Goal: Task Accomplishment & Management: Use online tool/utility

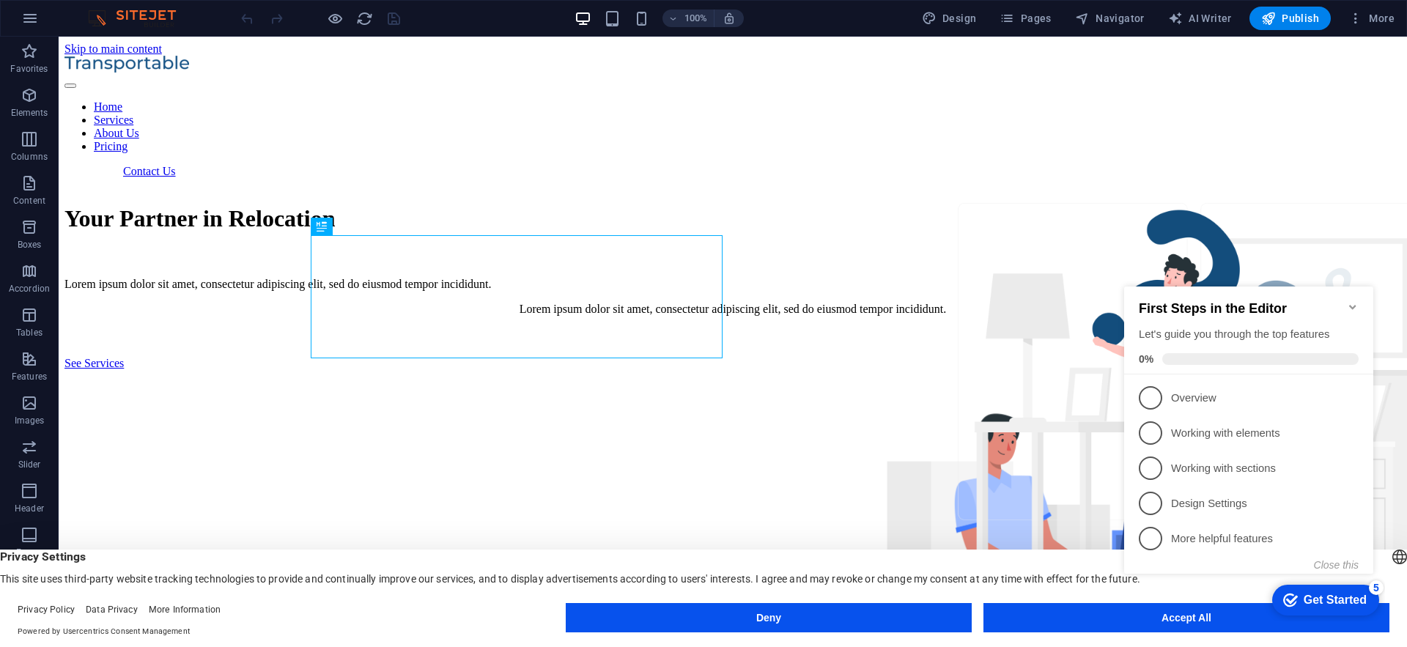
click at [1352, 301] on icon "Minimize checklist" at bounding box center [1352, 307] width 12 height 12
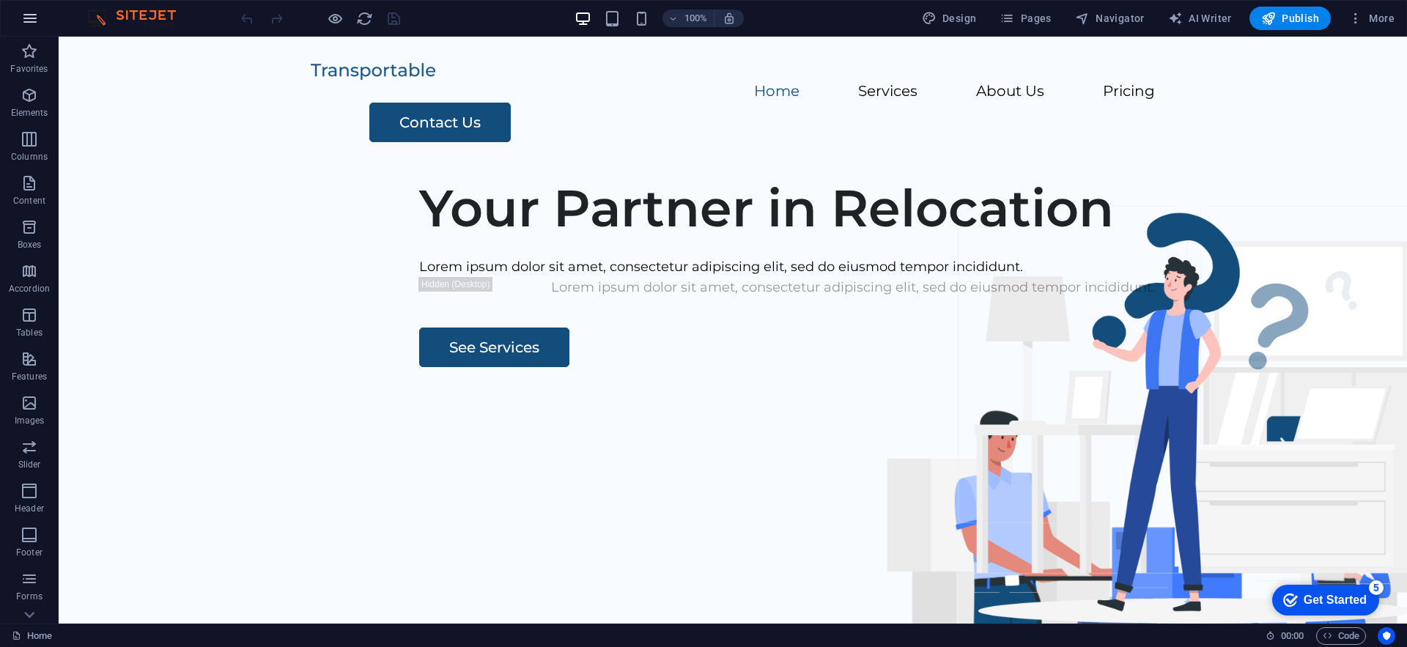
click at [23, 23] on icon "button" at bounding box center [30, 19] width 18 height 18
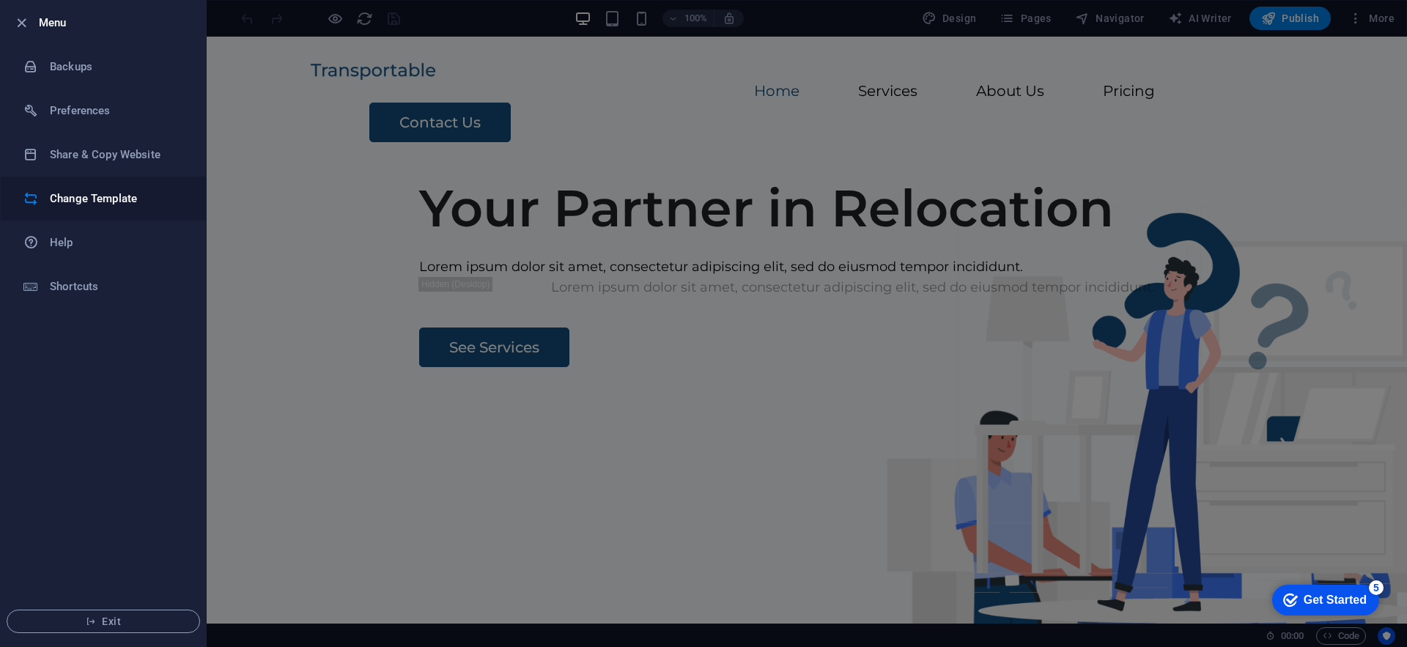
click at [118, 208] on li "Change Template" at bounding box center [103, 199] width 205 height 44
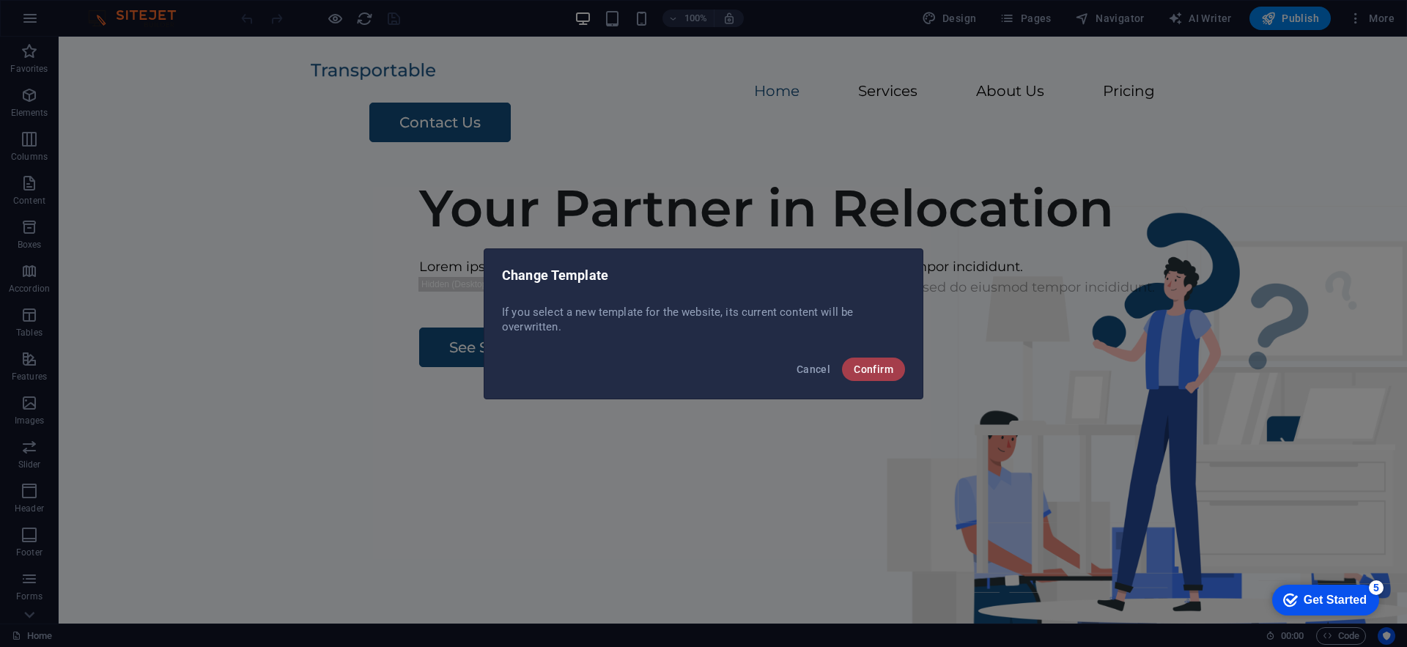
click at [872, 368] on span "Confirm" at bounding box center [873, 369] width 40 height 12
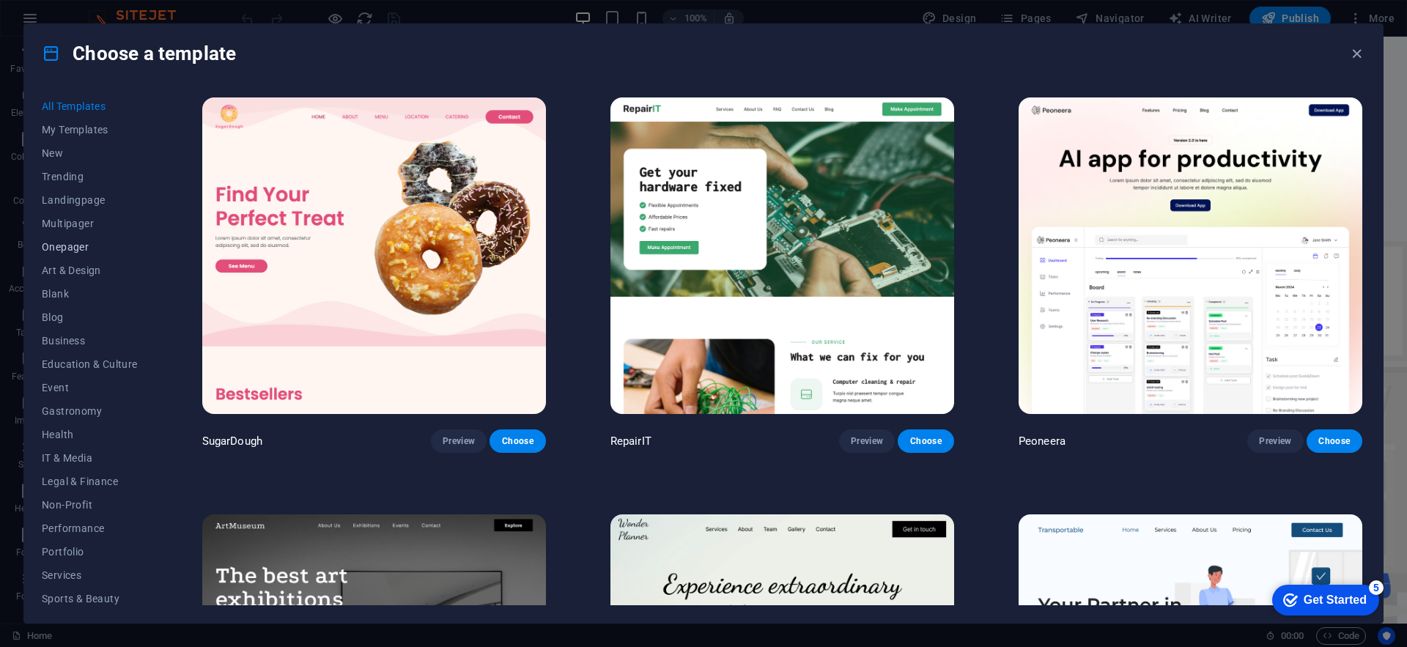
click at [73, 248] on span "Onepager" at bounding box center [90, 247] width 96 height 12
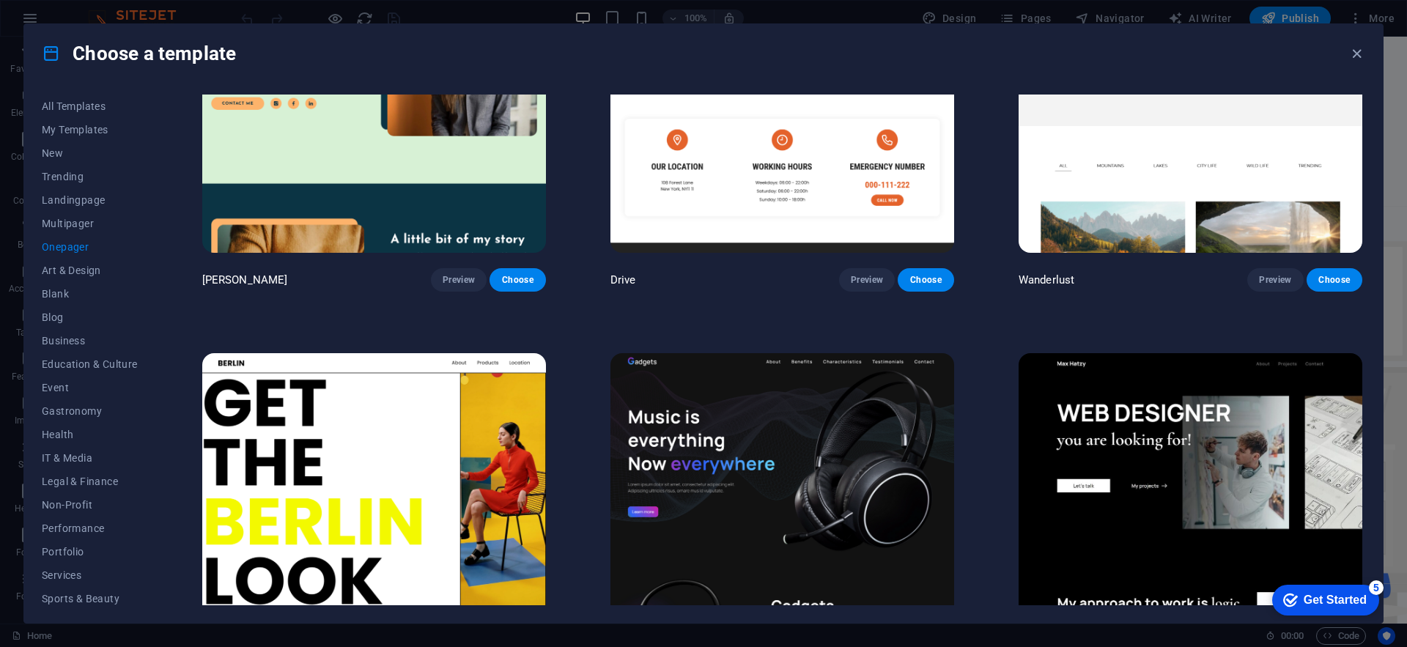
scroll to position [1596, 0]
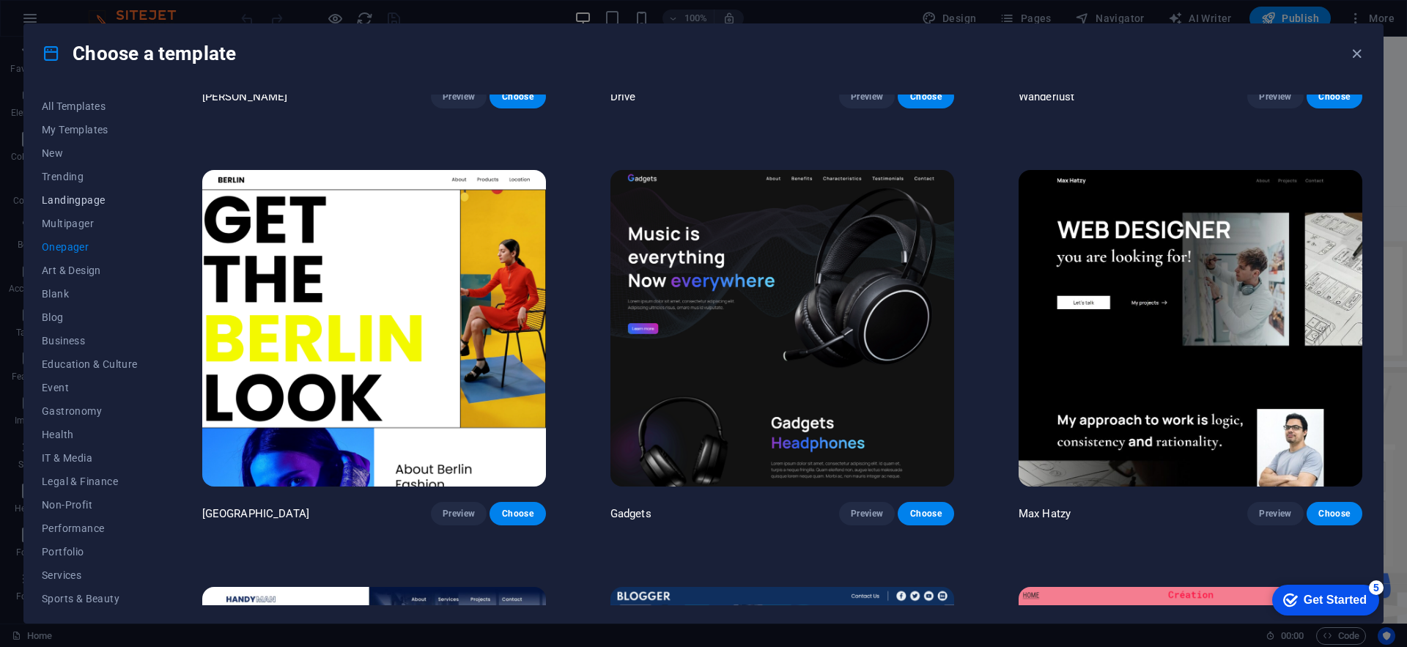
click at [90, 203] on span "Landingpage" at bounding box center [90, 200] width 96 height 12
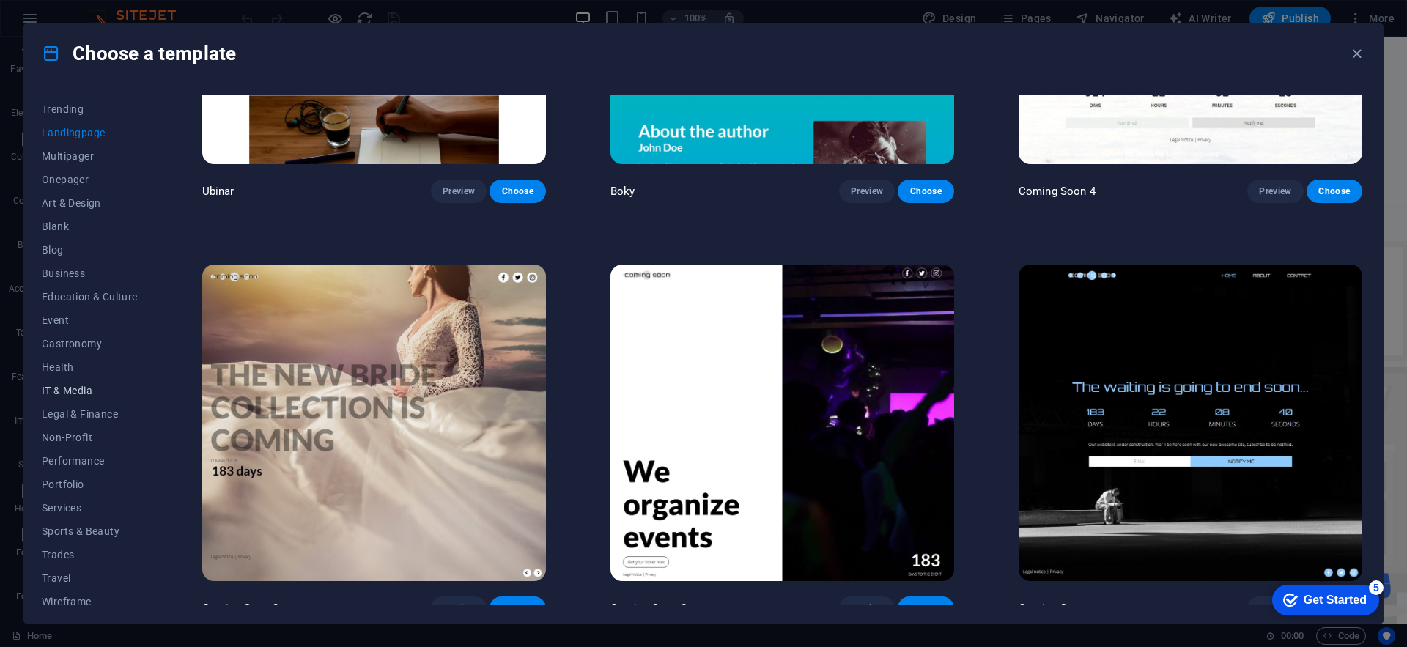
scroll to position [75, 0]
click at [75, 144] on span "Multipager" at bounding box center [90, 148] width 96 height 12
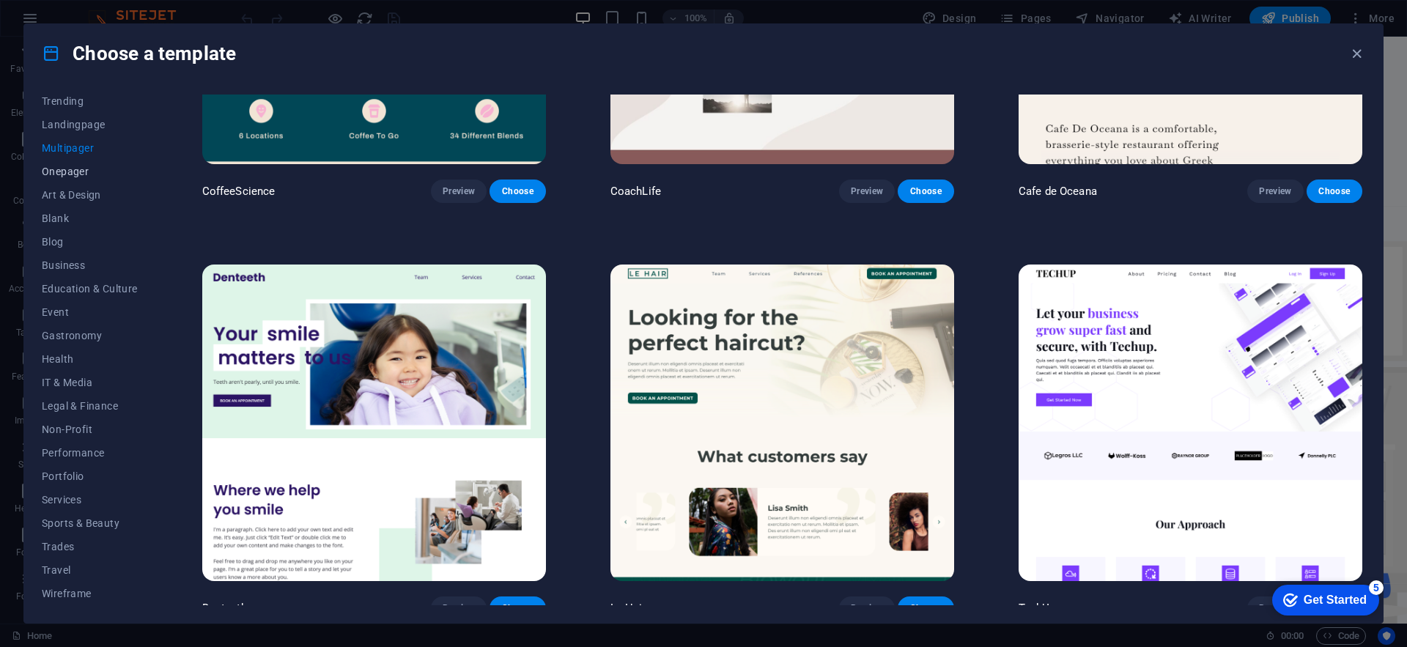
click at [73, 174] on span "Onepager" at bounding box center [90, 172] width 96 height 12
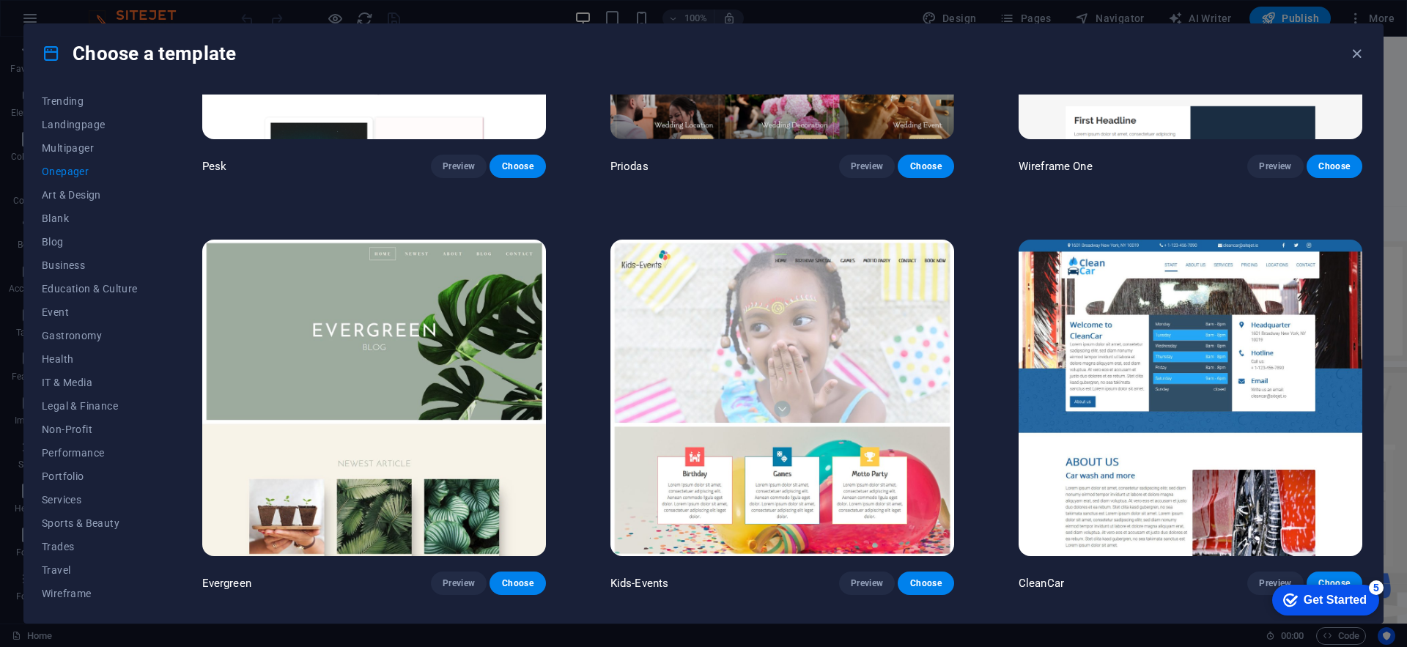
scroll to position [2776, 0]
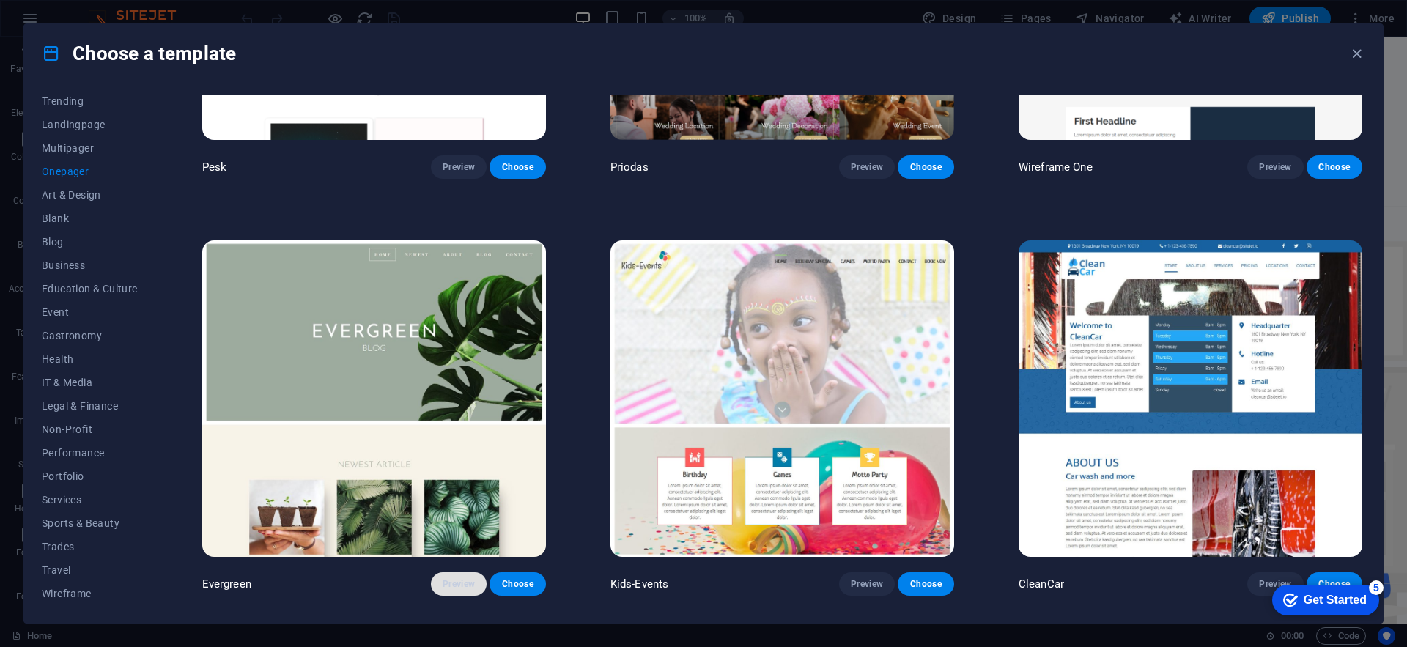
click at [464, 578] on span "Preview" at bounding box center [458, 584] width 32 height 12
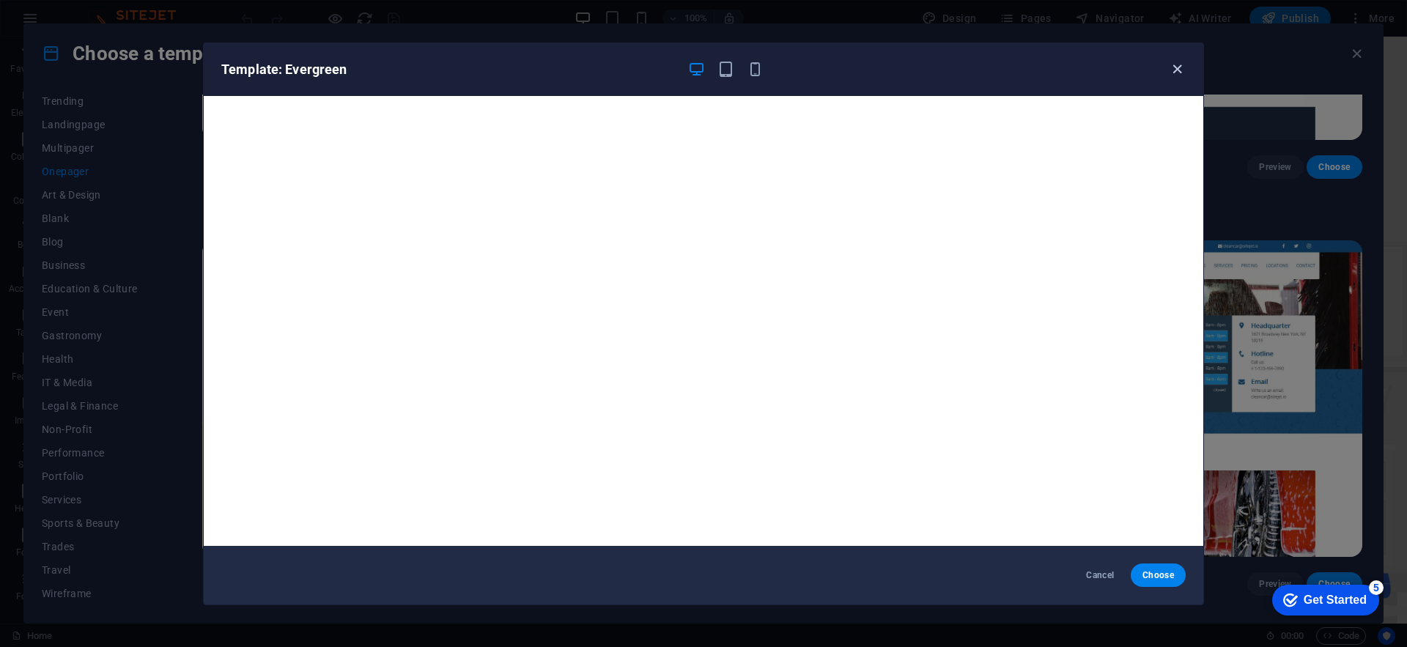
click at [1182, 70] on icon "button" at bounding box center [1176, 69] width 17 height 17
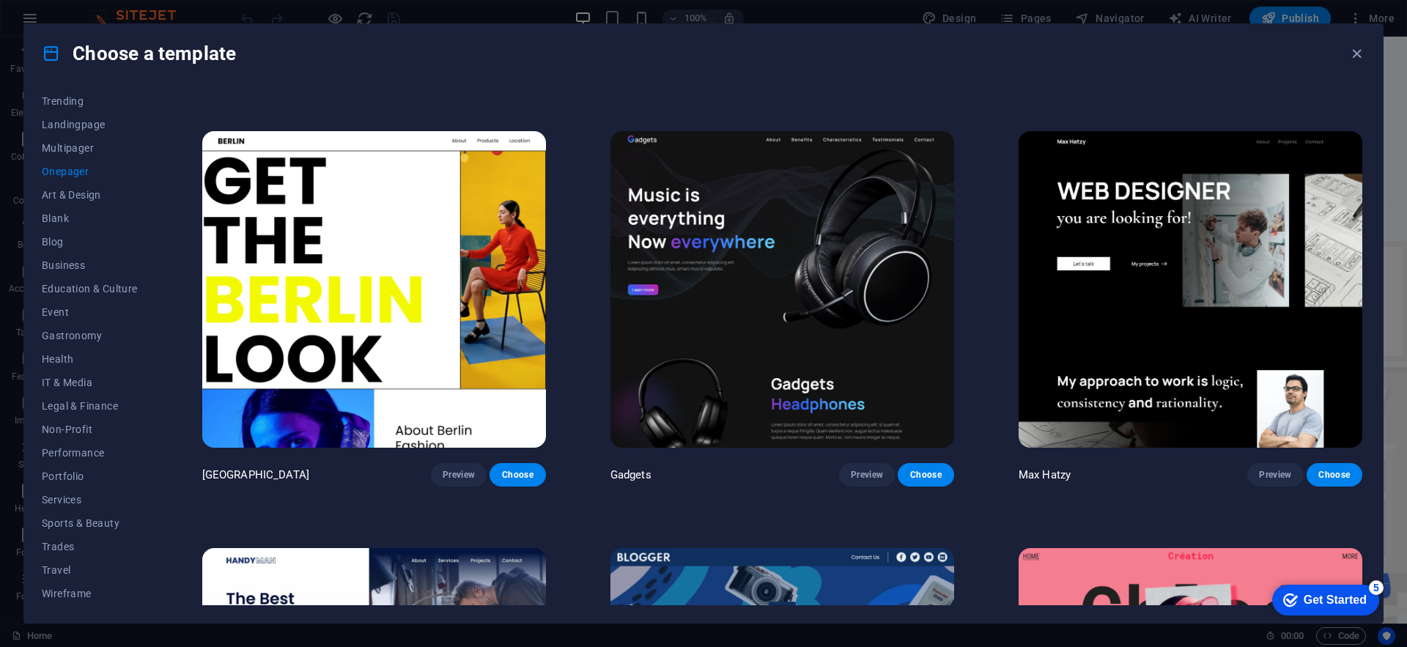
scroll to position [1629, 0]
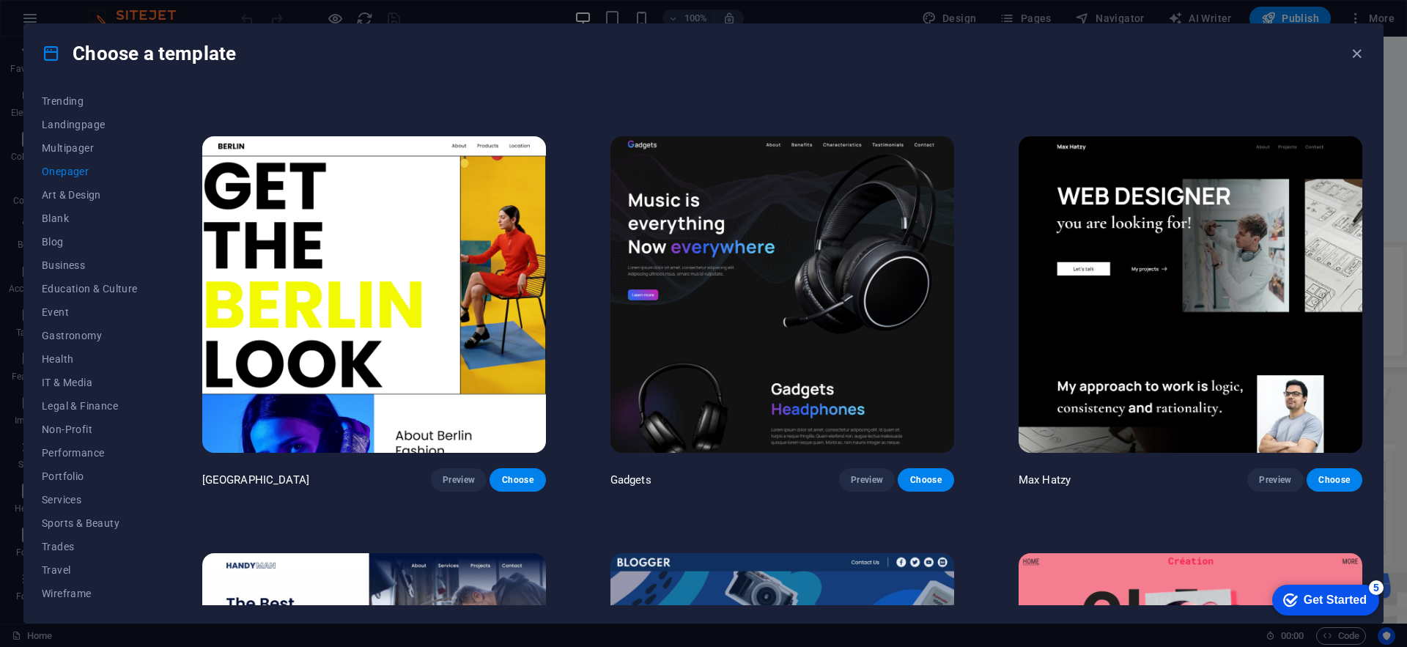
click at [1280, 475] on span "Preview" at bounding box center [1275, 480] width 32 height 12
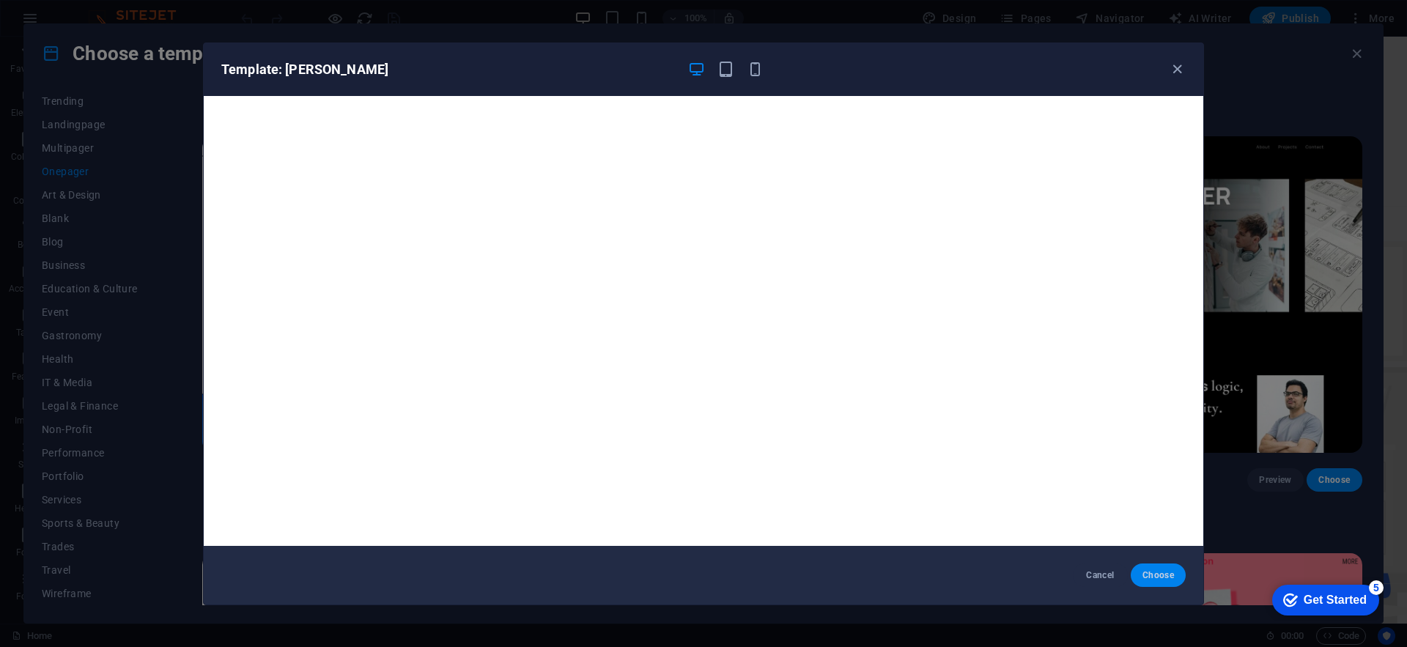
click at [1155, 577] on span "Choose" at bounding box center [1158, 575] width 32 height 12
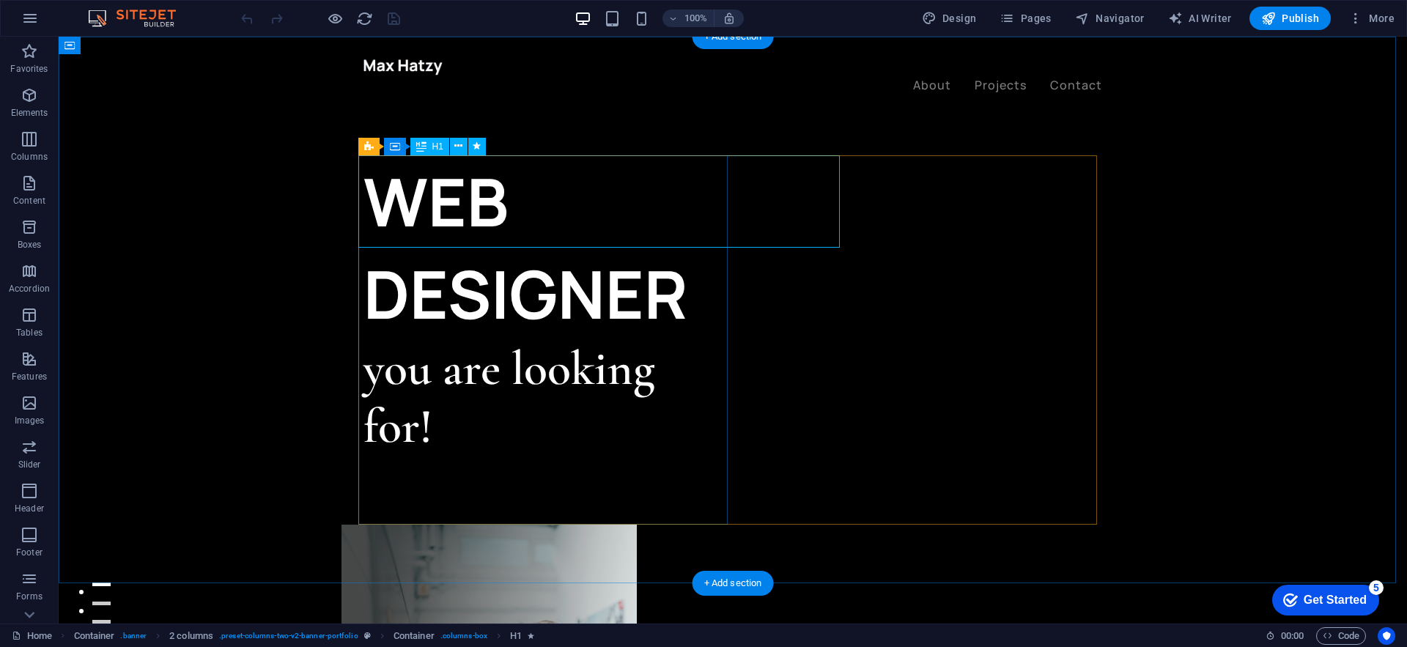
click at [466, 213] on div "WEB DESIGNER" at bounding box center [547, 247] width 369 height 185
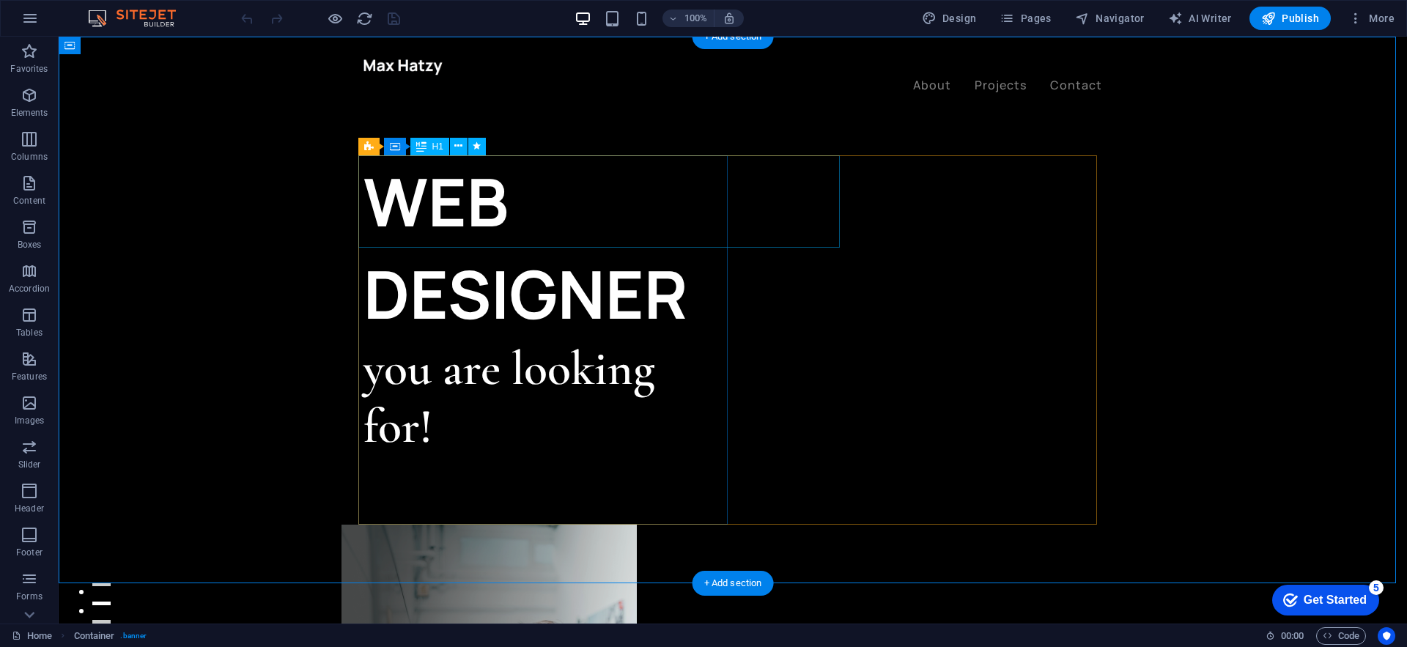
click at [618, 207] on div "WEB DESIGNER" at bounding box center [547, 247] width 369 height 185
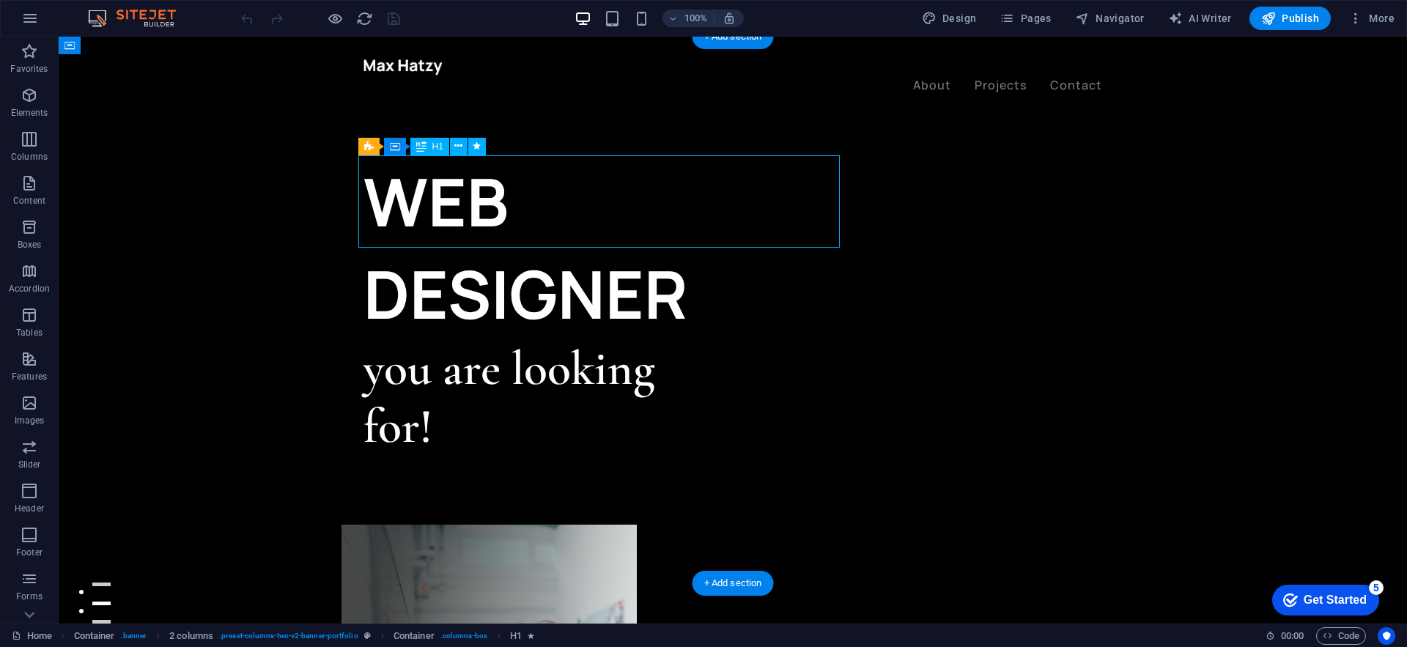
click at [618, 207] on div "WEB DESIGNER" at bounding box center [547, 247] width 369 height 185
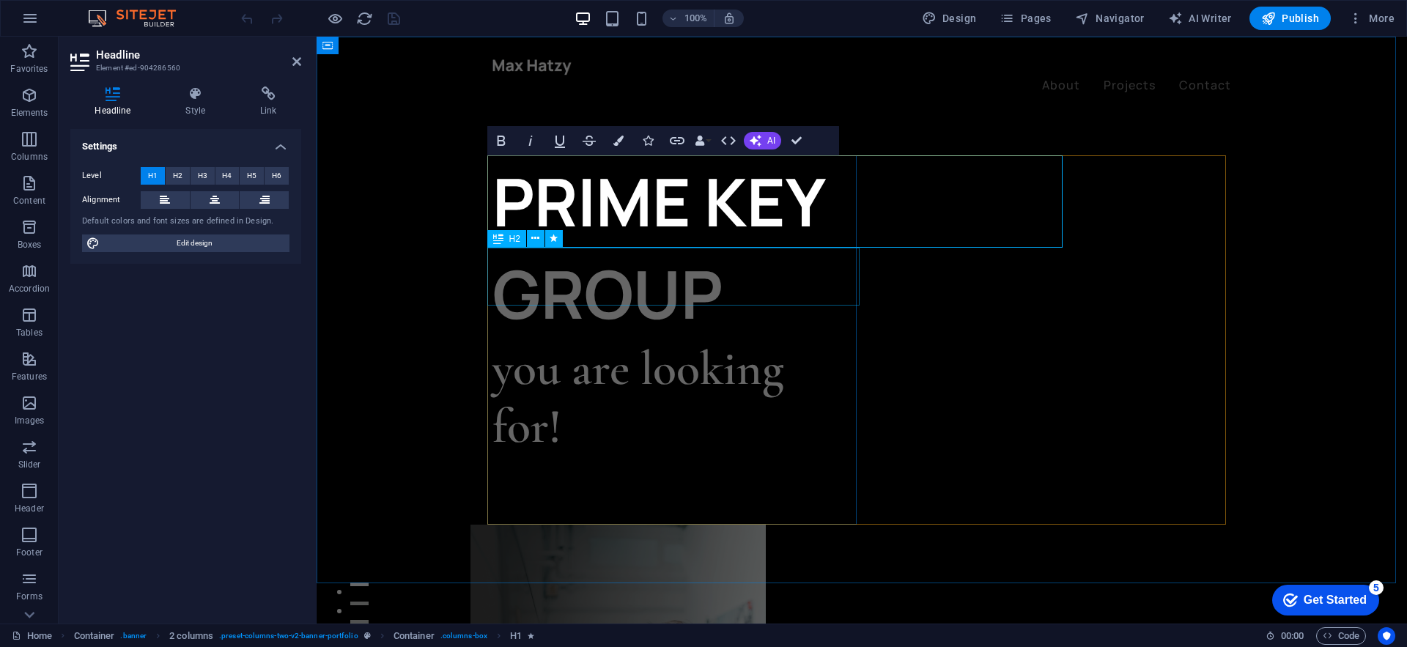
click at [653, 340] on div "you are looking for!" at bounding box center [676, 398] width 369 height 116
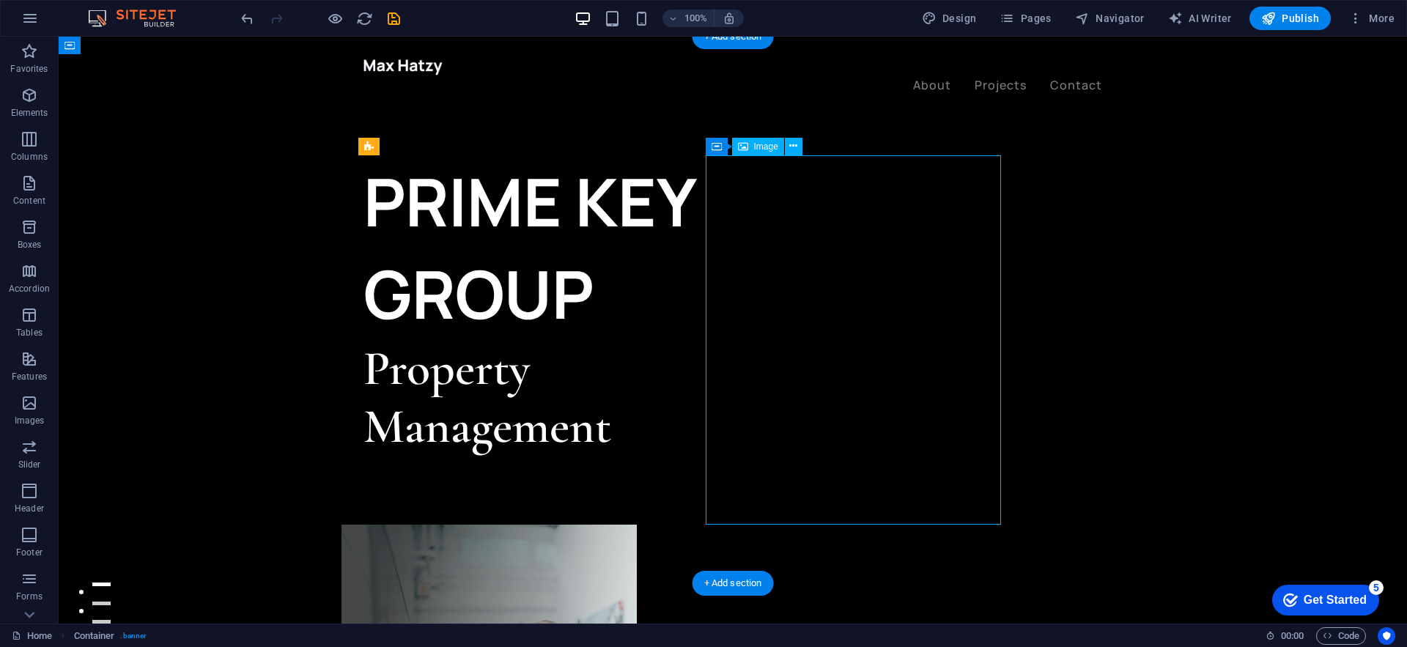
select select "%"
select select "px"
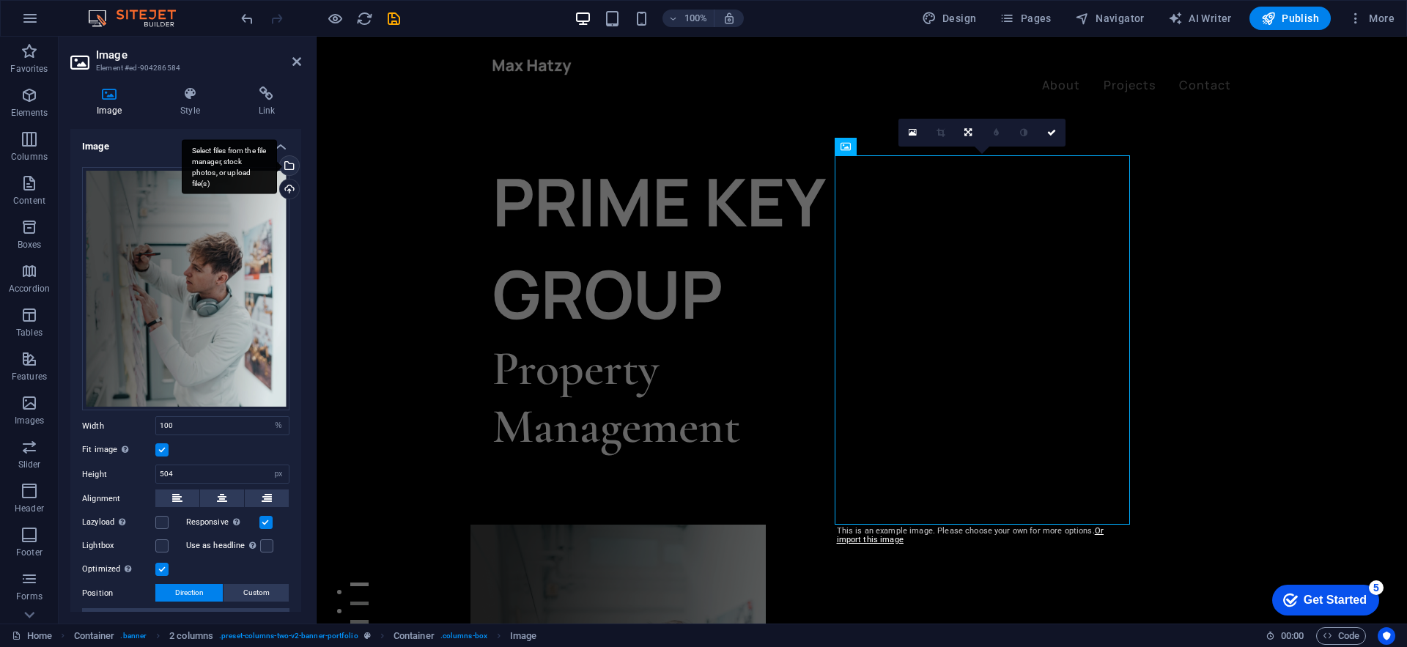
click at [286, 167] on div "Select files from the file manager, stock photos, or upload file(s)" at bounding box center [288, 167] width 22 height 22
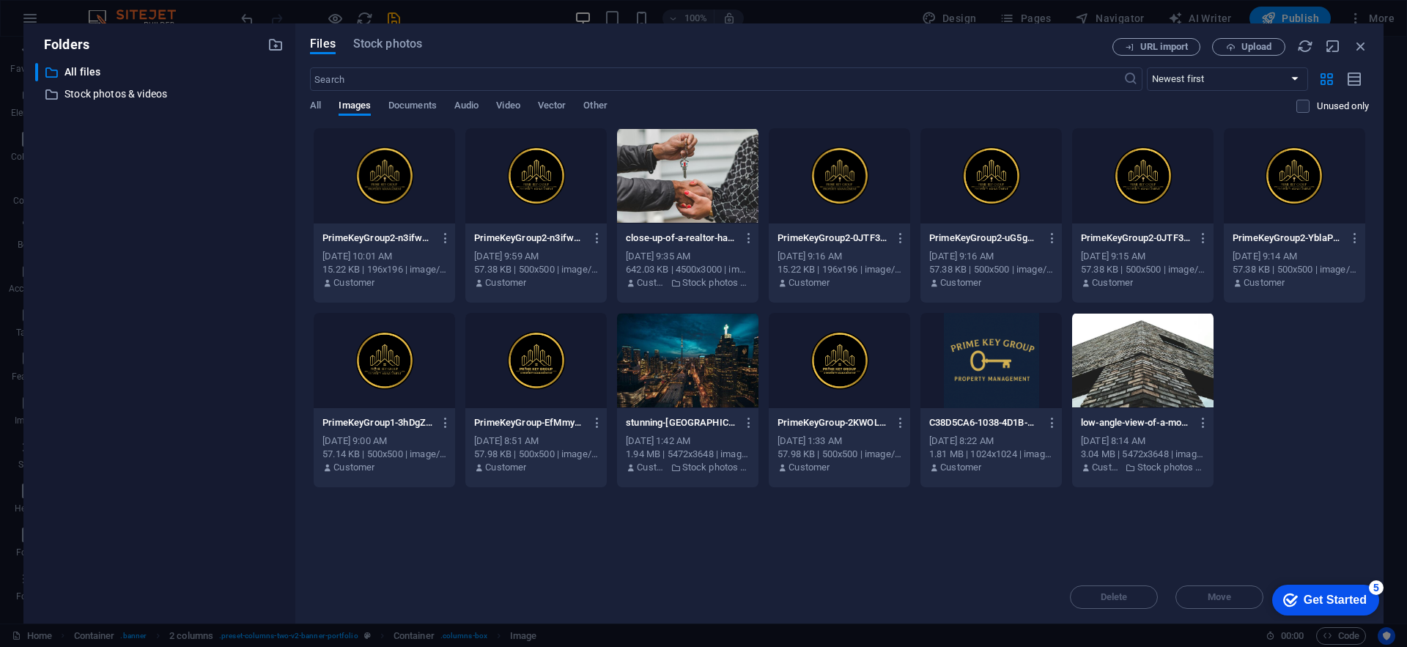
click at [394, 160] on div at bounding box center [384, 175] width 141 height 95
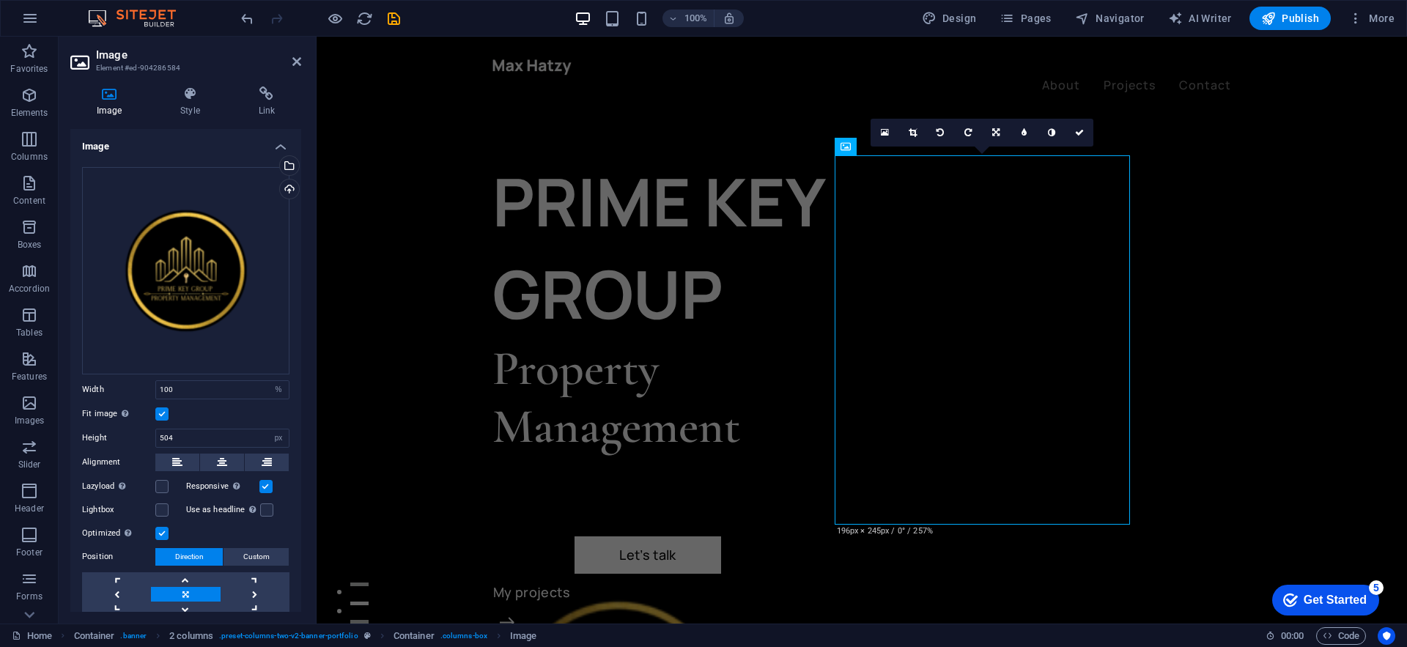
click at [856, 15] on div "100% Design Pages Navigator AI Writer Publish More" at bounding box center [819, 18] width 1162 height 23
click at [298, 54] on h2 "Image" at bounding box center [198, 54] width 205 height 13
drag, startPoint x: 297, startPoint y: 57, endPoint x: 245, endPoint y: 26, distance: 60.4
click at [297, 57] on icon at bounding box center [296, 62] width 9 height 12
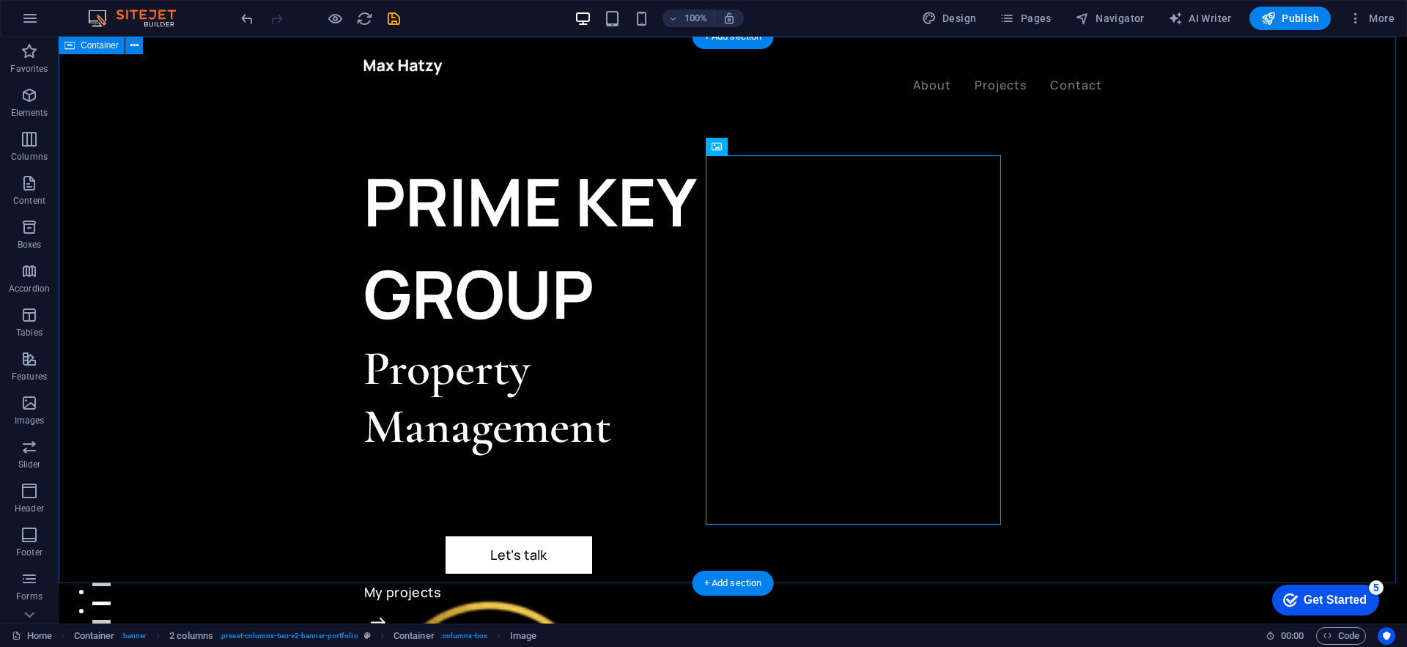
select select "%"
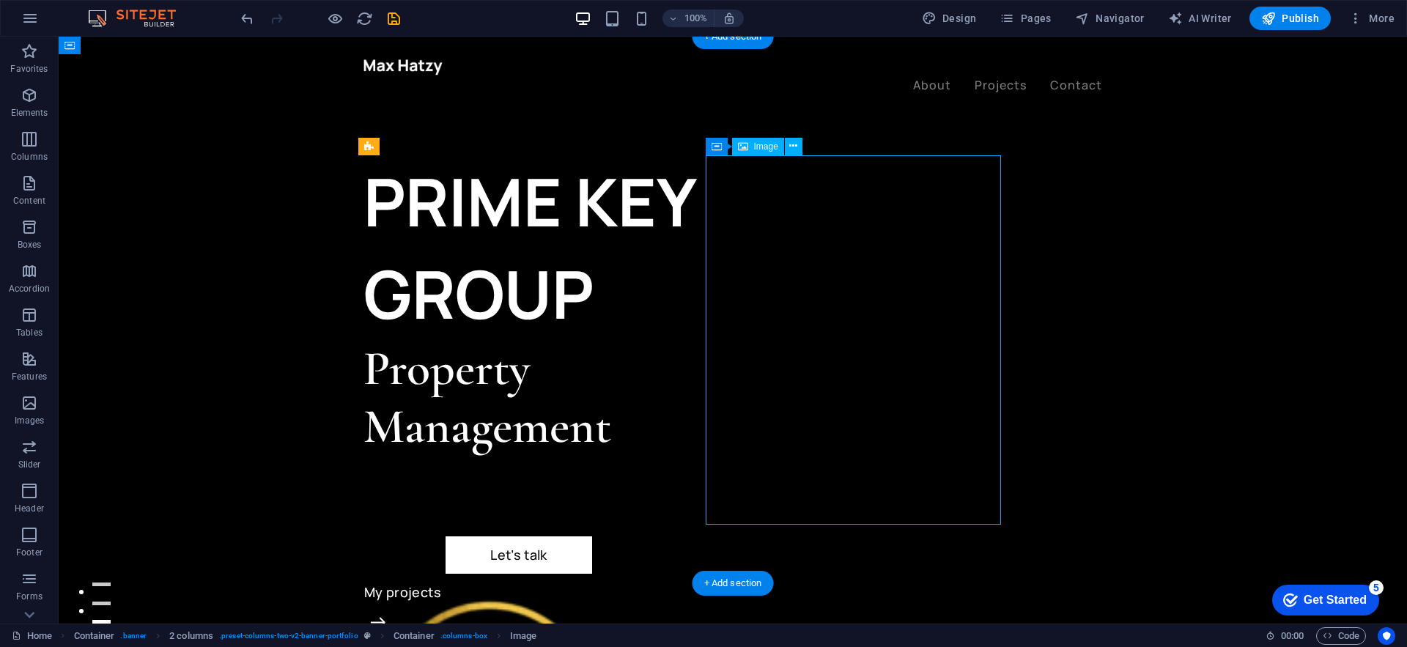
select select "px"
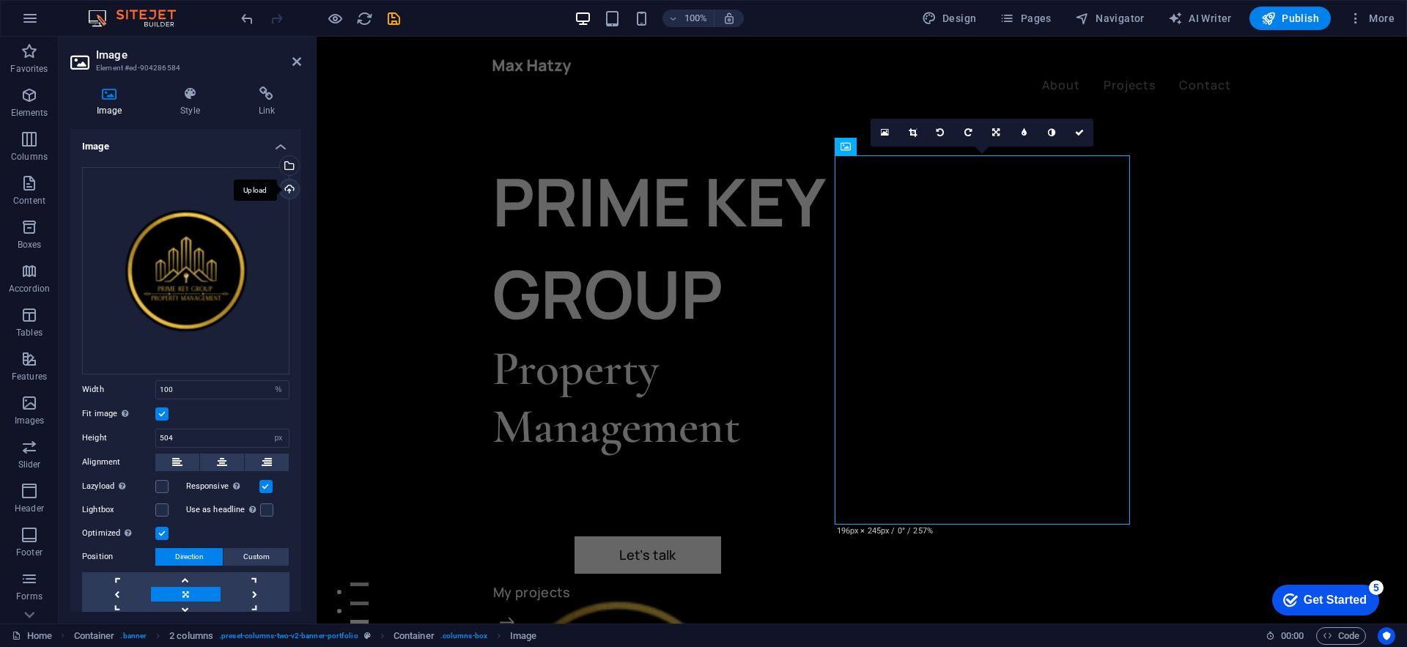
click at [289, 190] on div "Upload" at bounding box center [288, 190] width 22 height 22
click at [285, 169] on div "Select files from the file manager, stock photos, or upload file(s)" at bounding box center [288, 167] width 22 height 22
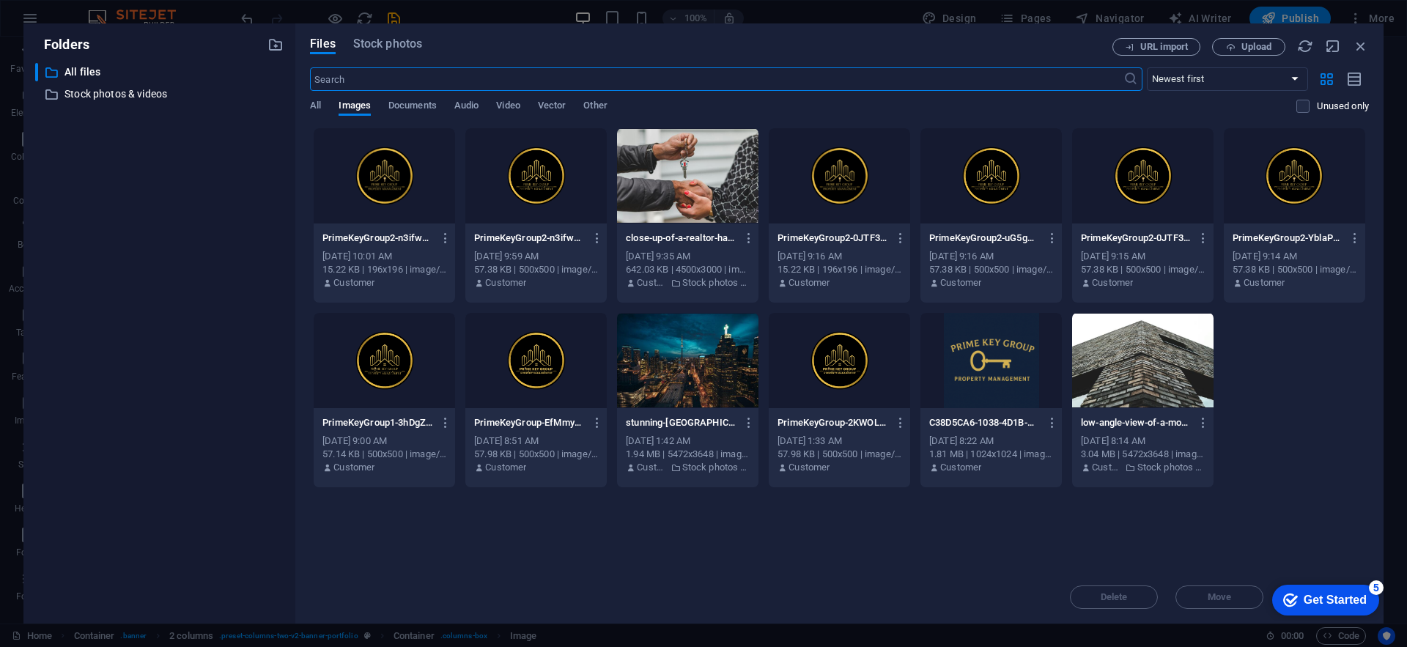
click at [534, 186] on div at bounding box center [535, 175] width 141 height 95
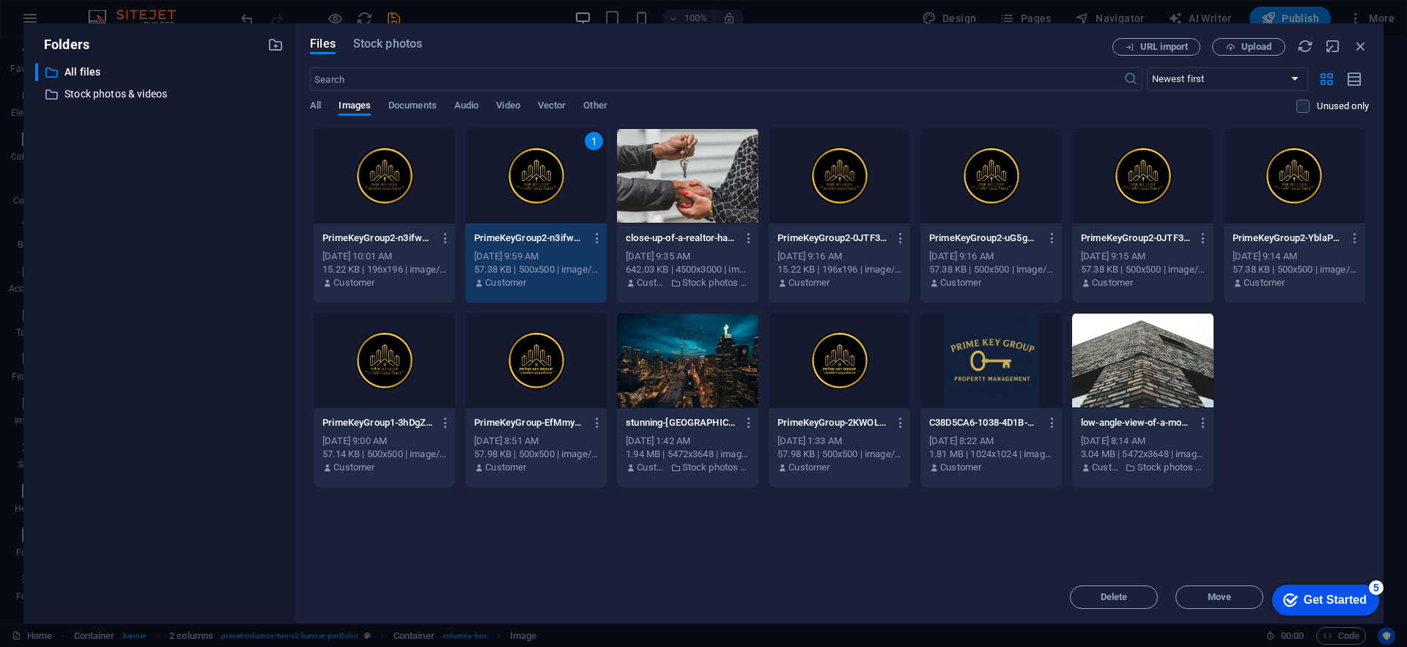
click at [534, 186] on div "1" at bounding box center [535, 175] width 141 height 95
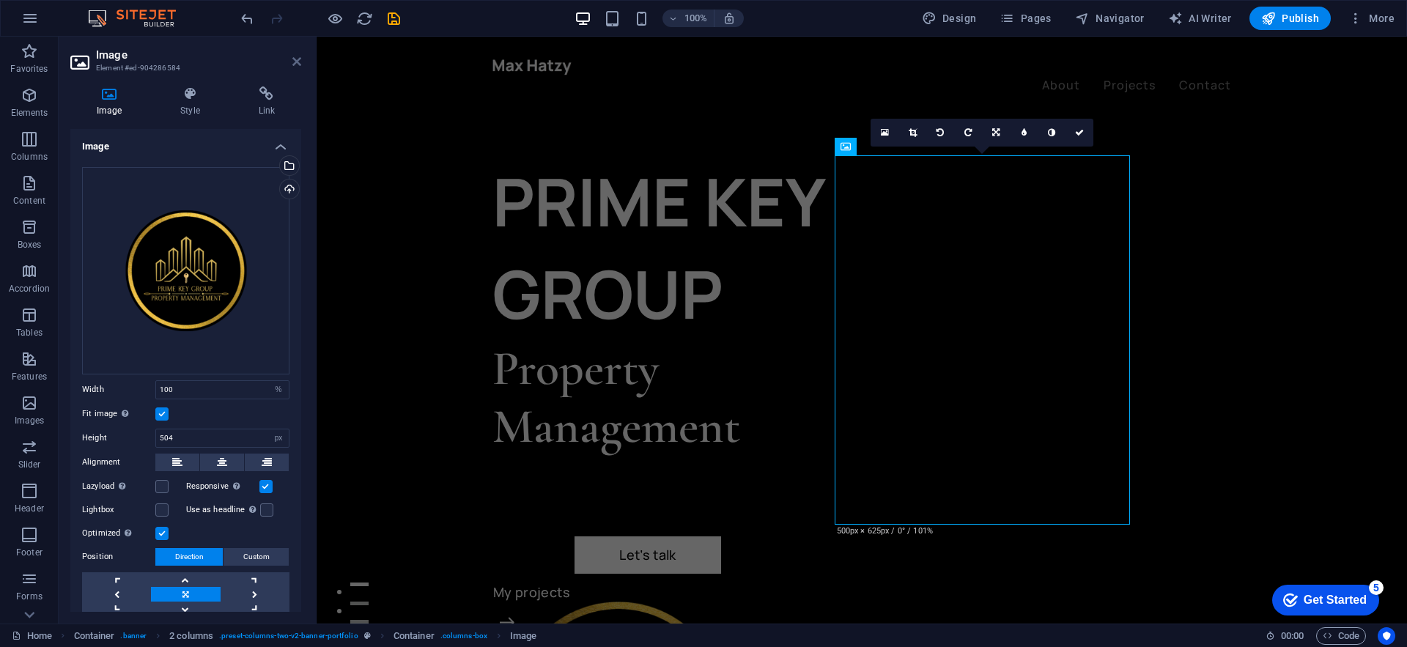
drag, startPoint x: 299, startPoint y: 64, endPoint x: 242, endPoint y: 27, distance: 67.3
click at [299, 64] on icon at bounding box center [296, 62] width 9 height 12
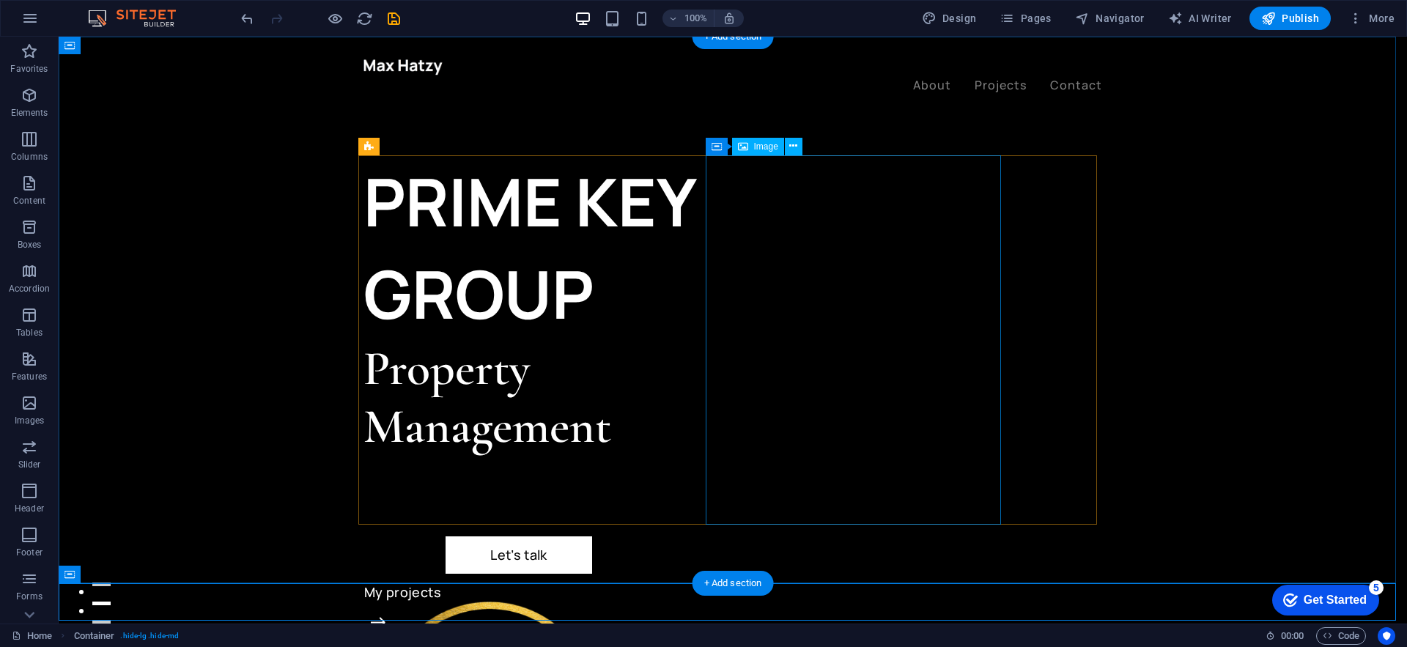
select select "%"
select select "px"
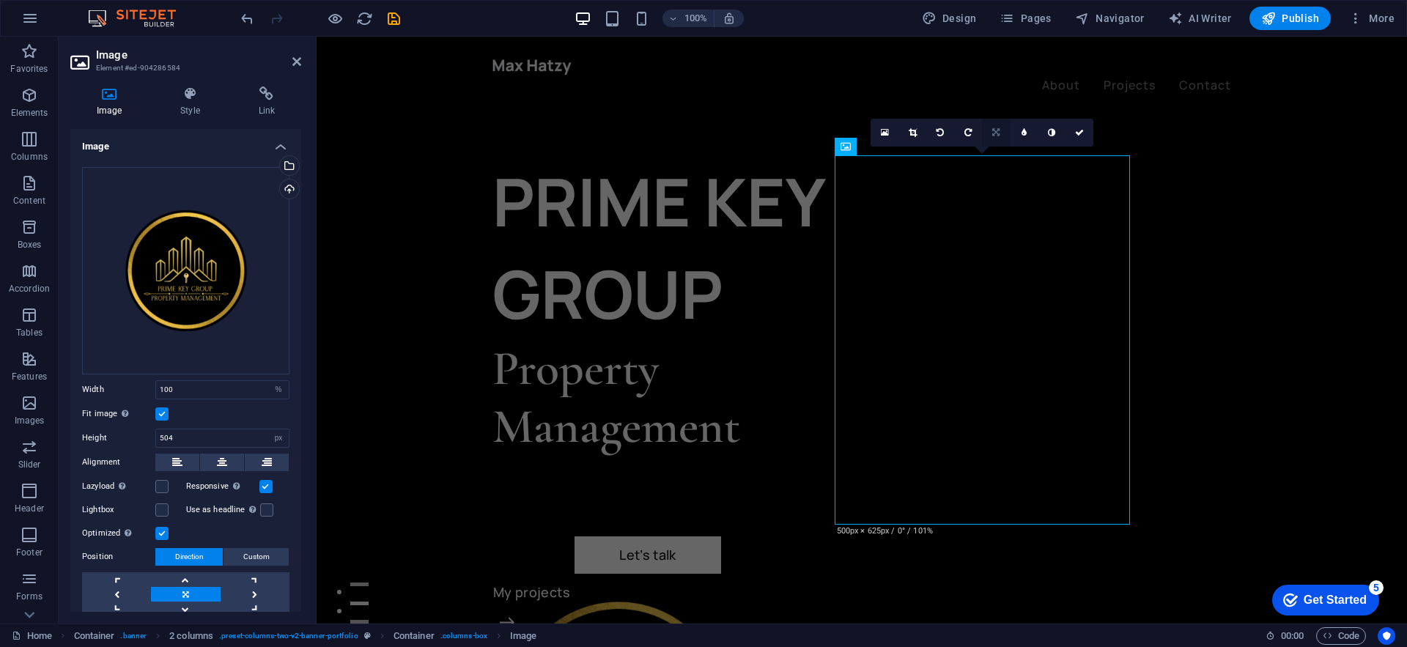
click at [992, 134] on icon at bounding box center [995, 132] width 7 height 9
click at [962, 131] on link at bounding box center [968, 133] width 28 height 28
click at [922, 135] on link at bounding box center [912, 133] width 28 height 28
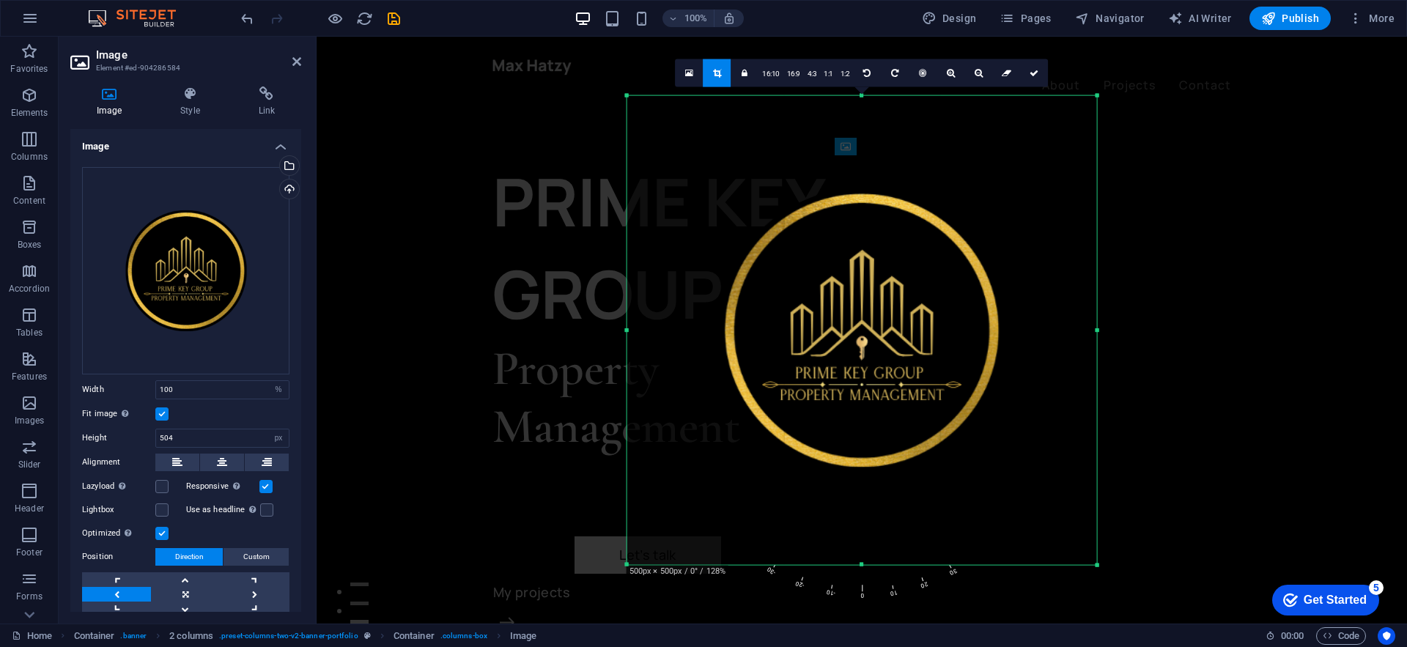
click at [1038, 79] on link at bounding box center [1034, 73] width 28 height 28
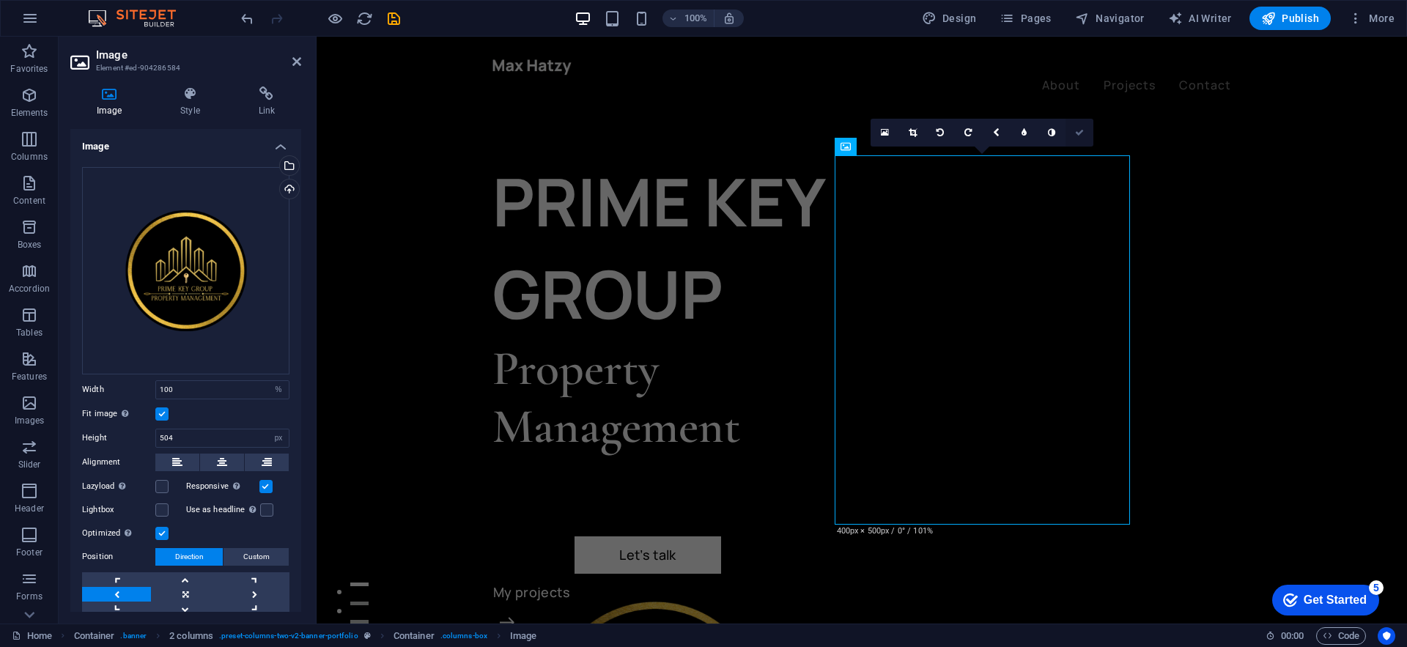
click at [1079, 132] on icon at bounding box center [1079, 132] width 9 height 9
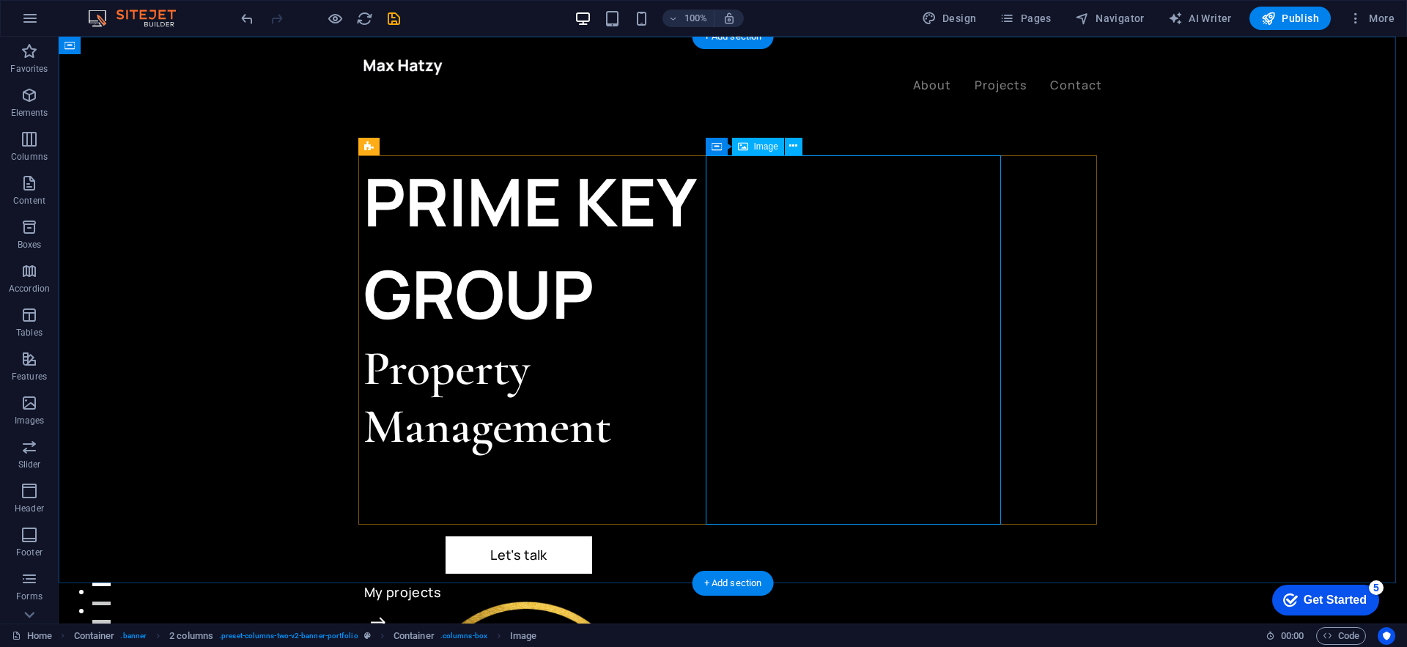
select select "%"
select select "px"
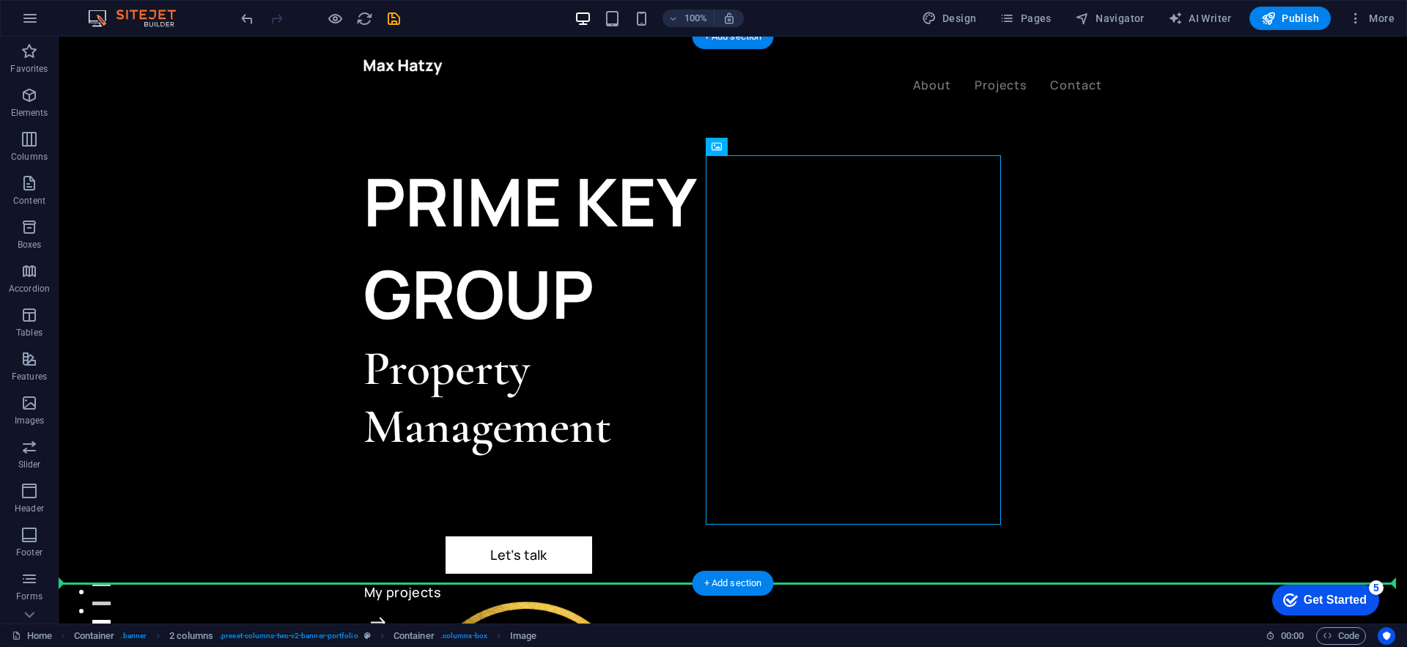
drag, startPoint x: 862, startPoint y: 317, endPoint x: 251, endPoint y: 327, distance: 611.0
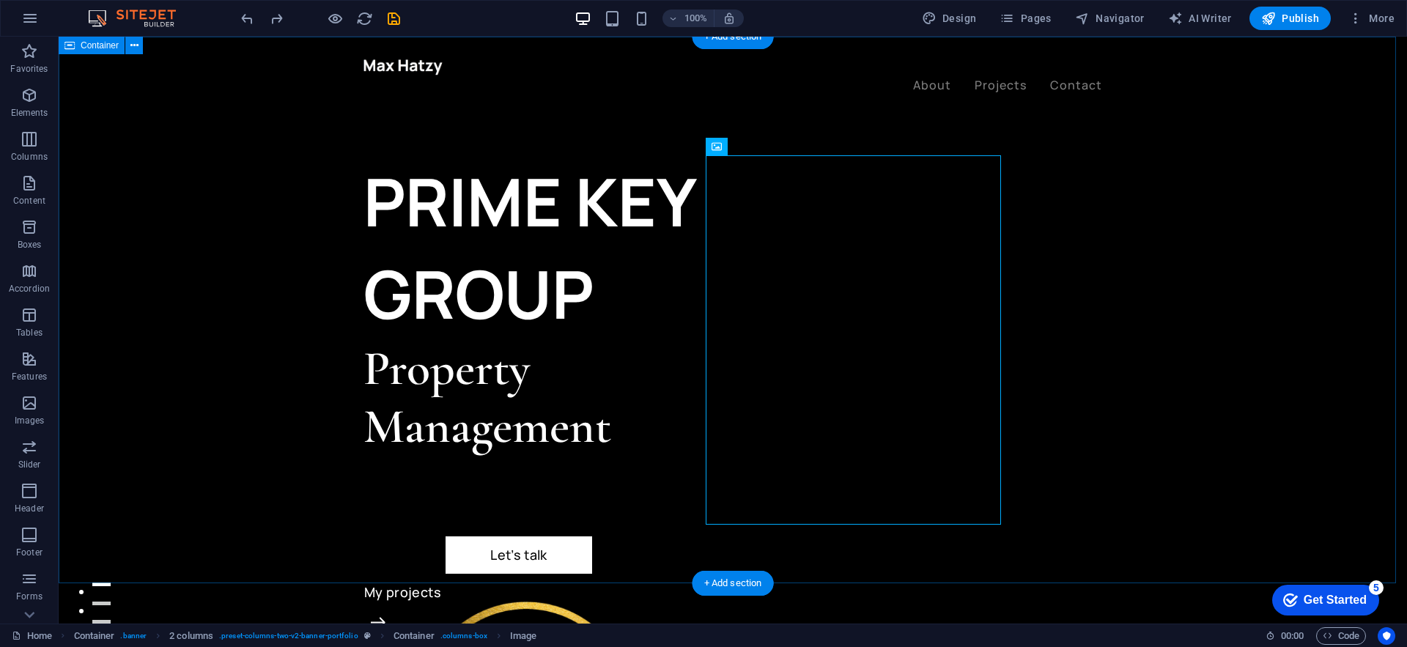
select select "header"
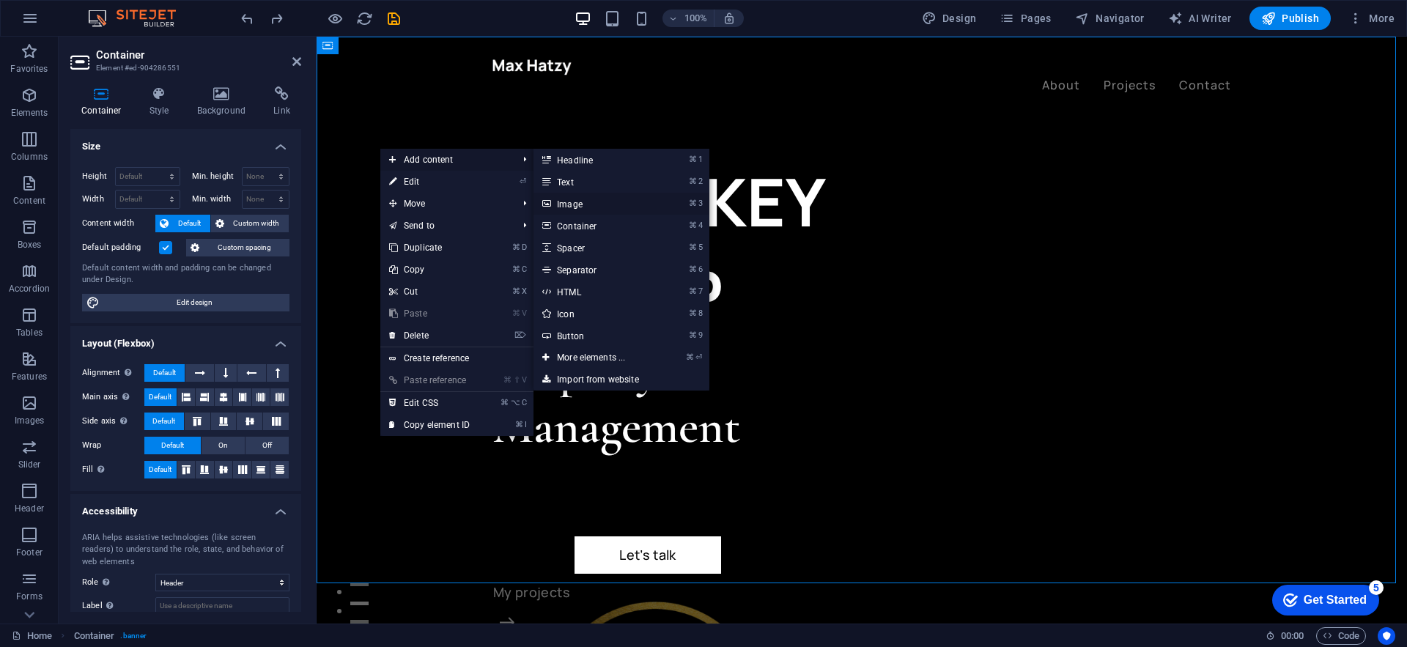
click at [597, 206] on link "⌘ 3 Image" at bounding box center [593, 204] width 121 height 22
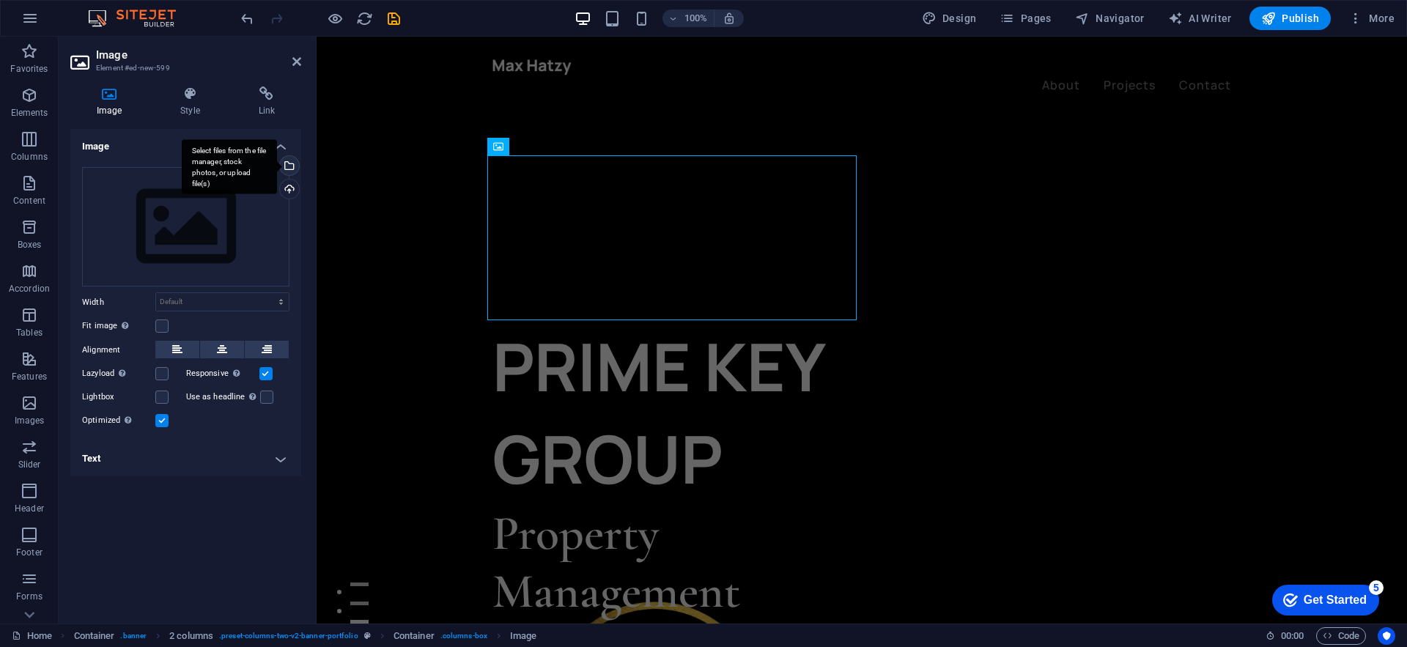
click at [290, 165] on div "Select files from the file manager, stock photos, or upload file(s)" at bounding box center [288, 167] width 22 height 22
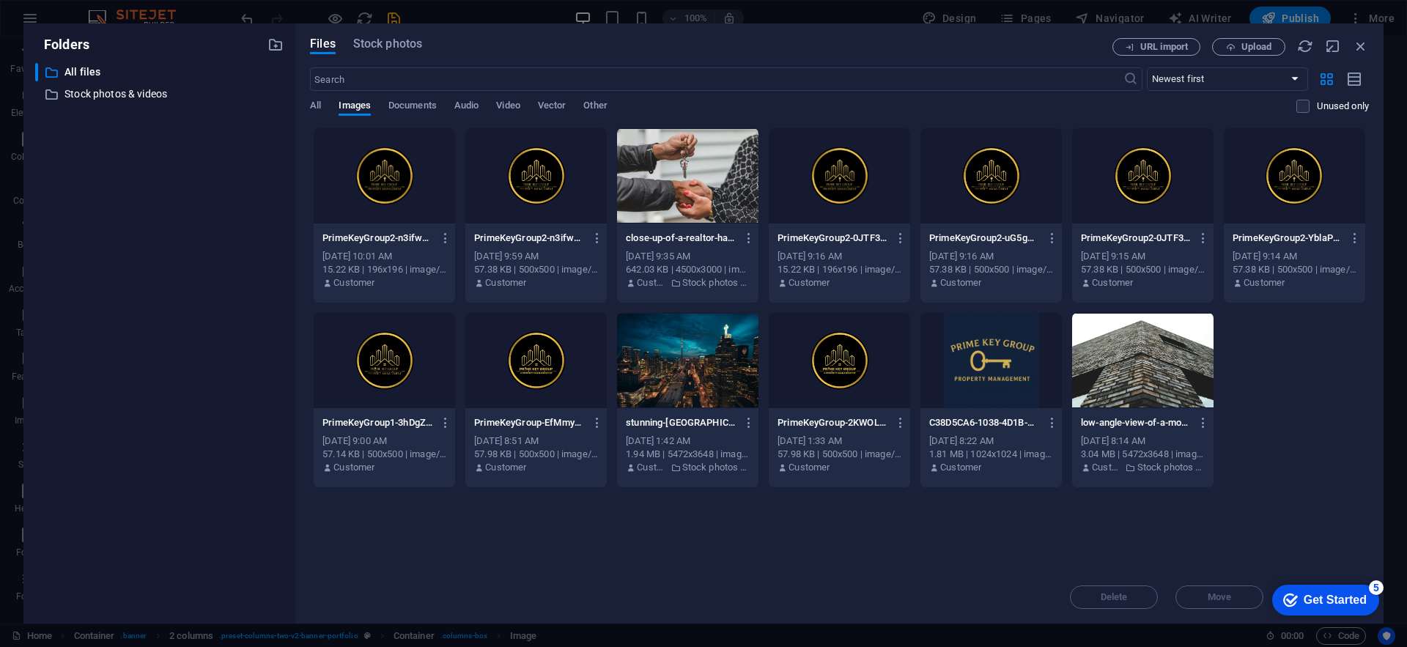
click at [420, 178] on div at bounding box center [384, 175] width 141 height 95
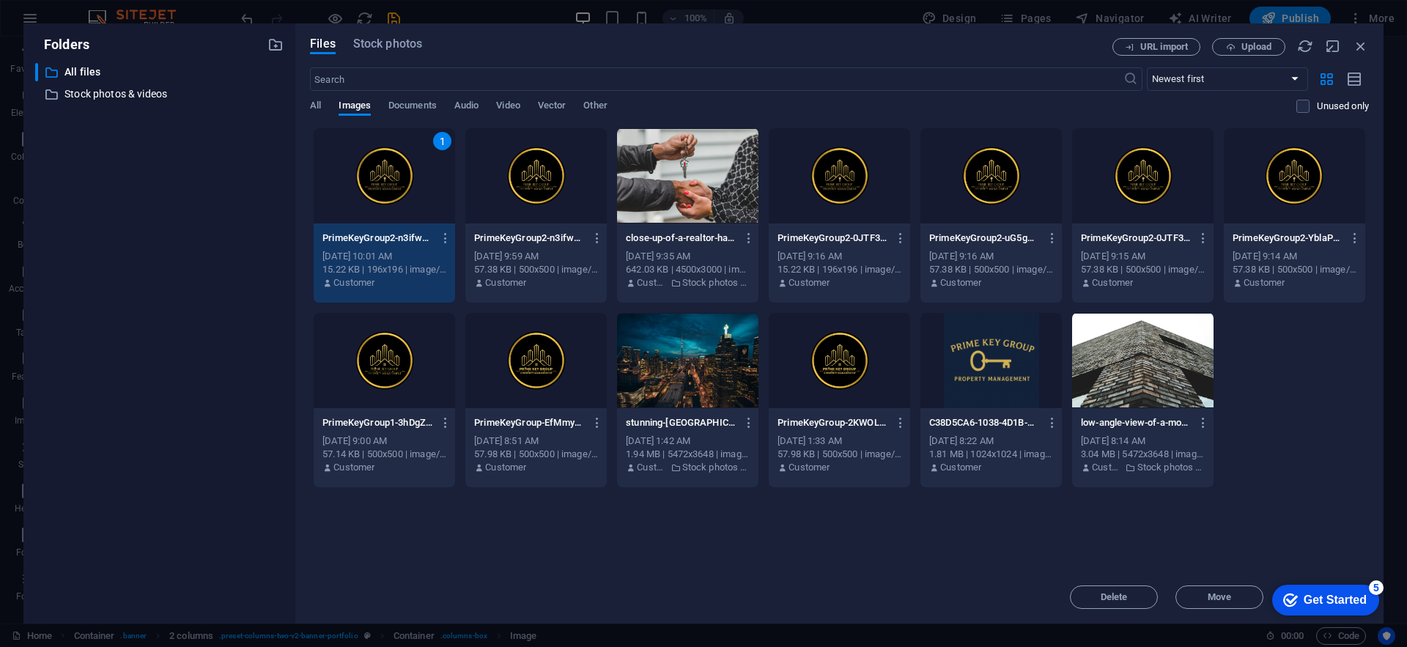
click at [420, 178] on div "1" at bounding box center [384, 175] width 141 height 95
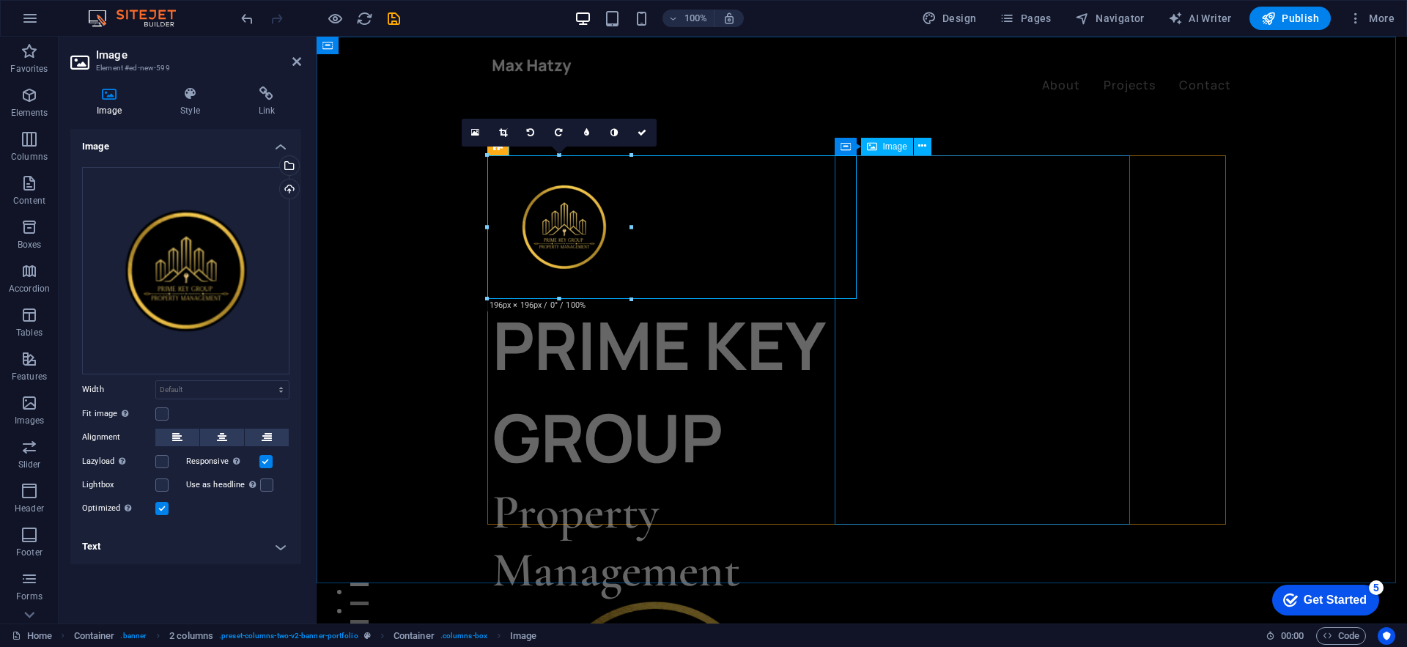
drag, startPoint x: 949, startPoint y: 265, endPoint x: 864, endPoint y: 234, distance: 89.7
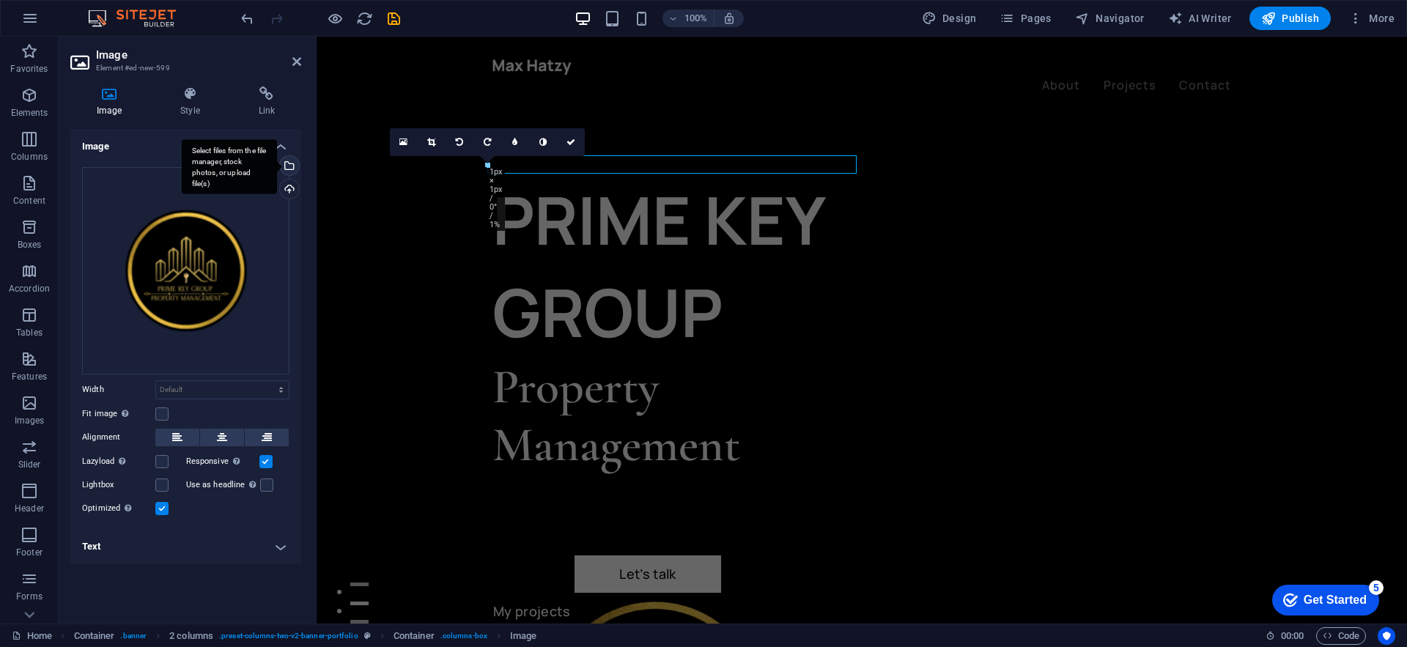
click at [288, 165] on div "Select files from the file manager, stock photos, or upload file(s)" at bounding box center [288, 167] width 22 height 22
type input "0"
select select "px"
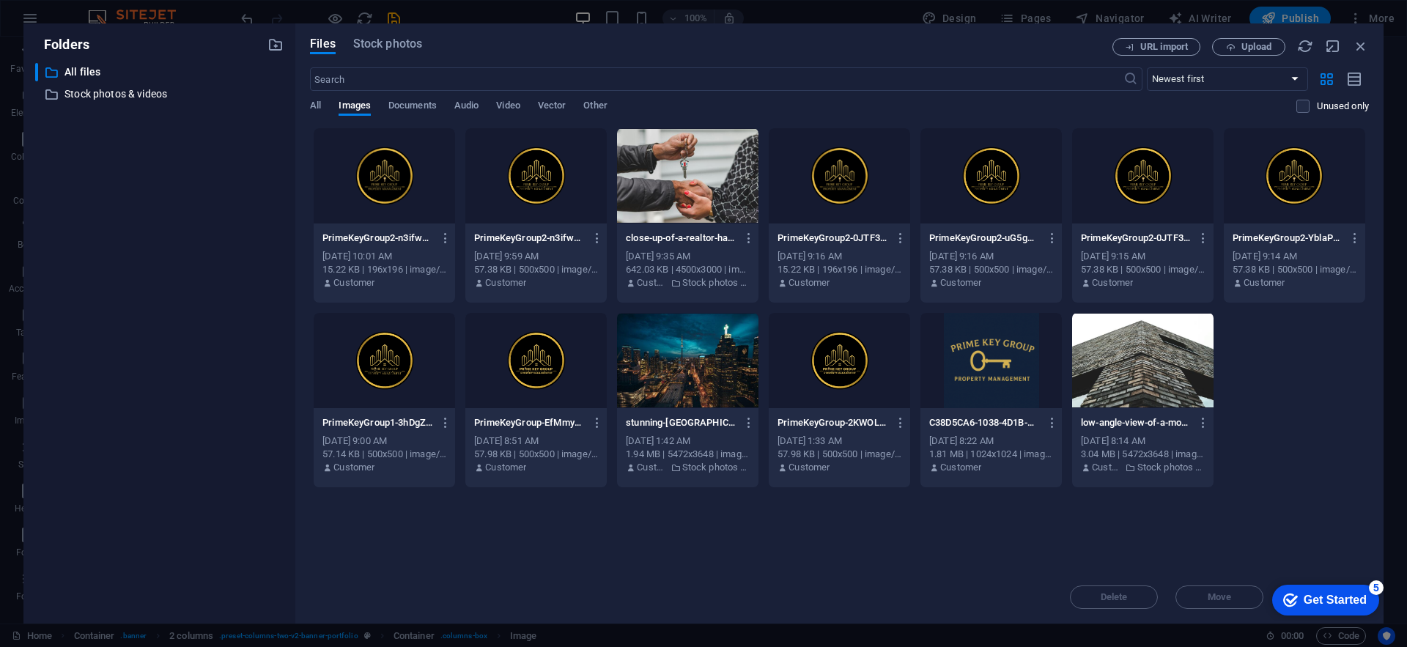
click at [563, 176] on div at bounding box center [535, 175] width 141 height 95
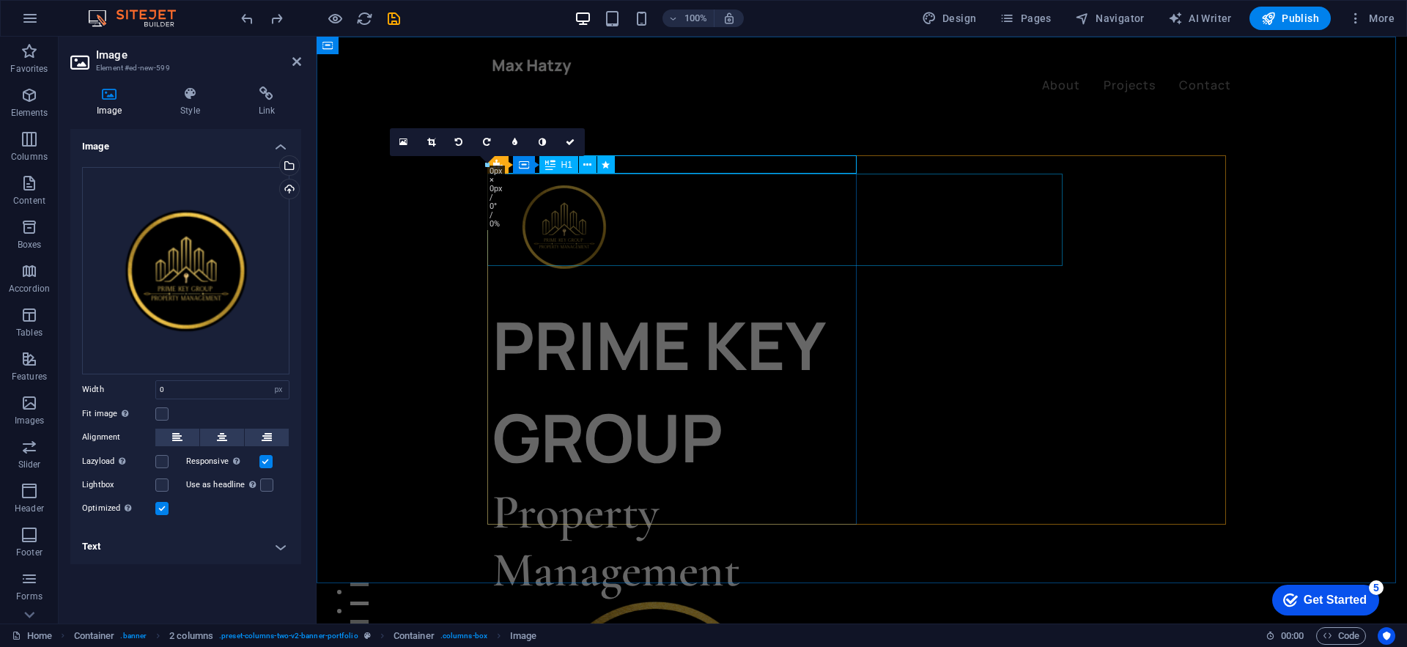
select select "DISABLED_OPTION_VALUE"
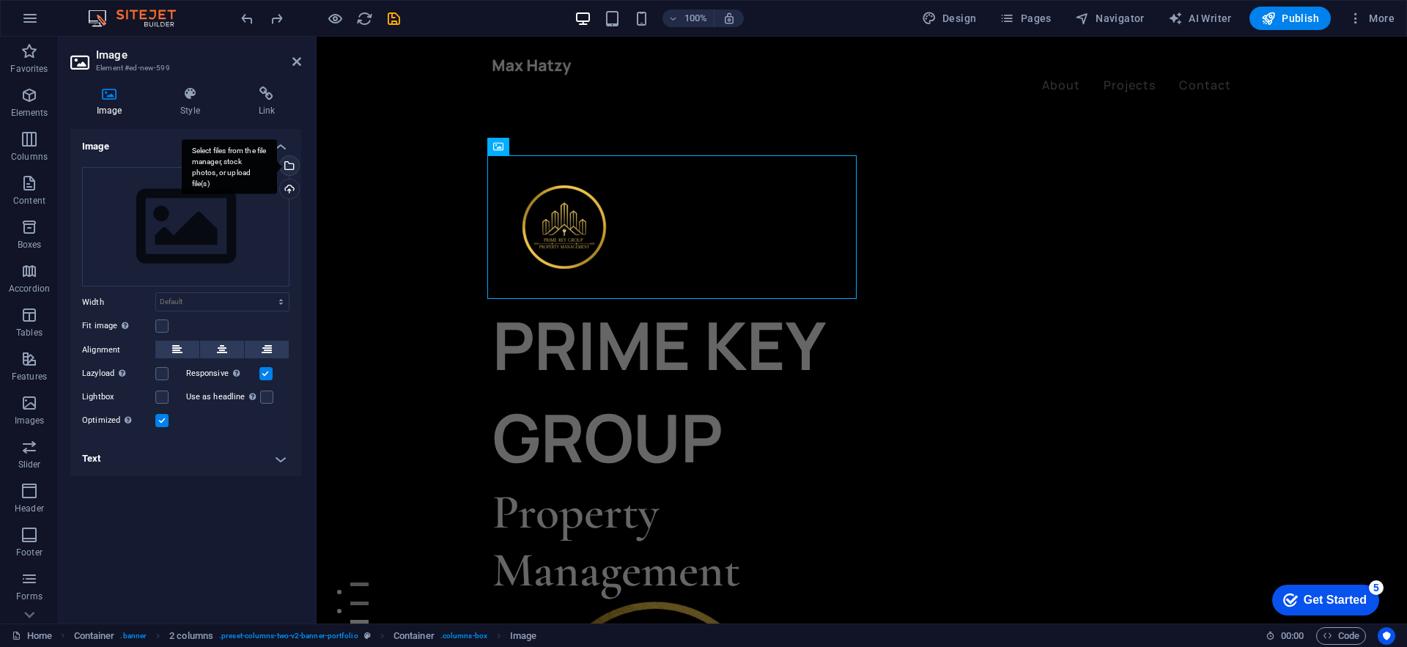
click at [292, 160] on div "Select files from the file manager, stock photos, or upload file(s)" at bounding box center [288, 167] width 22 height 22
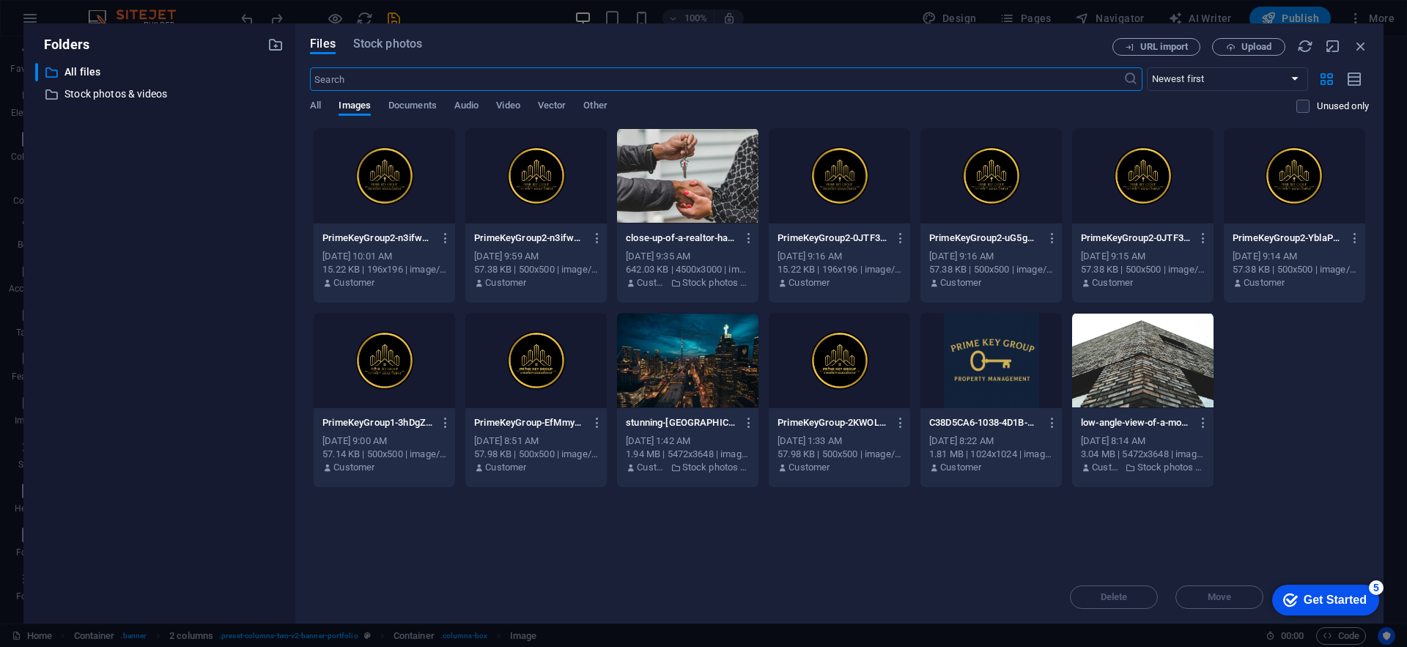
click at [514, 167] on div at bounding box center [535, 175] width 141 height 95
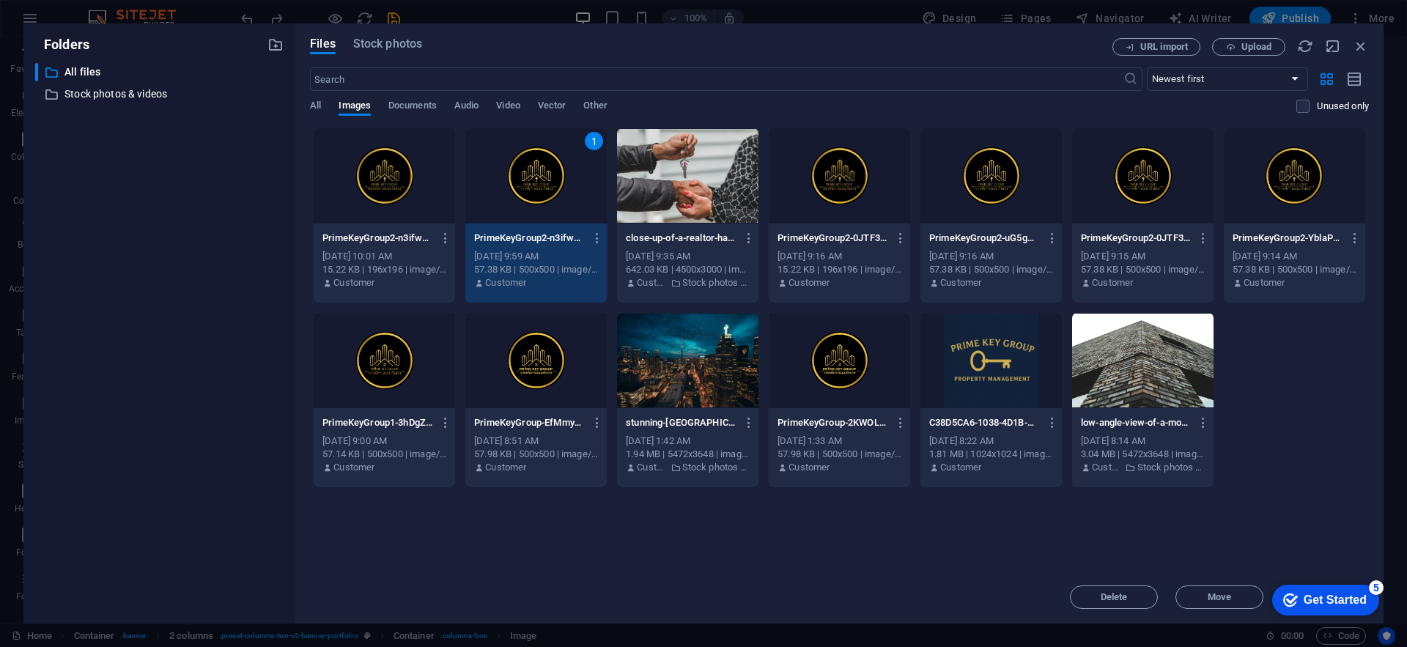
click at [514, 167] on div "1" at bounding box center [535, 175] width 141 height 95
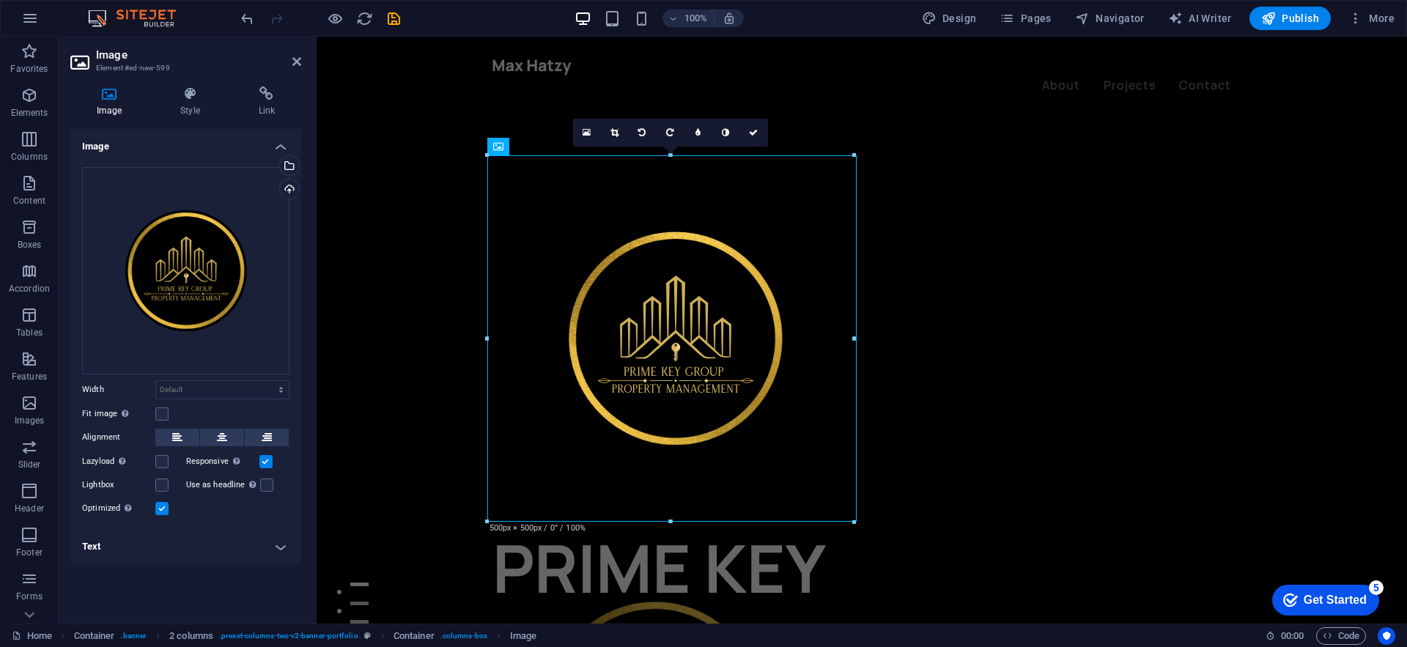
click at [301, 61] on aside "Image Element #ed-new-599 Image Style Link Image Drag files here, click to choo…" at bounding box center [188, 330] width 258 height 587
click at [297, 62] on icon at bounding box center [296, 62] width 9 height 12
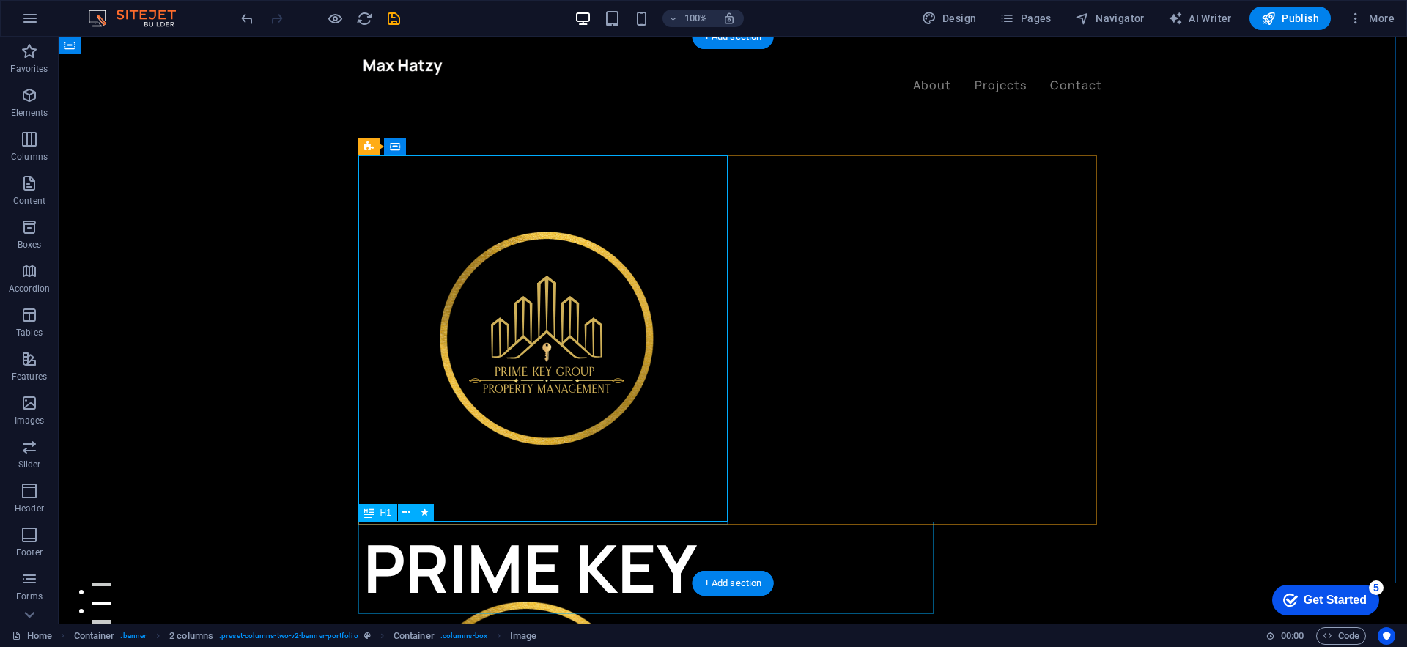
scroll to position [6, 0]
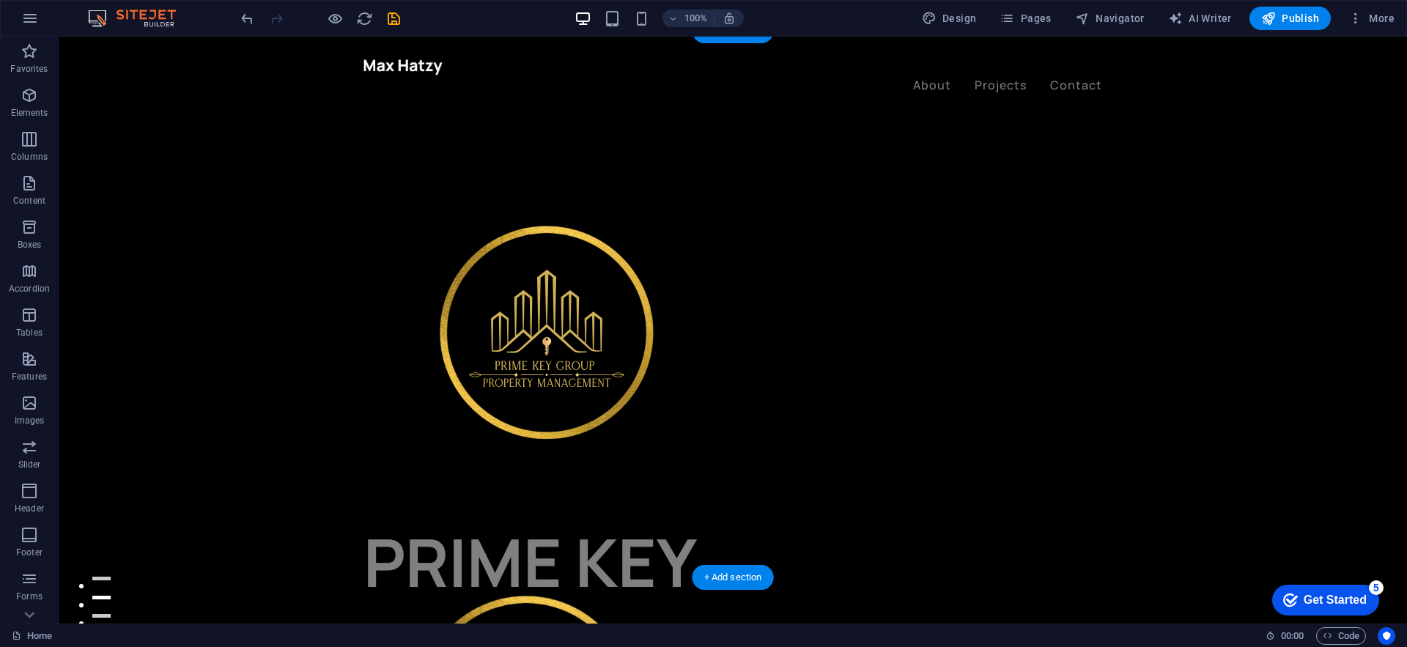
drag, startPoint x: 730, startPoint y: 554, endPoint x: 597, endPoint y: 289, distance: 296.2
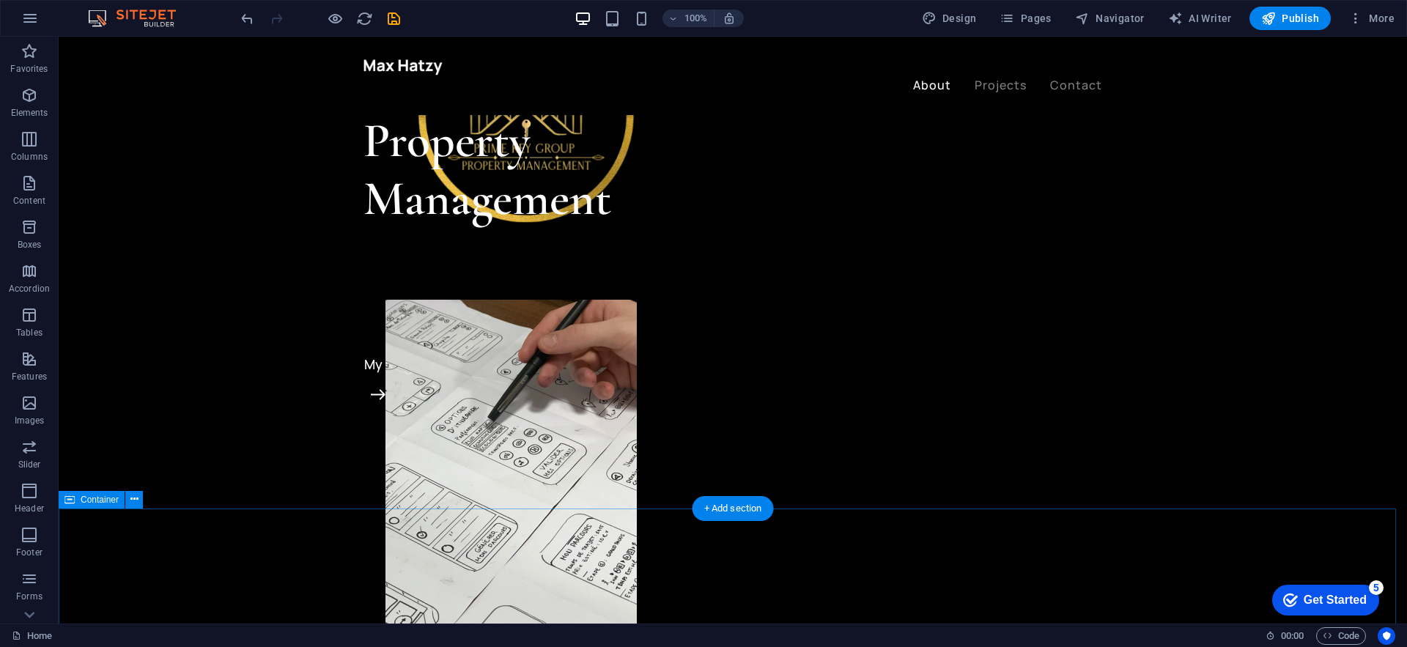
scroll to position [0, 0]
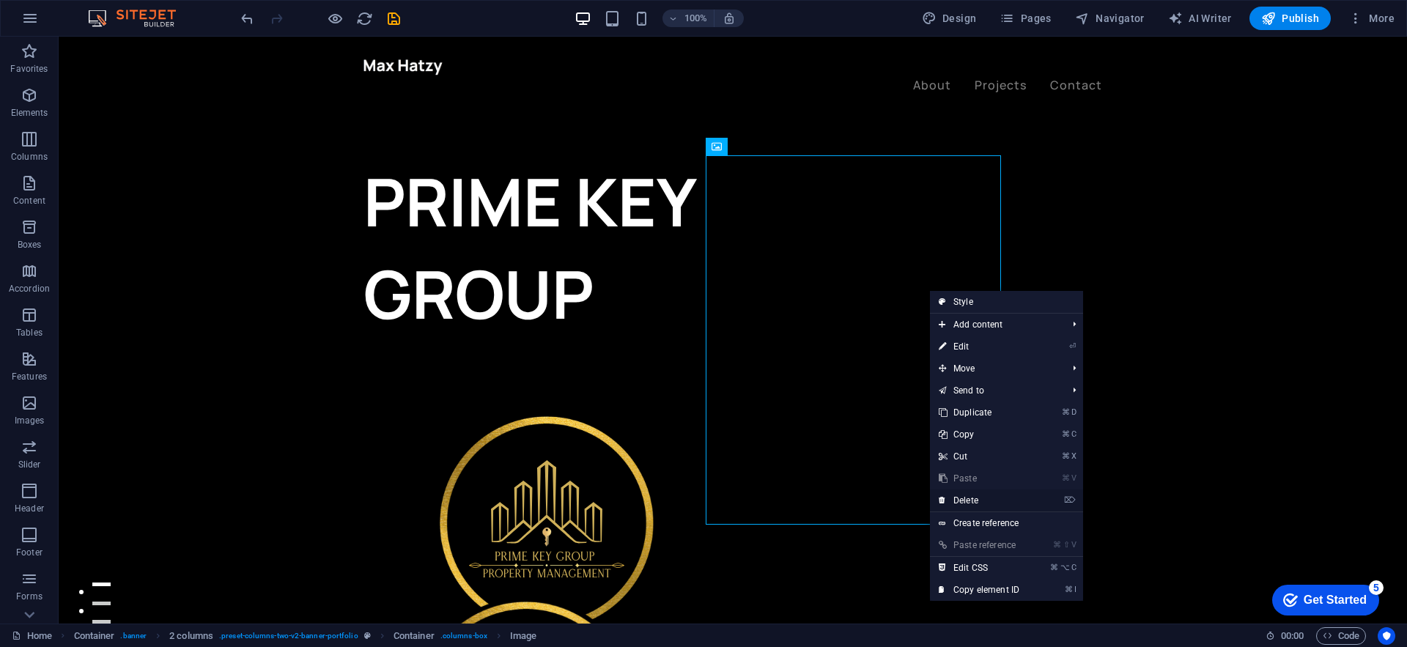
drag, startPoint x: 938, startPoint y: 470, endPoint x: 998, endPoint y: 506, distance: 69.7
click at [998, 506] on link "⌦ Delete" at bounding box center [979, 500] width 98 height 22
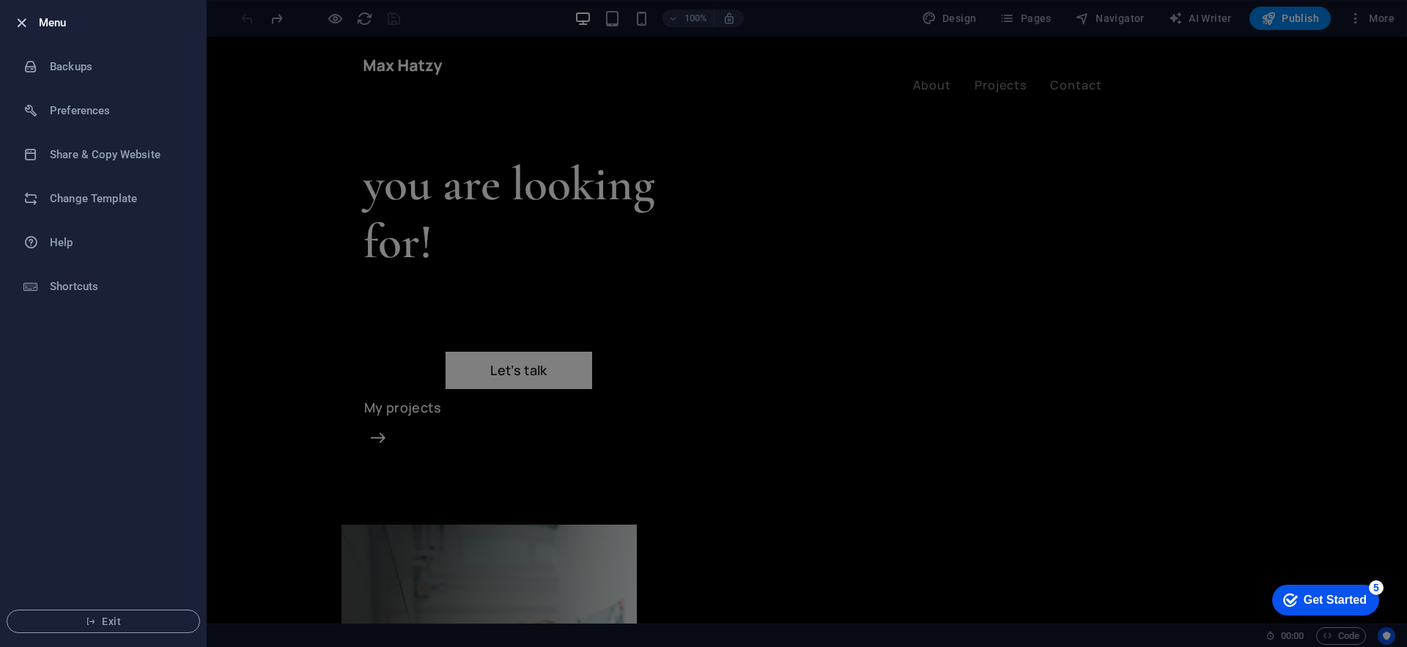
click at [20, 28] on icon "button" at bounding box center [21, 23] width 17 height 17
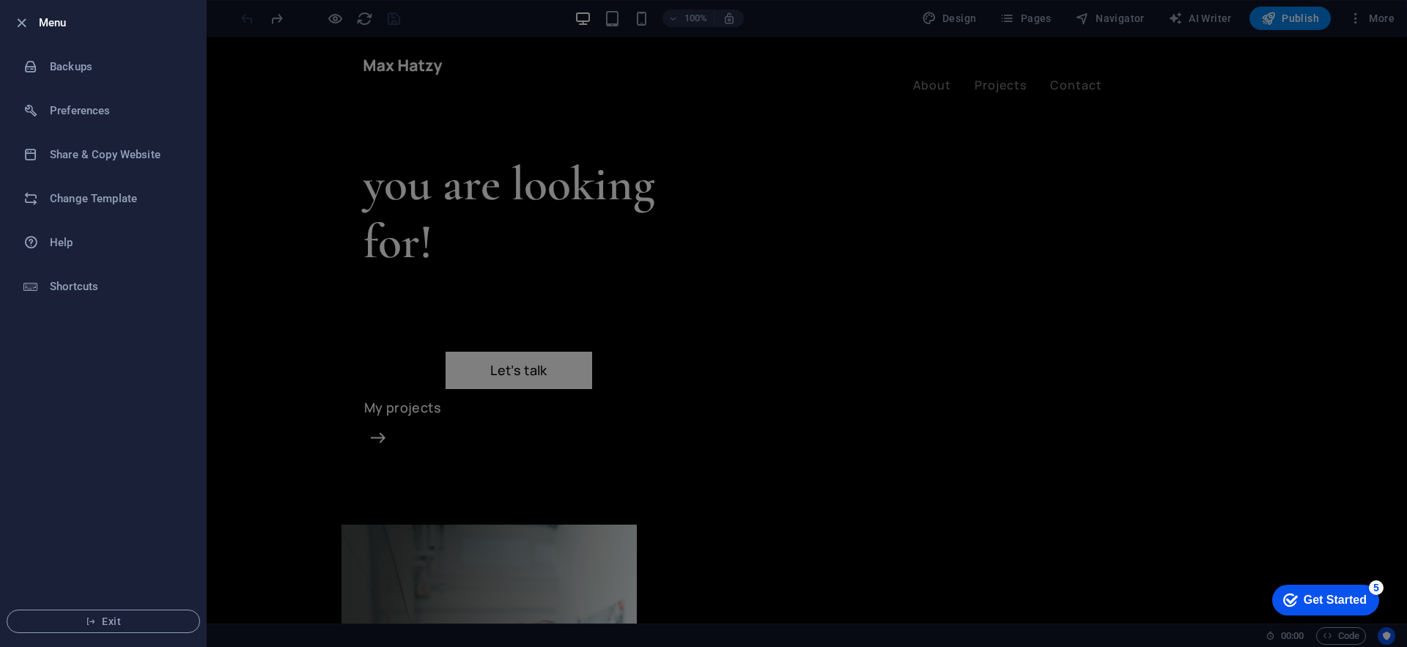
click at [289, 50] on div at bounding box center [703, 323] width 1407 height 647
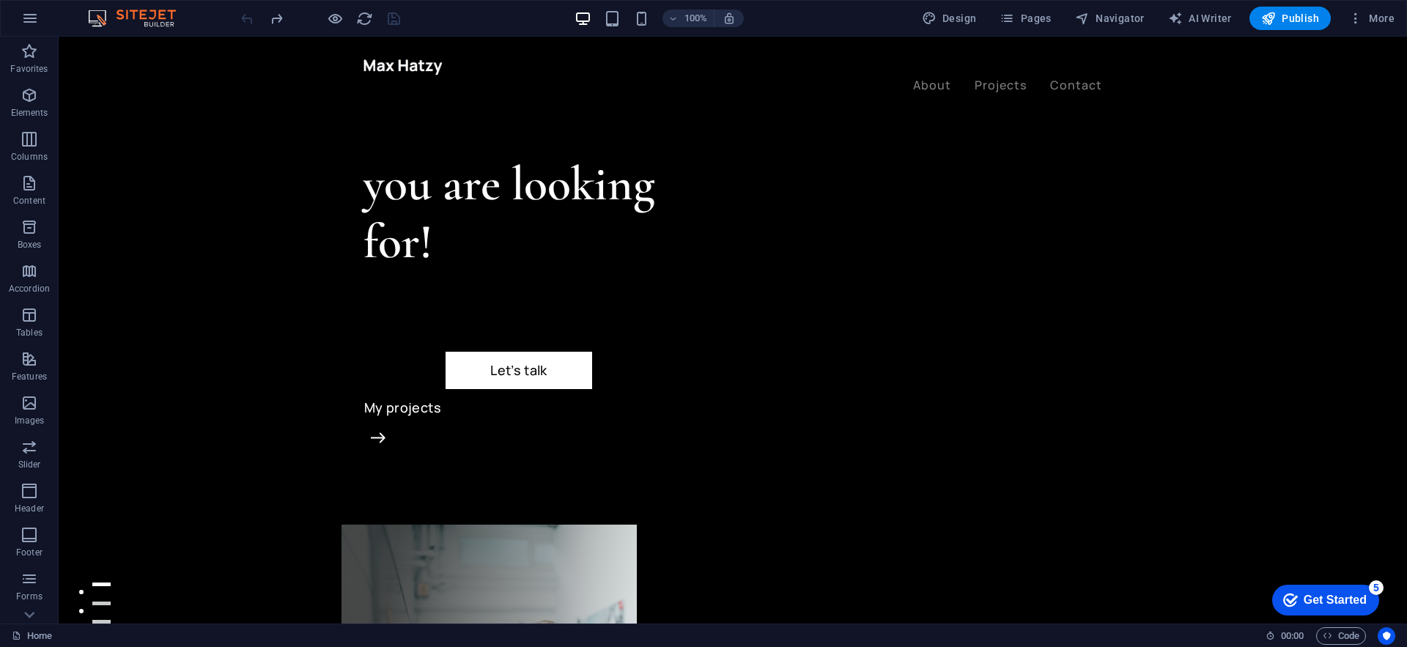
click at [0, 0] on icon "reload" at bounding box center [0, 0] width 0 height 0
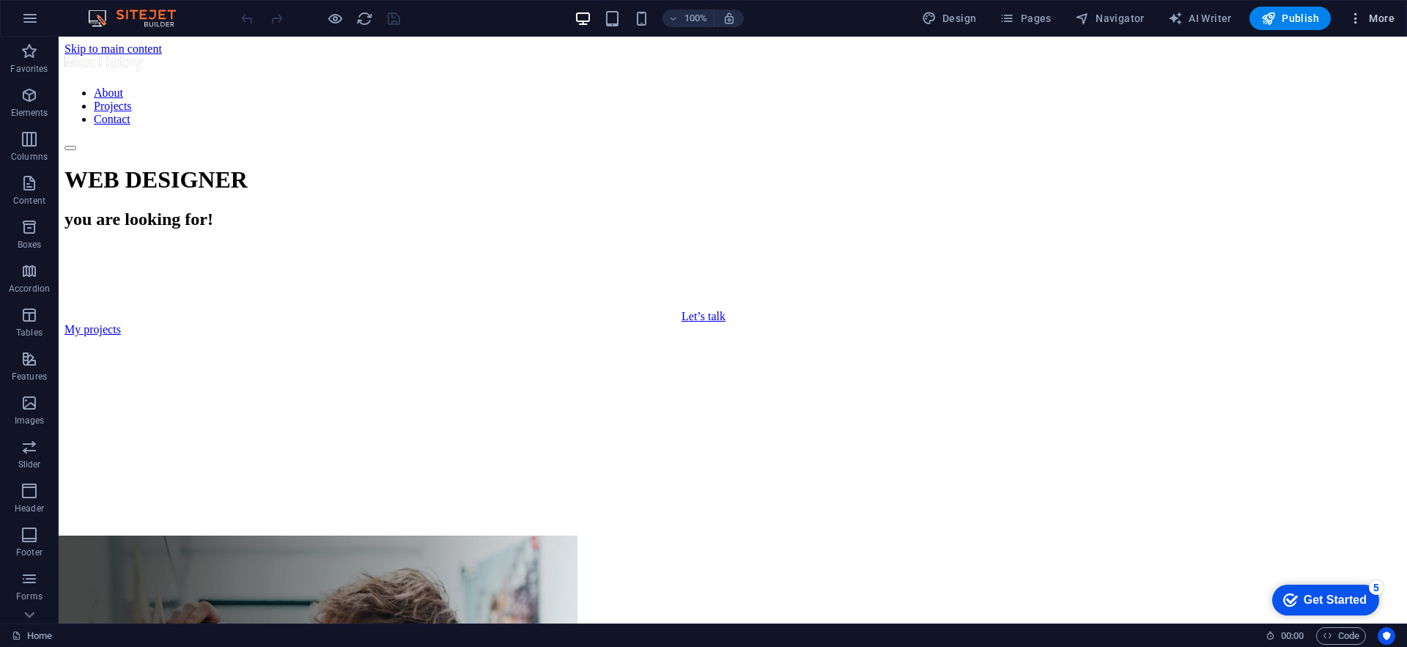
click at [1357, 18] on icon "button" at bounding box center [1355, 18] width 15 height 15
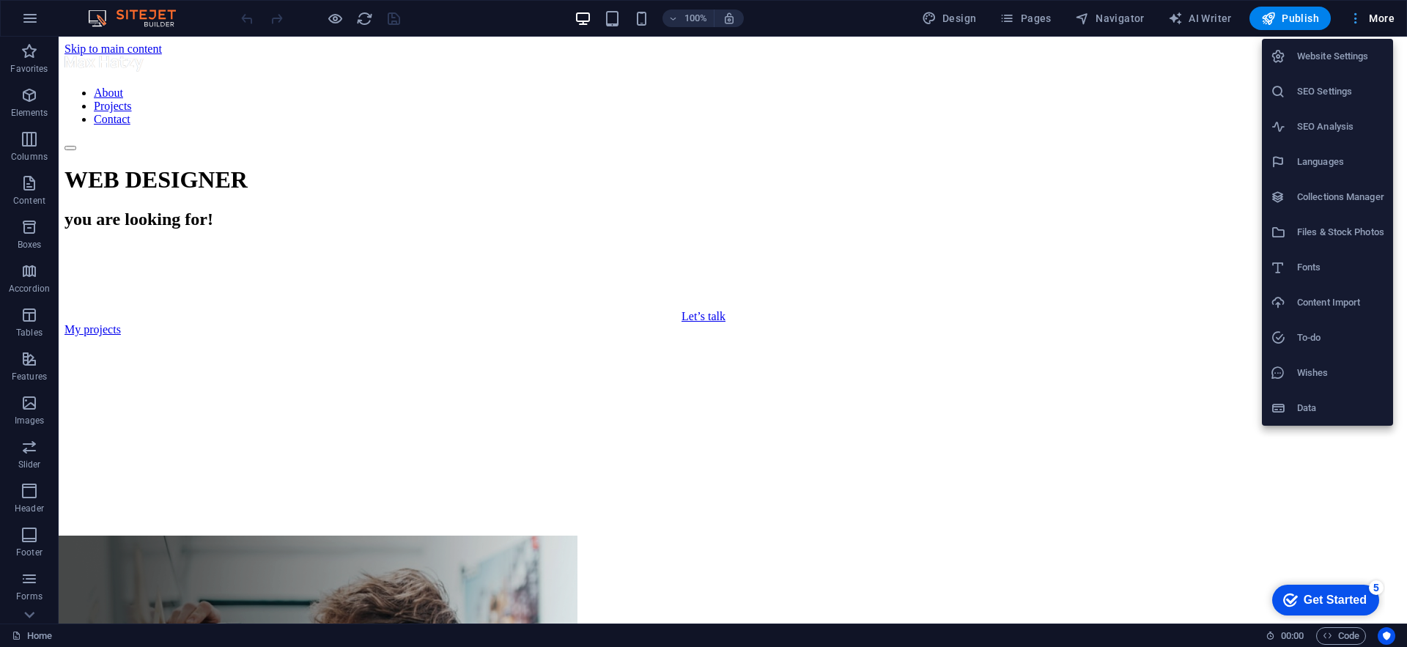
click at [1357, 18] on div at bounding box center [703, 323] width 1407 height 647
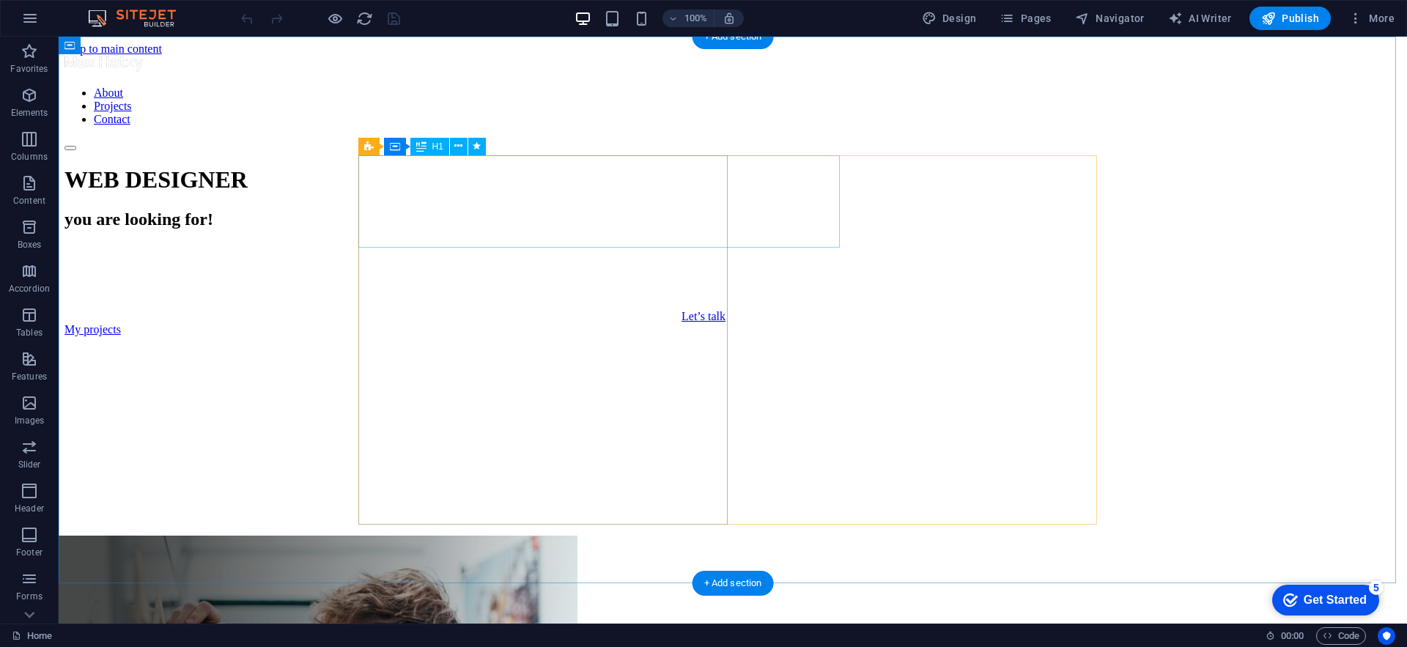
click at [438, 188] on div "WEB DESIGNER" at bounding box center [732, 179] width 1336 height 27
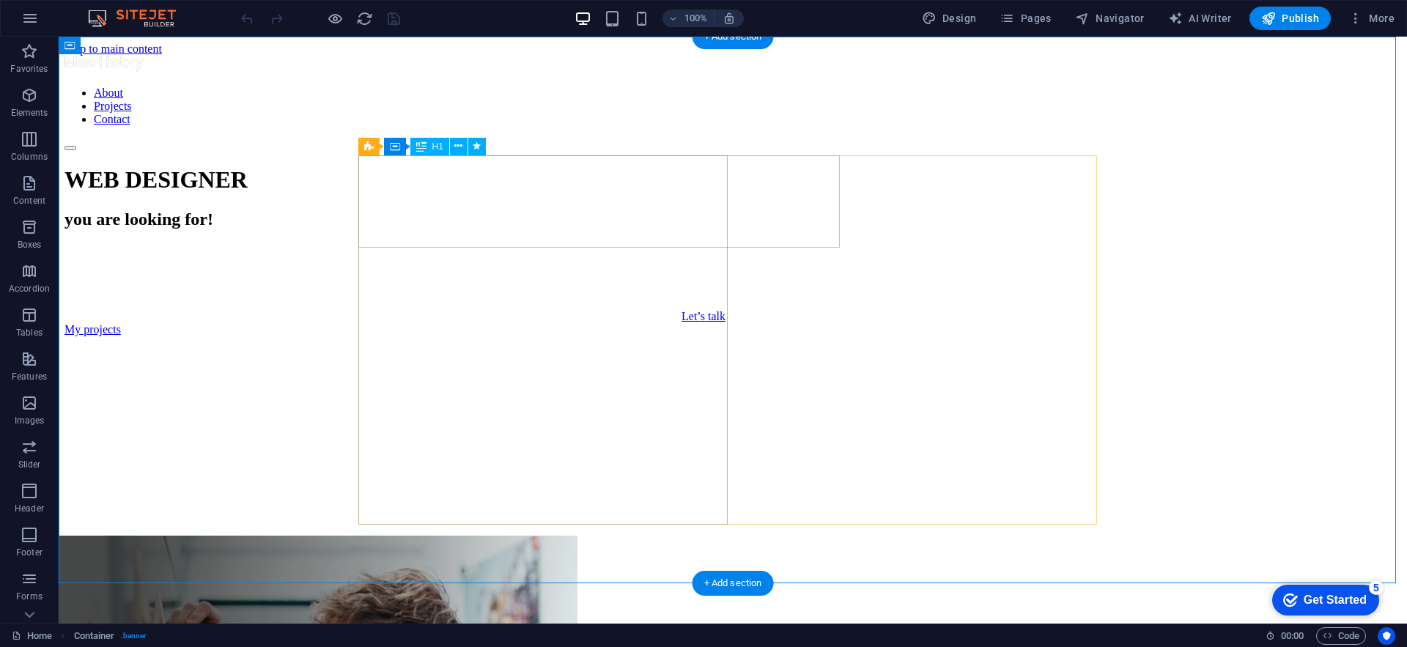
click at [607, 190] on div "WEB DESIGNER" at bounding box center [732, 179] width 1336 height 27
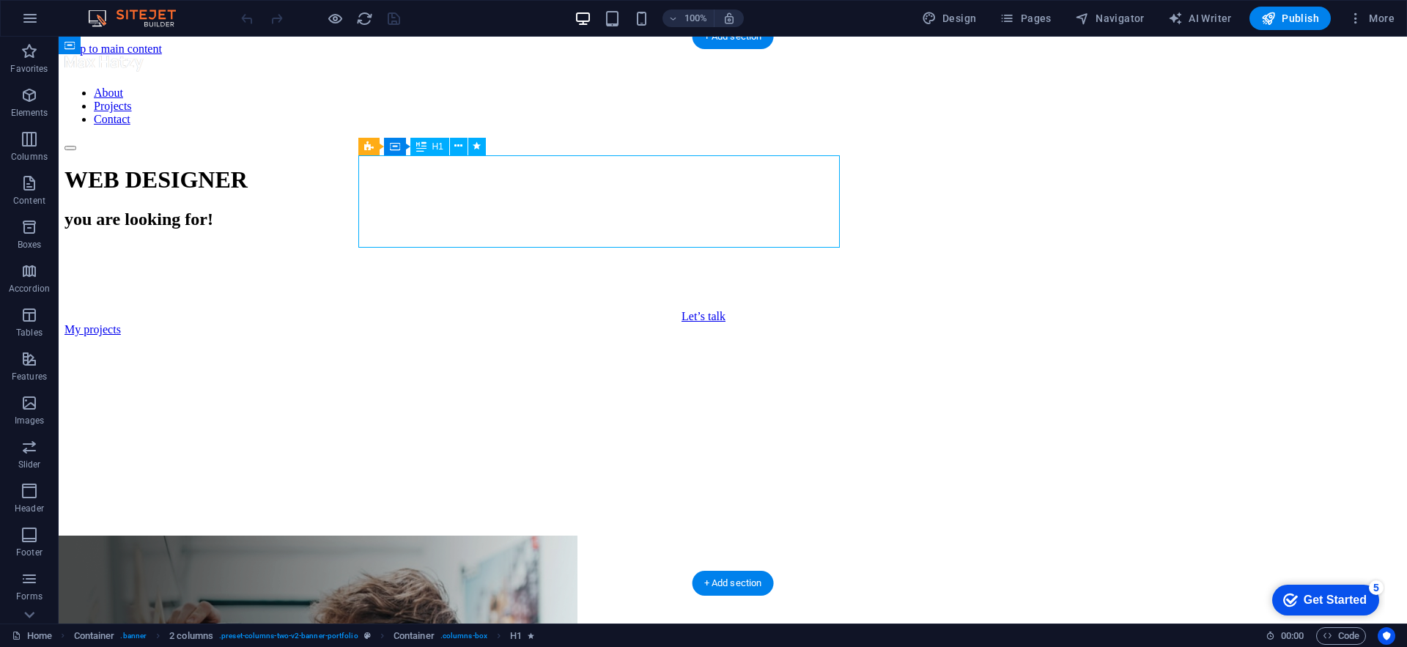
click at [607, 190] on div "WEB DESIGNER" at bounding box center [732, 179] width 1336 height 27
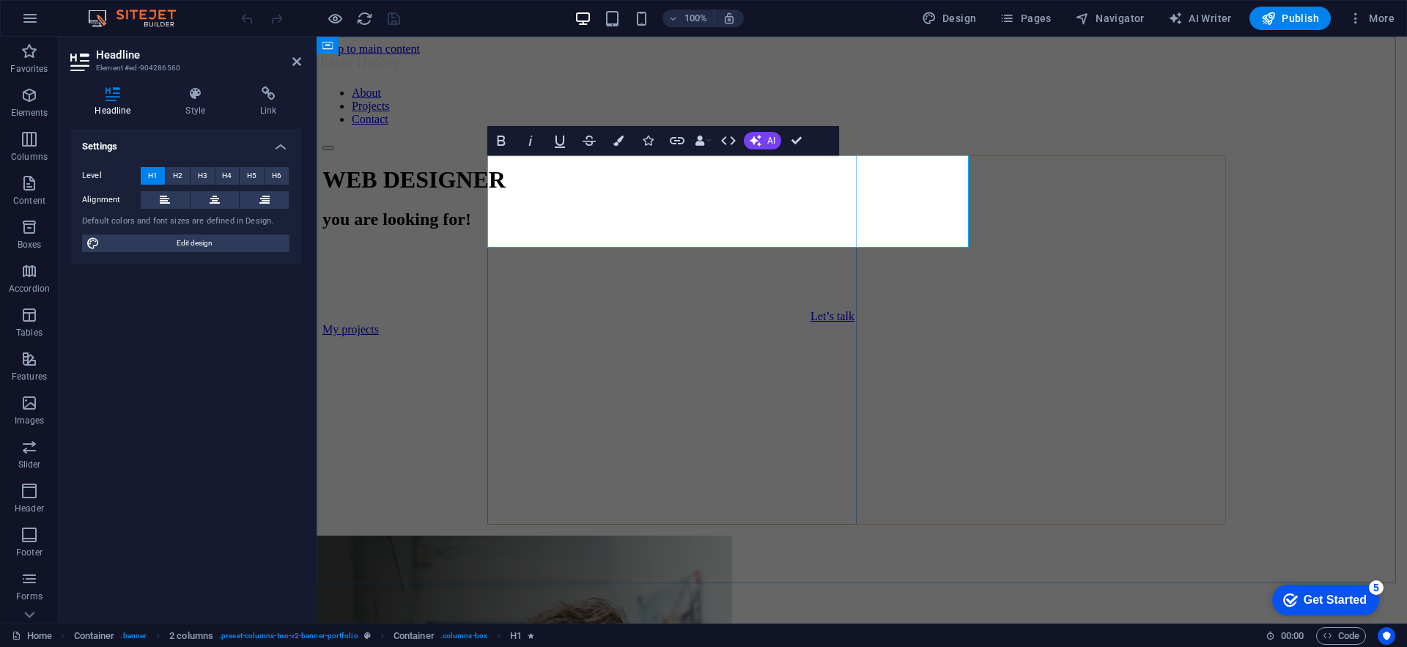
click at [634, 190] on h1 "WEB DESIGNER" at bounding box center [861, 179] width 1078 height 27
drag, startPoint x: 496, startPoint y: 205, endPoint x: 955, endPoint y: 204, distance: 459.3
click at [955, 193] on h1 "WEB DESIGNER" at bounding box center [861, 179] width 1078 height 27
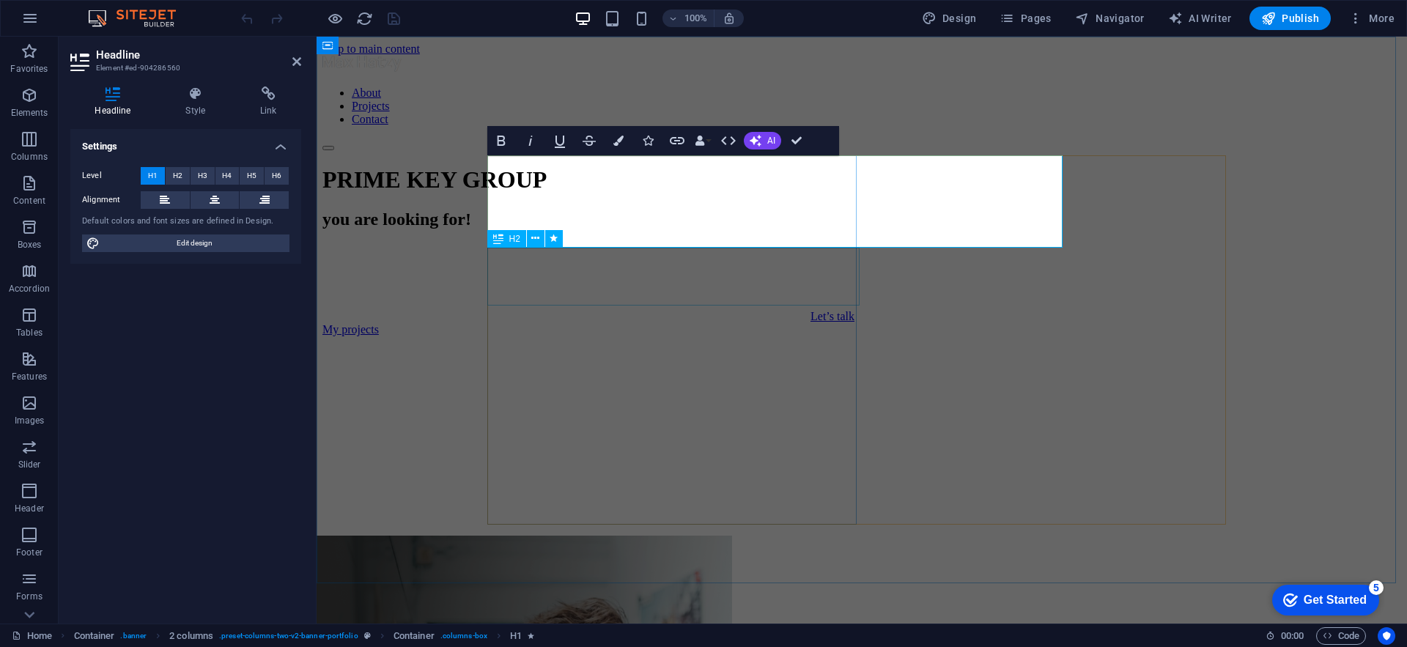
click at [719, 229] on div "you are looking for!" at bounding box center [861, 220] width 1078 height 20
click at [719, 229] on h2 "you are looking for!" at bounding box center [861, 220] width 1078 height 20
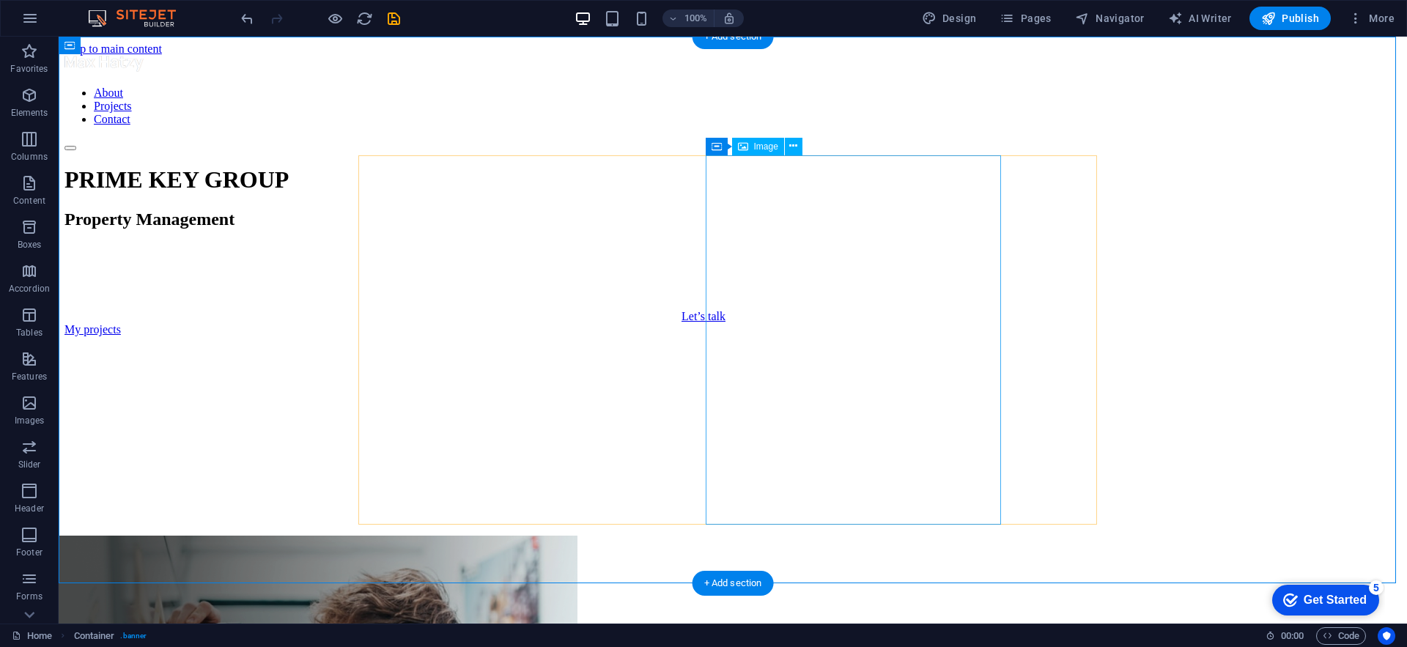
select select "%"
select select "px"
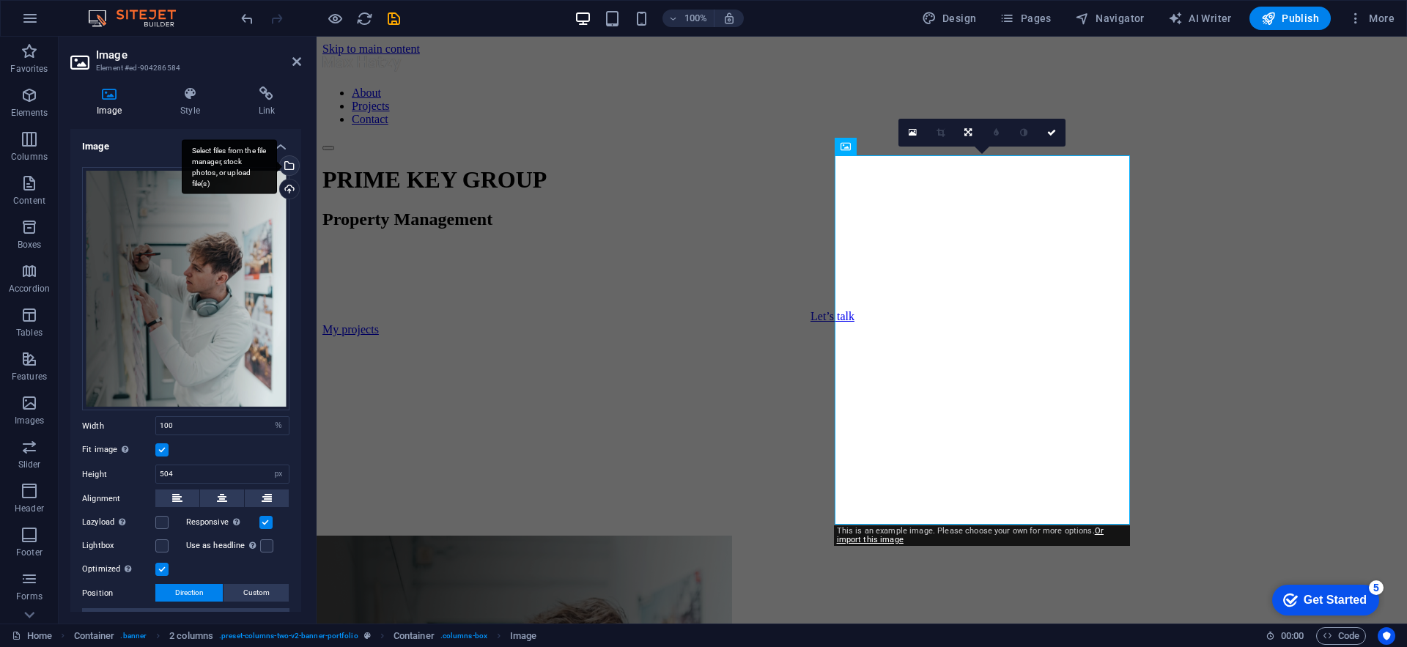
click at [277, 172] on div "Select files from the file manager, stock photos, or upload file(s)" at bounding box center [229, 166] width 95 height 55
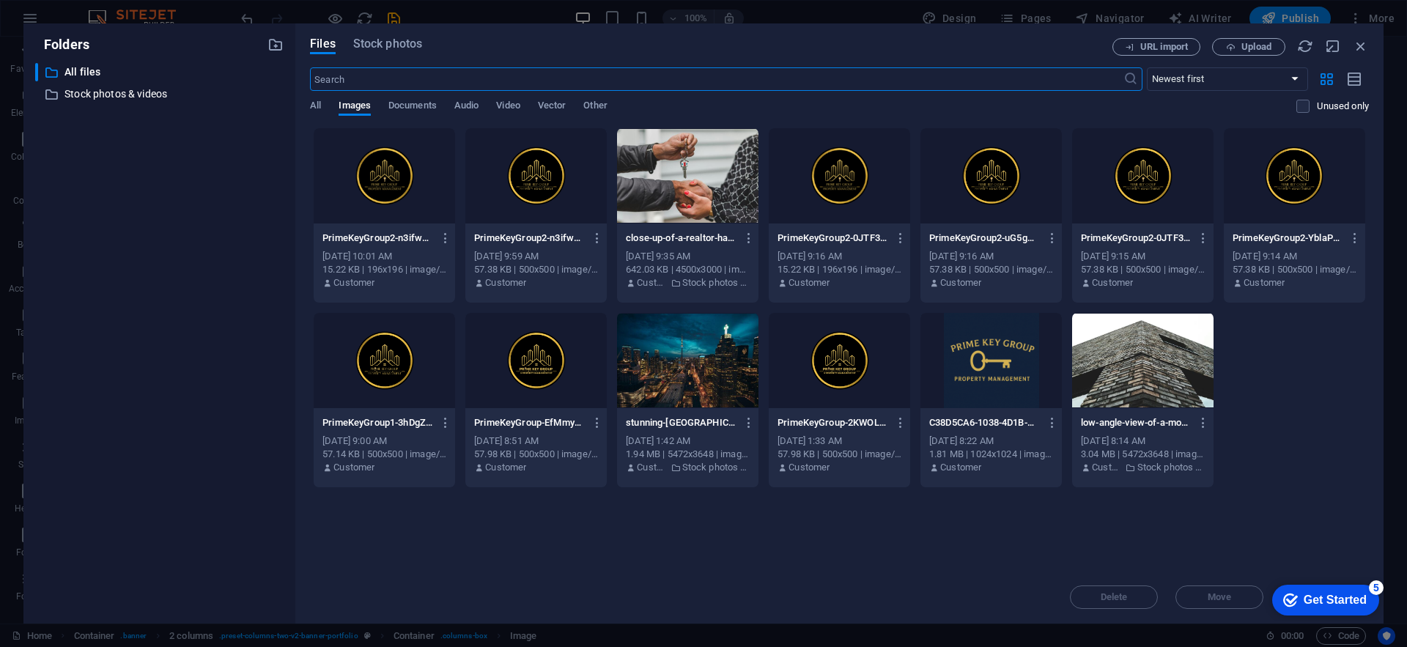
click at [382, 55] on div "Files Stock photos" at bounding box center [711, 47] width 802 height 18
click at [387, 45] on span "Stock photos" at bounding box center [387, 44] width 69 height 18
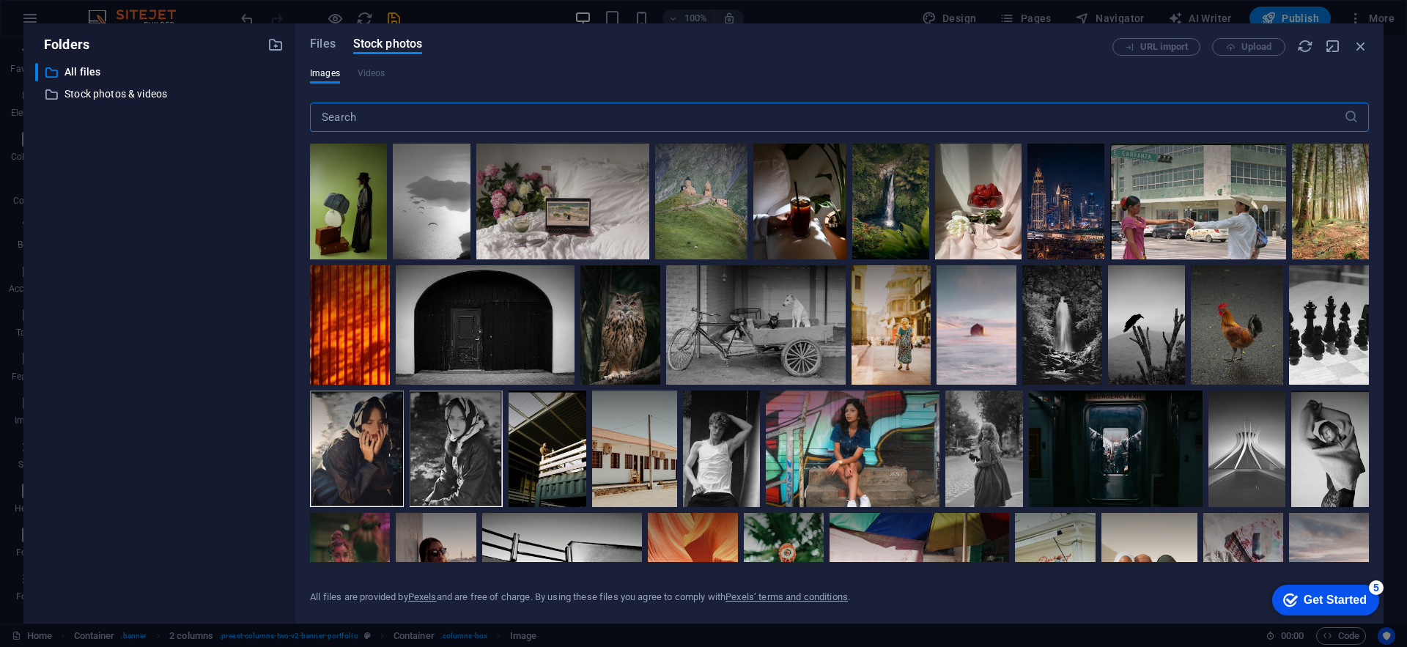
click at [382, 119] on input "text" at bounding box center [827, 117] width 1034 height 29
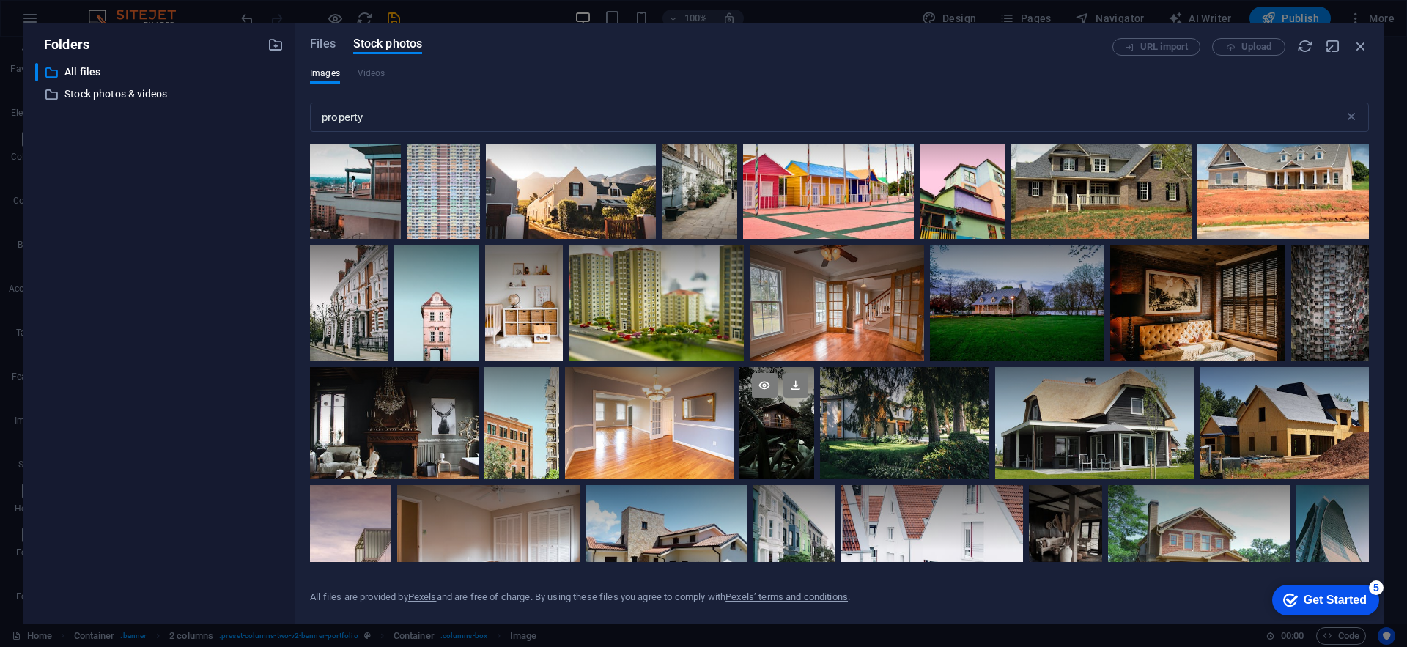
scroll to position [893, 0]
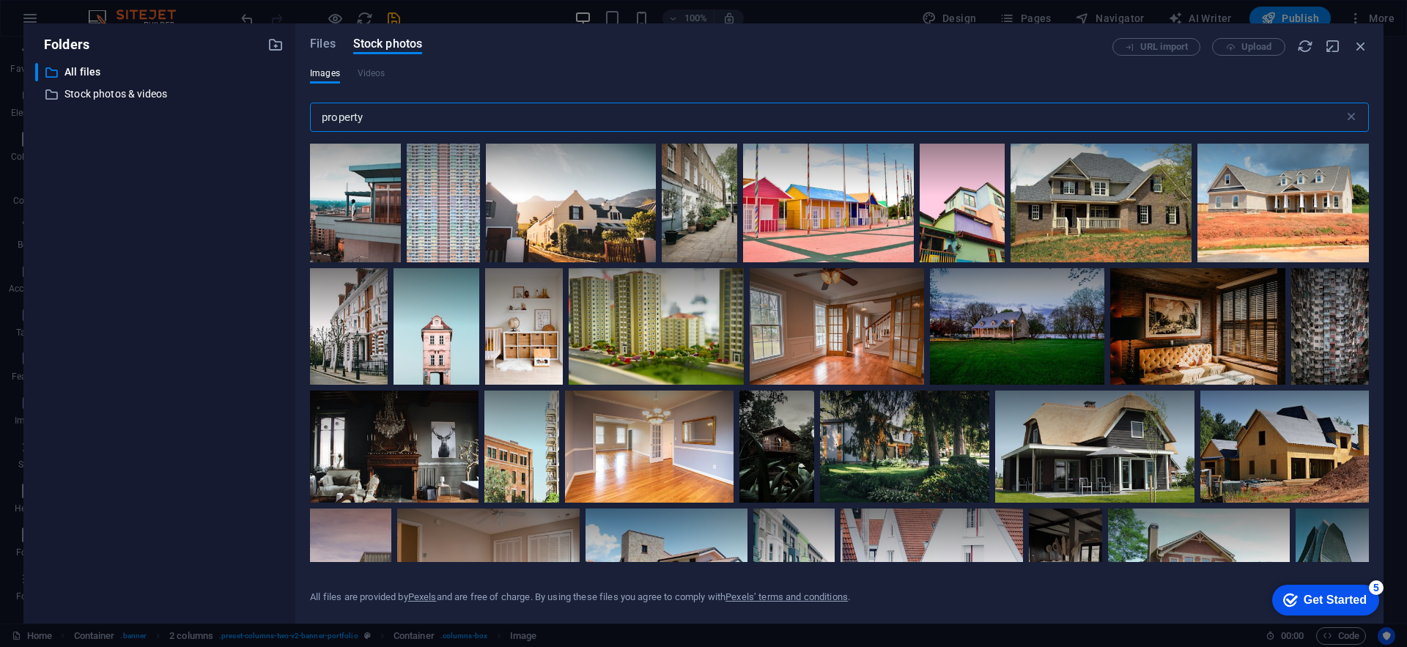
click at [322, 115] on input "property" at bounding box center [827, 117] width 1034 height 29
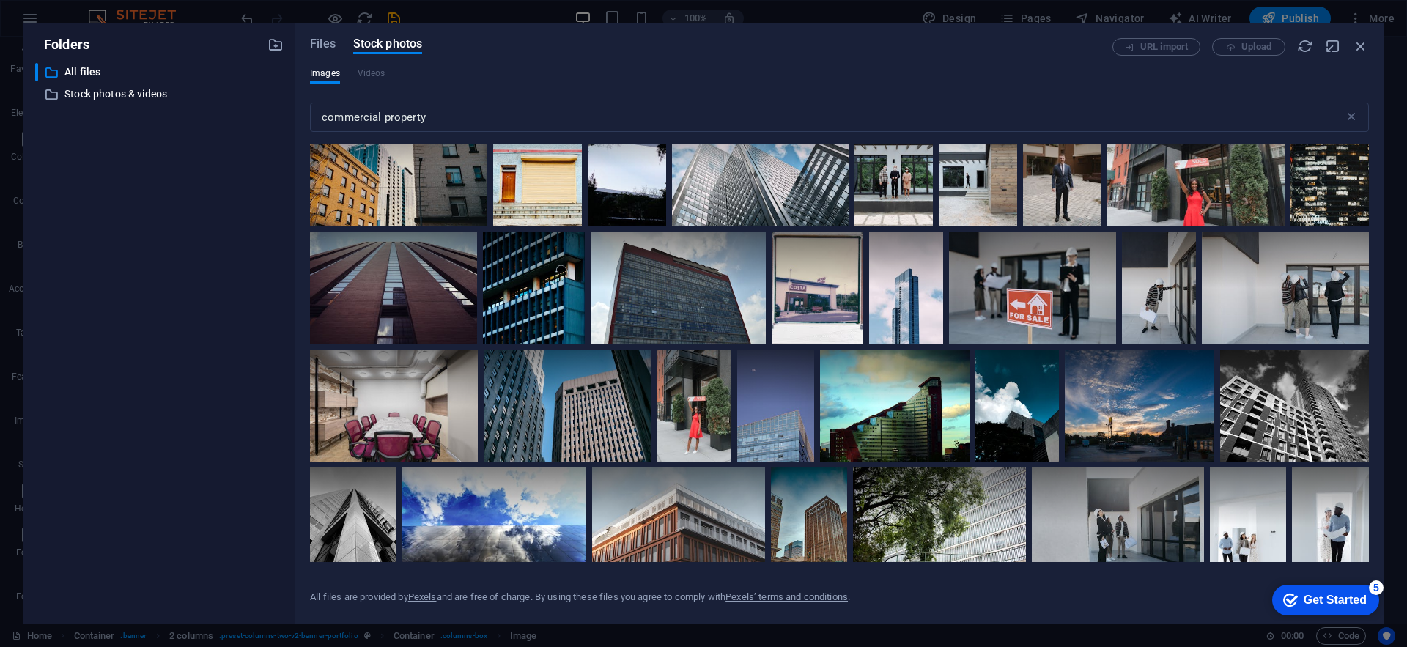
scroll to position [689, 0]
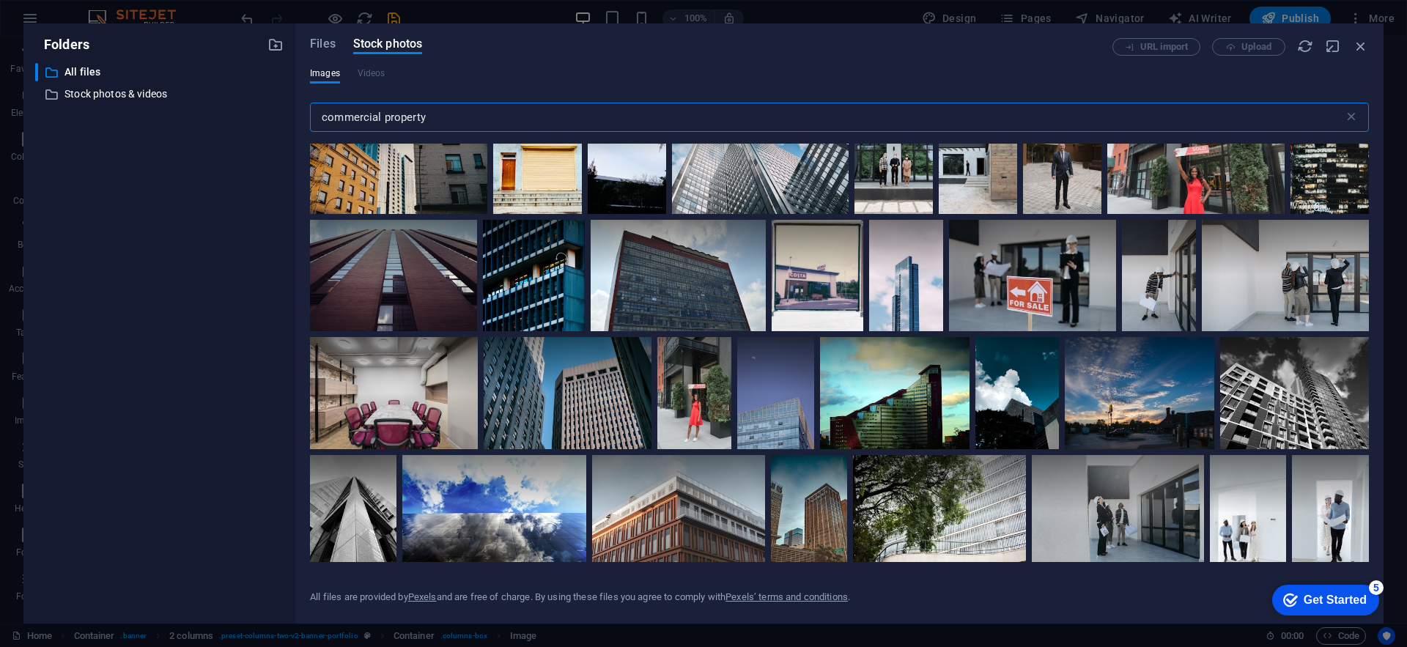
click at [391, 119] on input "commercial property" at bounding box center [827, 117] width 1034 height 29
type input "commercial office"
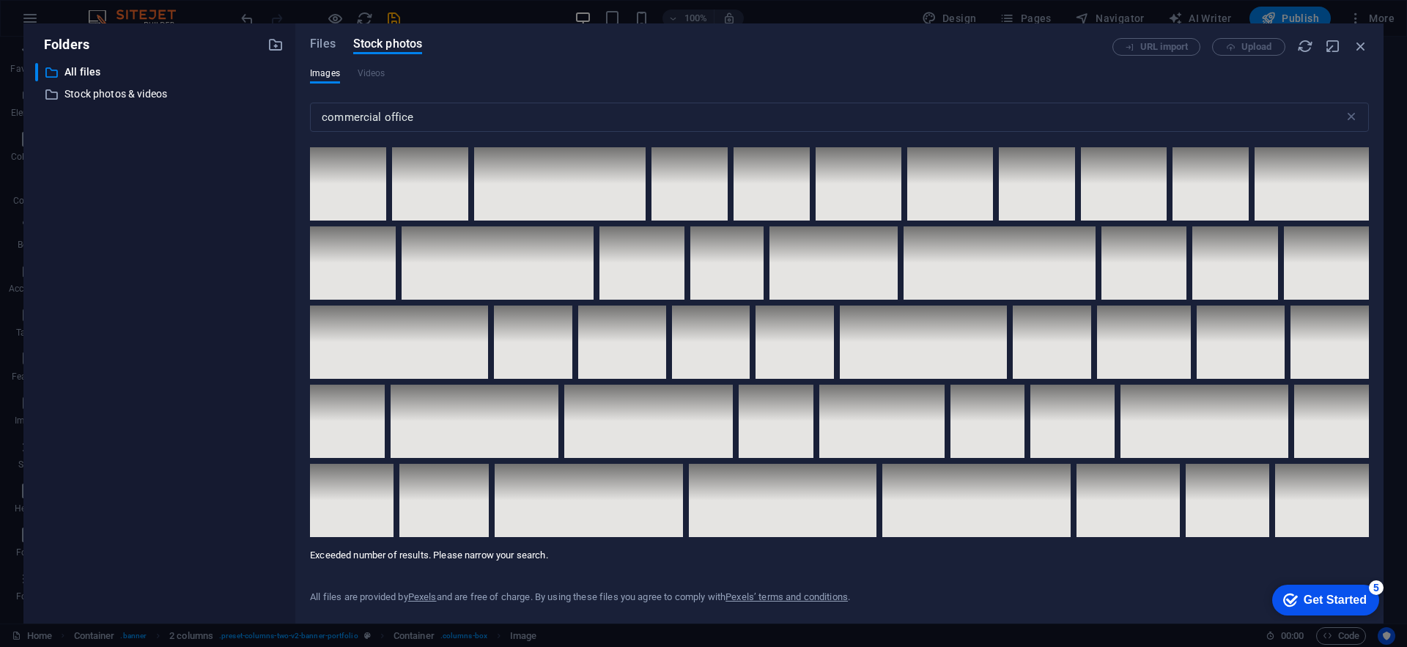
scroll to position [5845, 0]
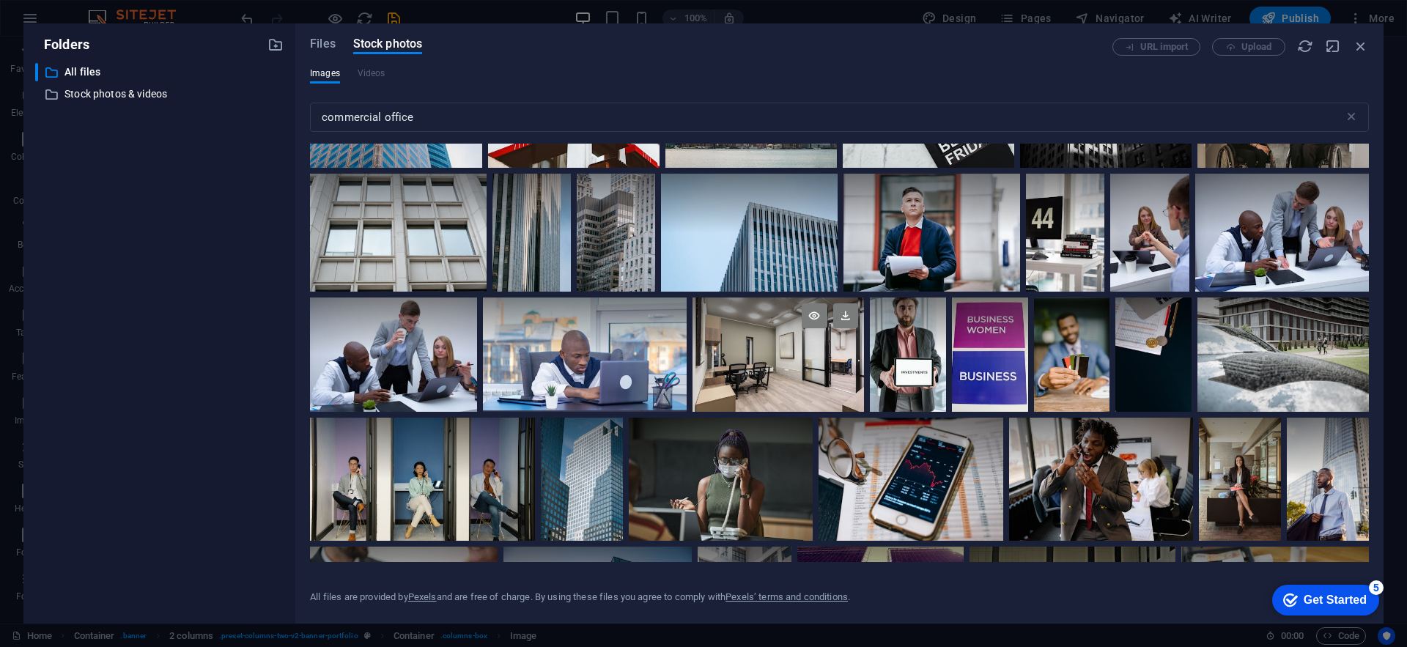
click at [784, 367] on div at bounding box center [777, 354] width 171 height 114
click at [784, 367] on div at bounding box center [777, 383] width 171 height 57
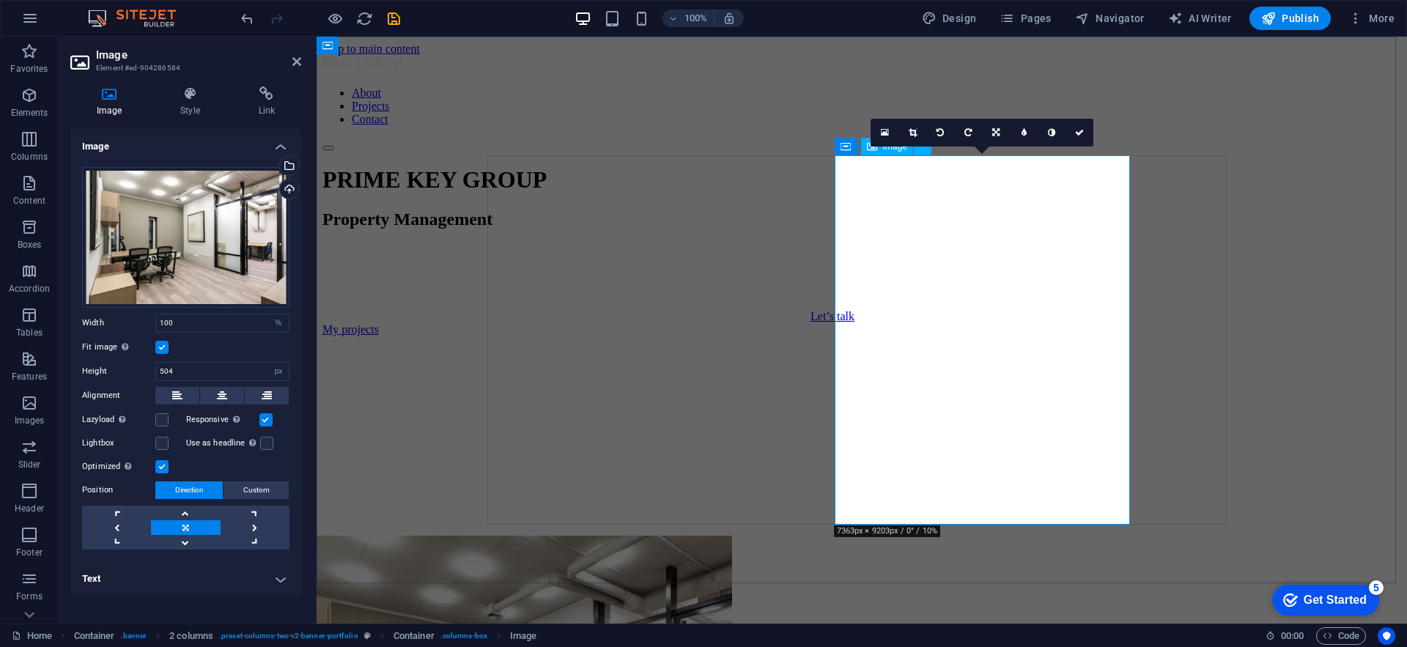
click at [992, 132] on icon at bounding box center [995, 132] width 7 height 9
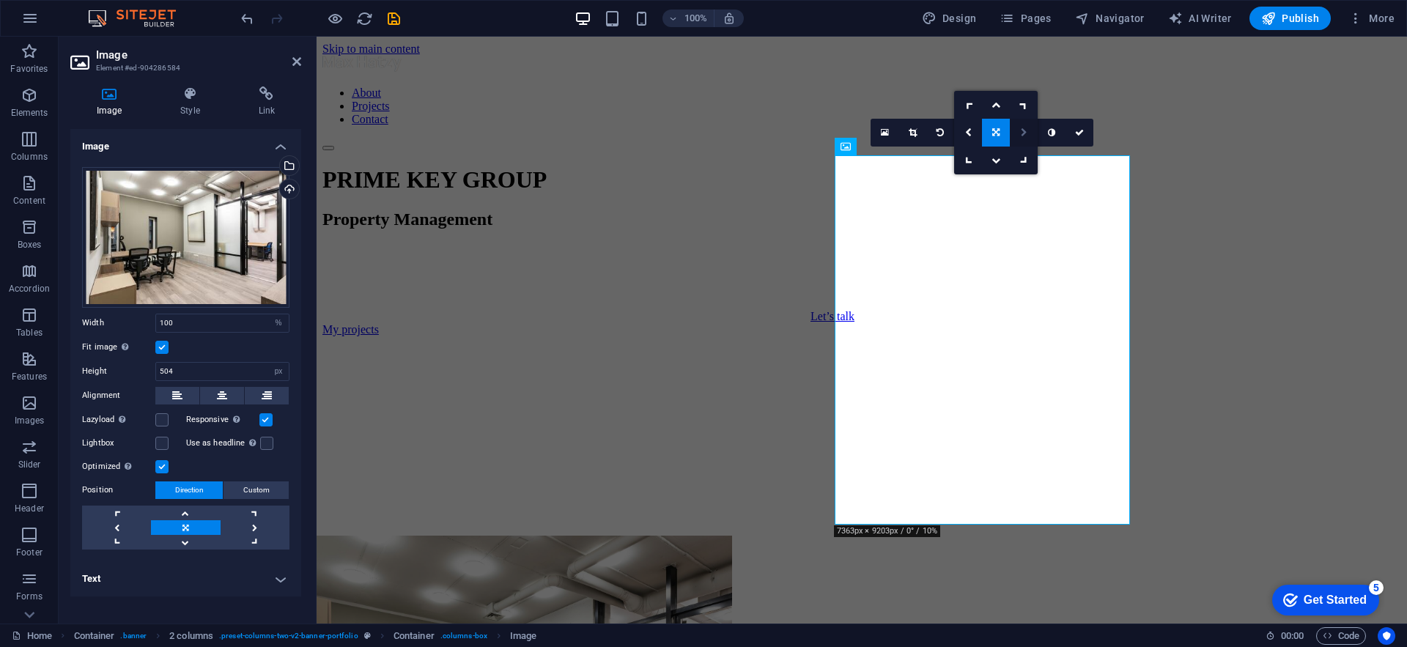
click at [1024, 134] on icon at bounding box center [1023, 132] width 7 height 9
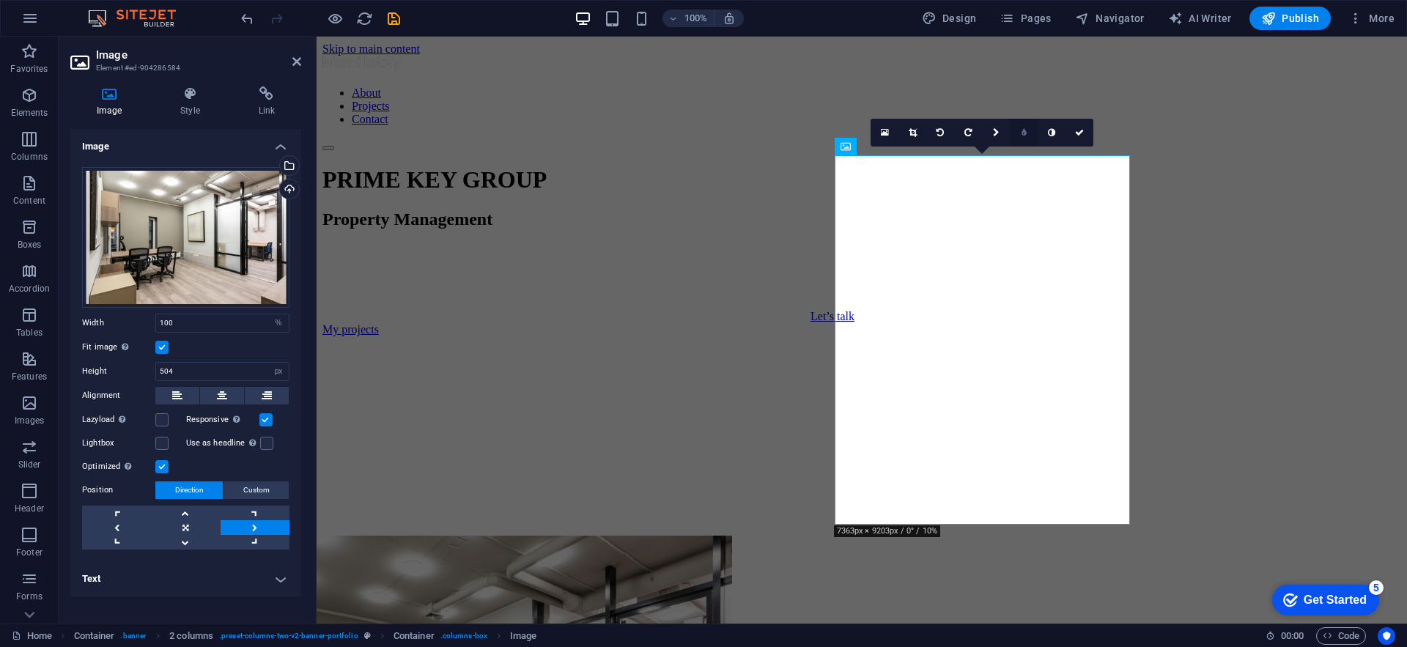
click at [1024, 135] on icon at bounding box center [1023, 132] width 5 height 9
click at [990, 136] on link at bounding box center [985, 133] width 28 height 28
click at [958, 133] on icon at bounding box center [957, 132] width 7 height 9
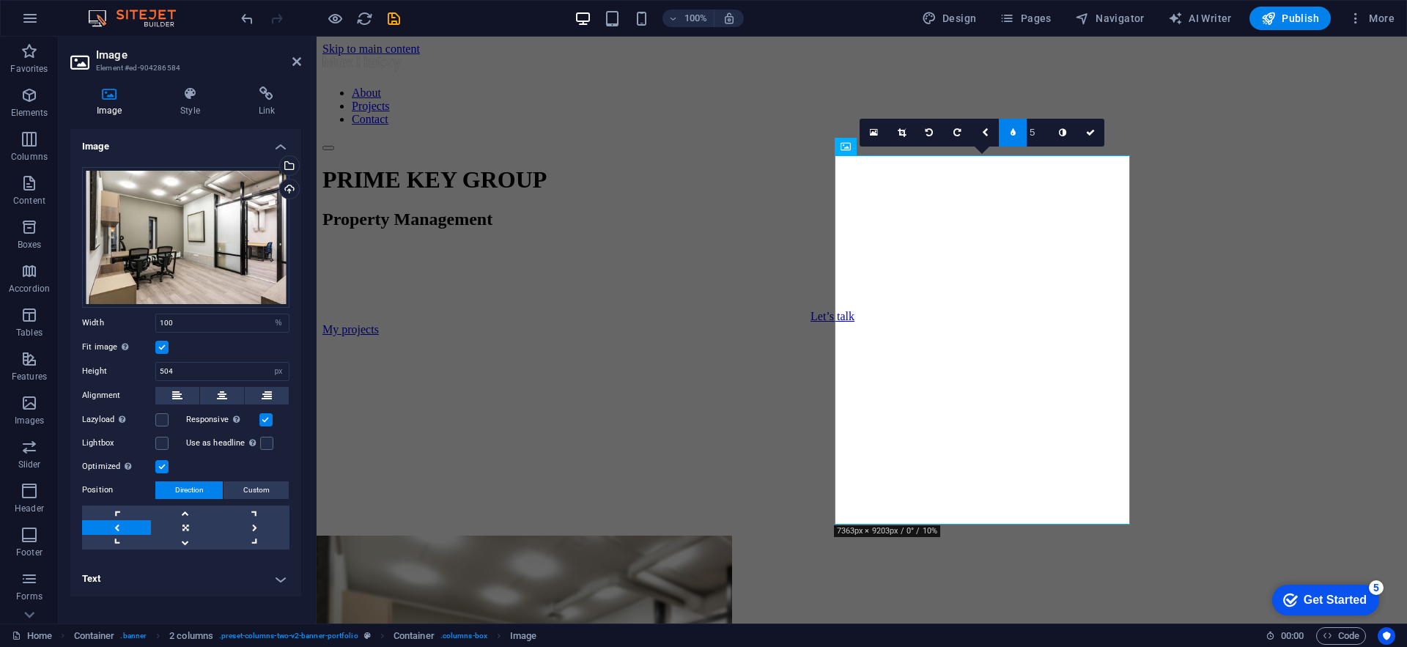
click at [1015, 135] on icon at bounding box center [1012, 132] width 5 height 9
click at [1084, 135] on link at bounding box center [1079, 133] width 28 height 28
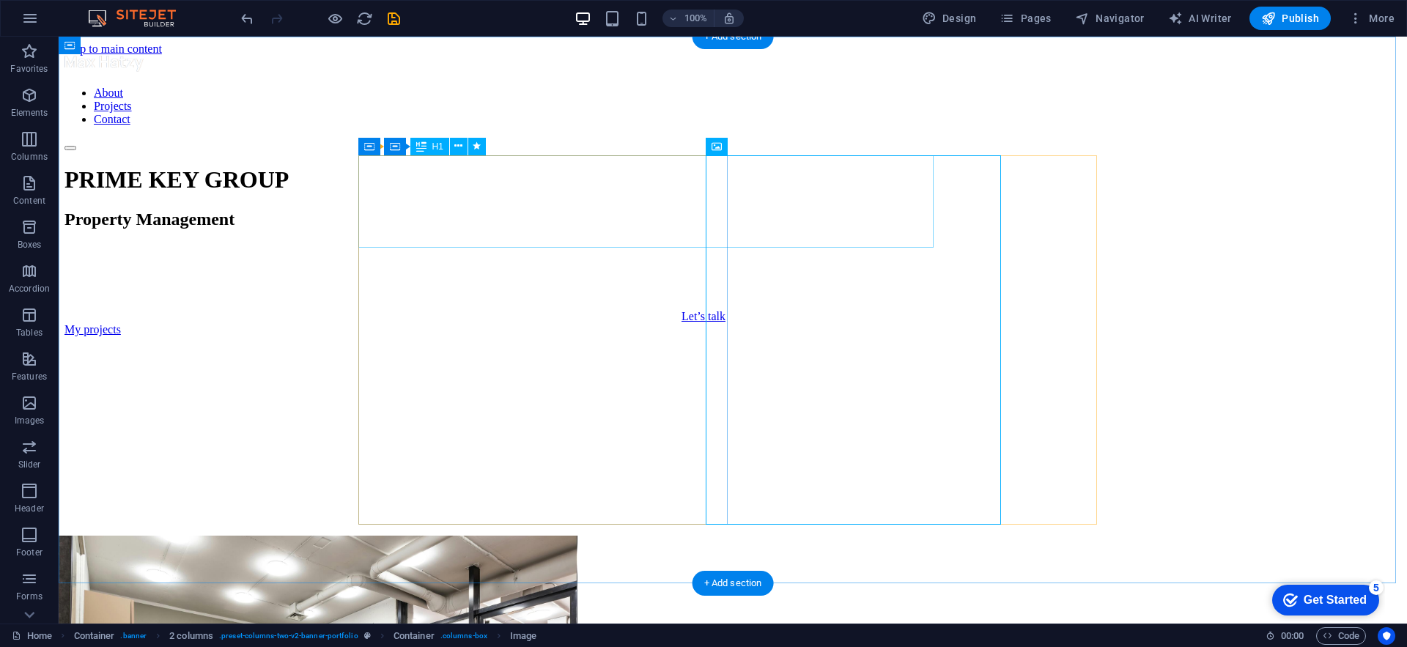
click at [830, 193] on div "PRIME KEY GROUP" at bounding box center [732, 179] width 1336 height 27
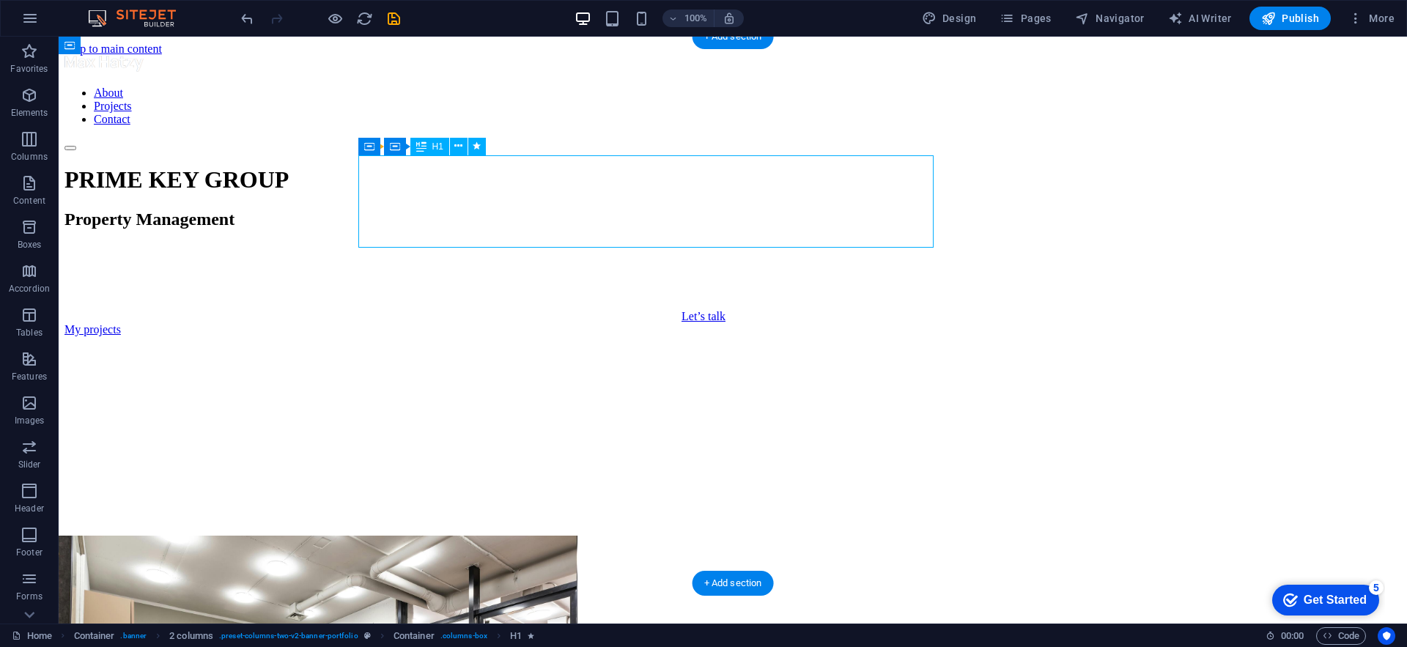
click at [830, 193] on div "PRIME KEY GROUP" at bounding box center [732, 179] width 1336 height 27
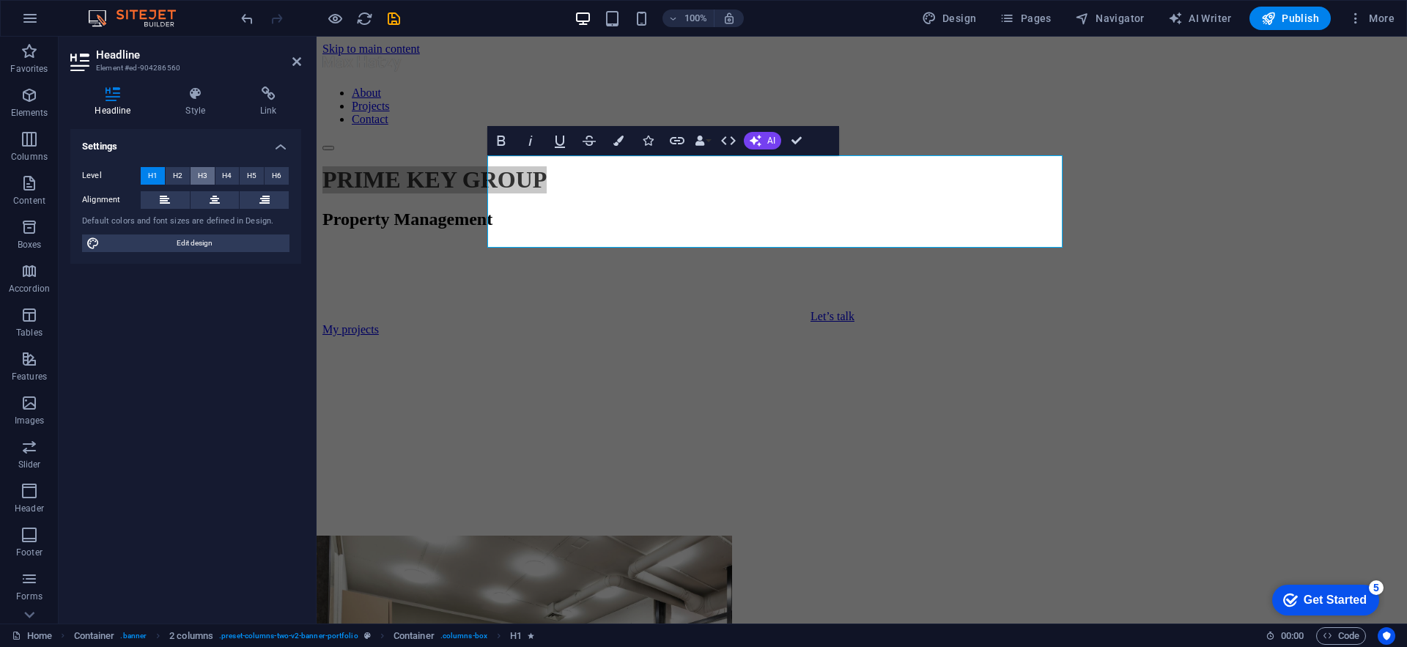
click at [202, 179] on span "H3" at bounding box center [203, 176] width 10 height 18
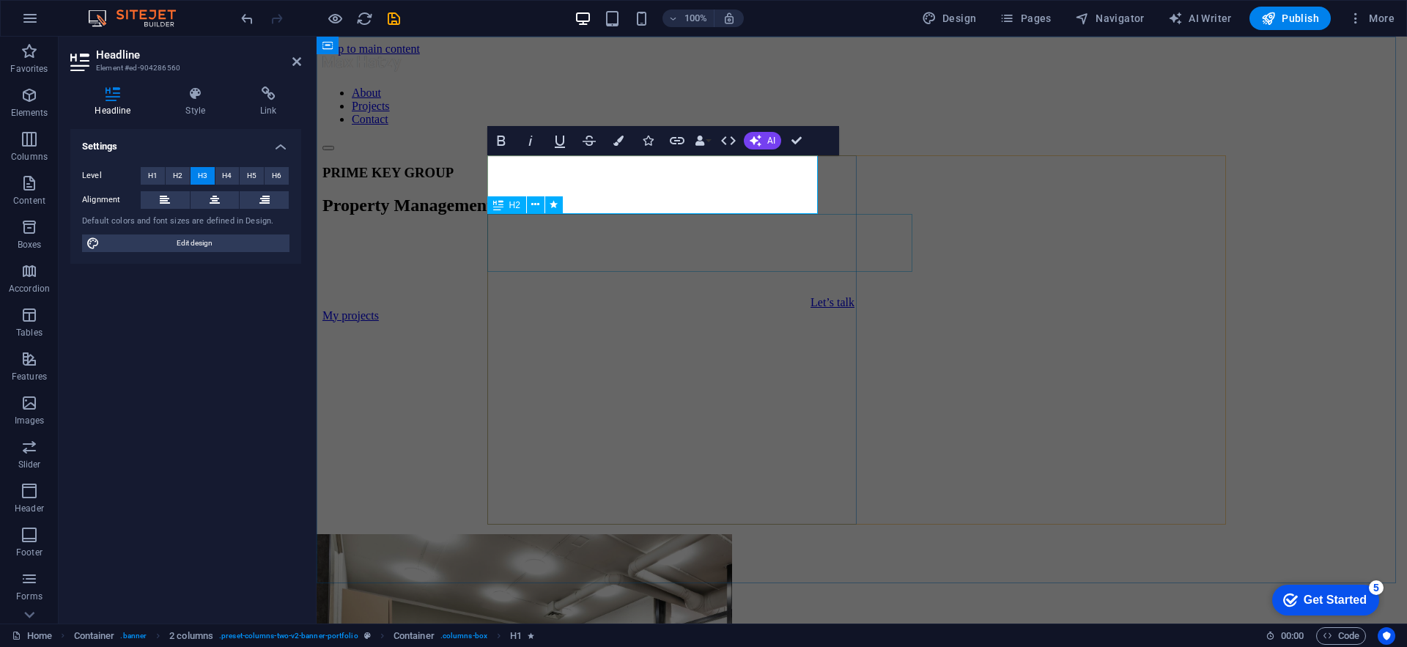
click at [556, 215] on div "Property Management" at bounding box center [861, 206] width 1078 height 20
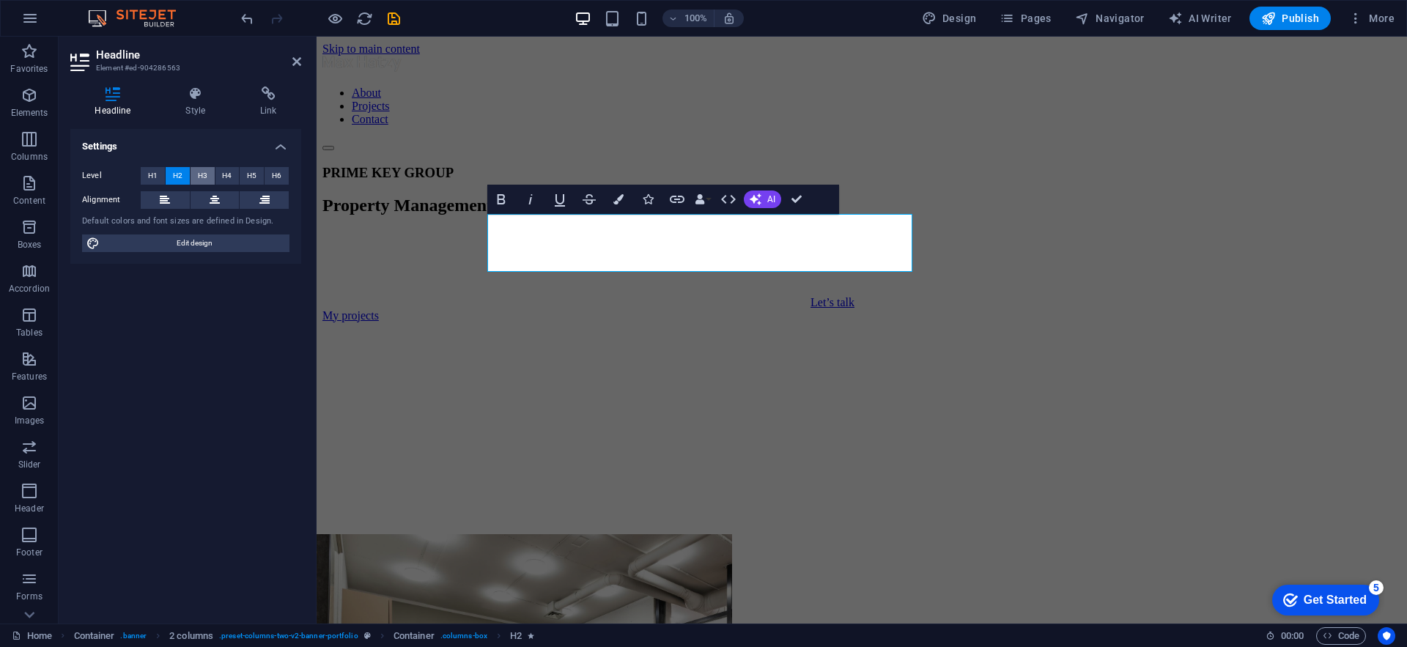
click at [194, 178] on button "H3" at bounding box center [202, 176] width 24 height 18
click at [221, 176] on button "H4" at bounding box center [227, 176] width 24 height 18
click at [267, 174] on button "H6" at bounding box center [276, 176] width 24 height 18
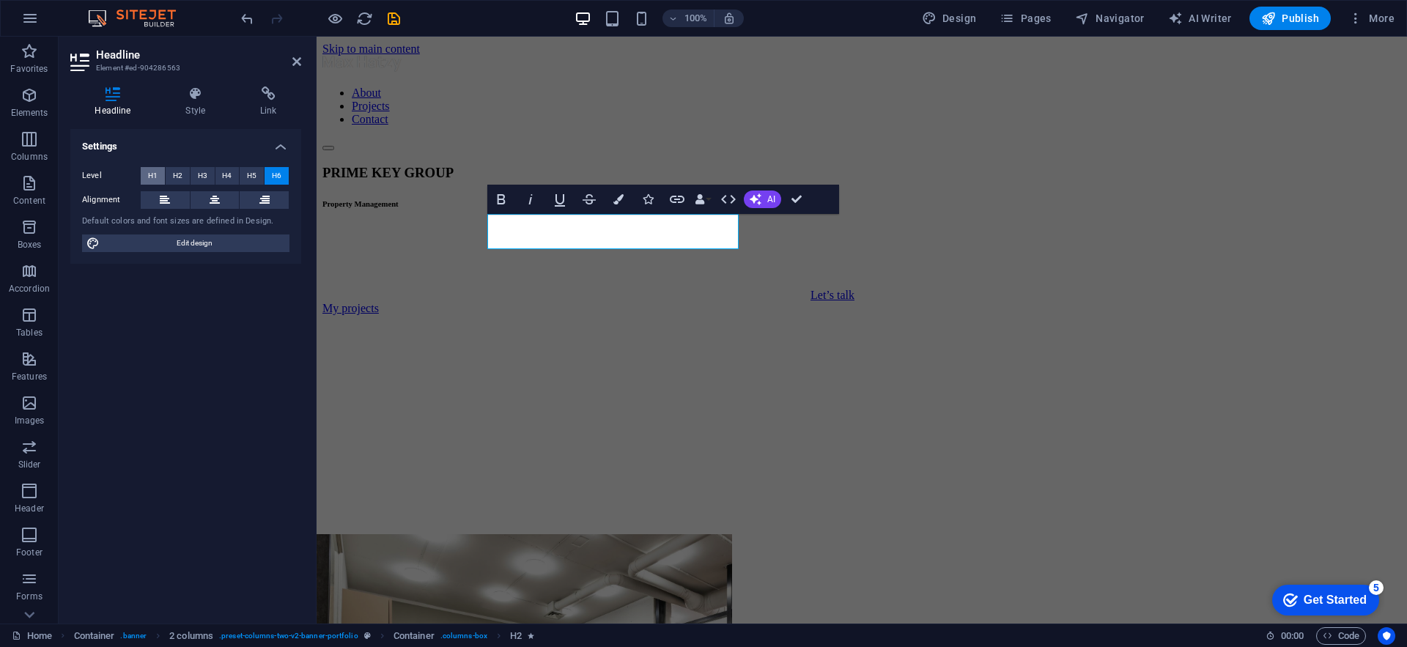
click at [153, 177] on span "H1" at bounding box center [153, 176] width 10 height 18
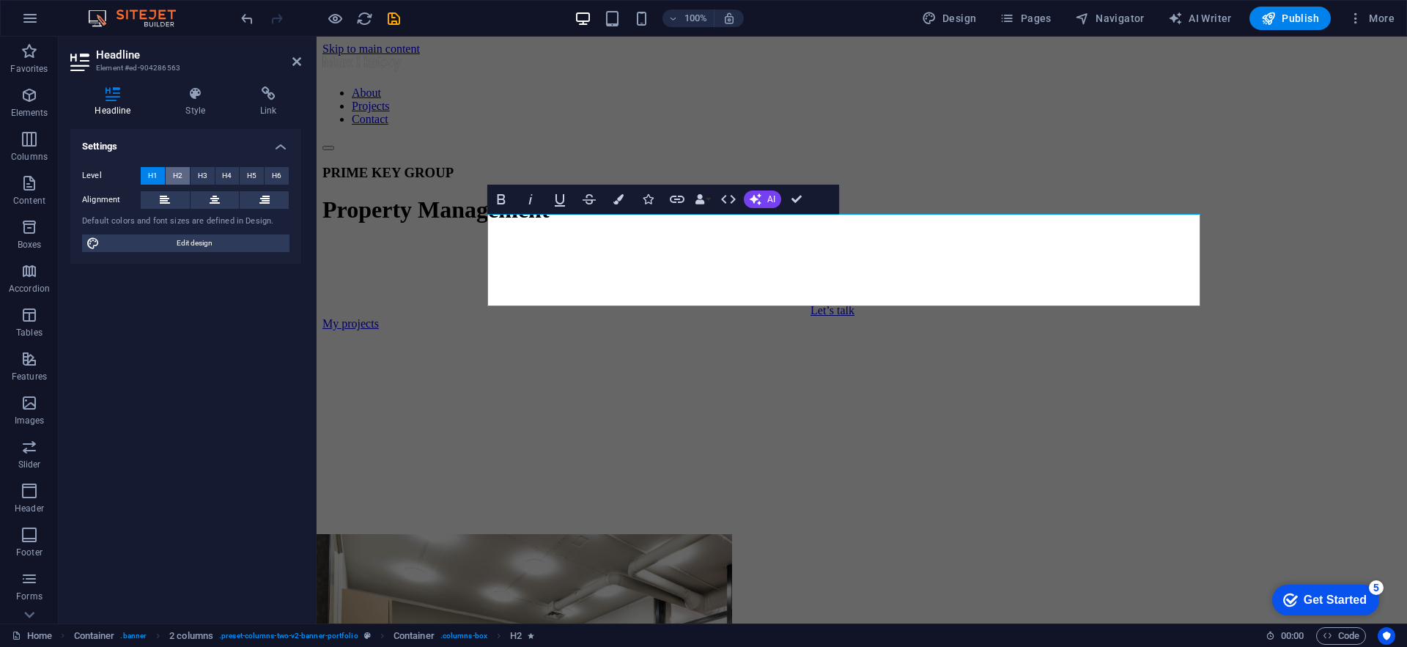
click at [169, 174] on button "H2" at bounding box center [178, 176] width 24 height 18
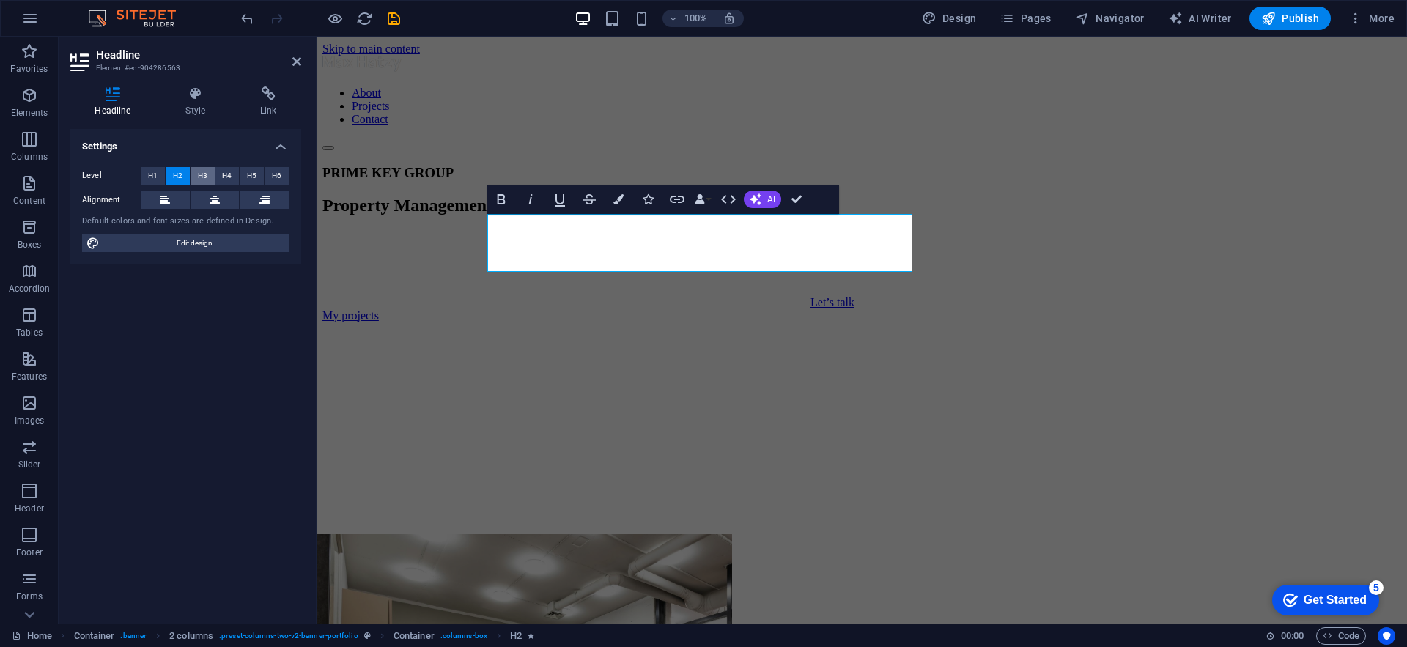
click at [201, 174] on span "H3" at bounding box center [203, 176] width 10 height 18
click at [212, 173] on button "H3" at bounding box center [202, 176] width 24 height 18
click at [220, 172] on button "H4" at bounding box center [227, 176] width 24 height 18
click at [244, 172] on button "H5" at bounding box center [252, 176] width 24 height 18
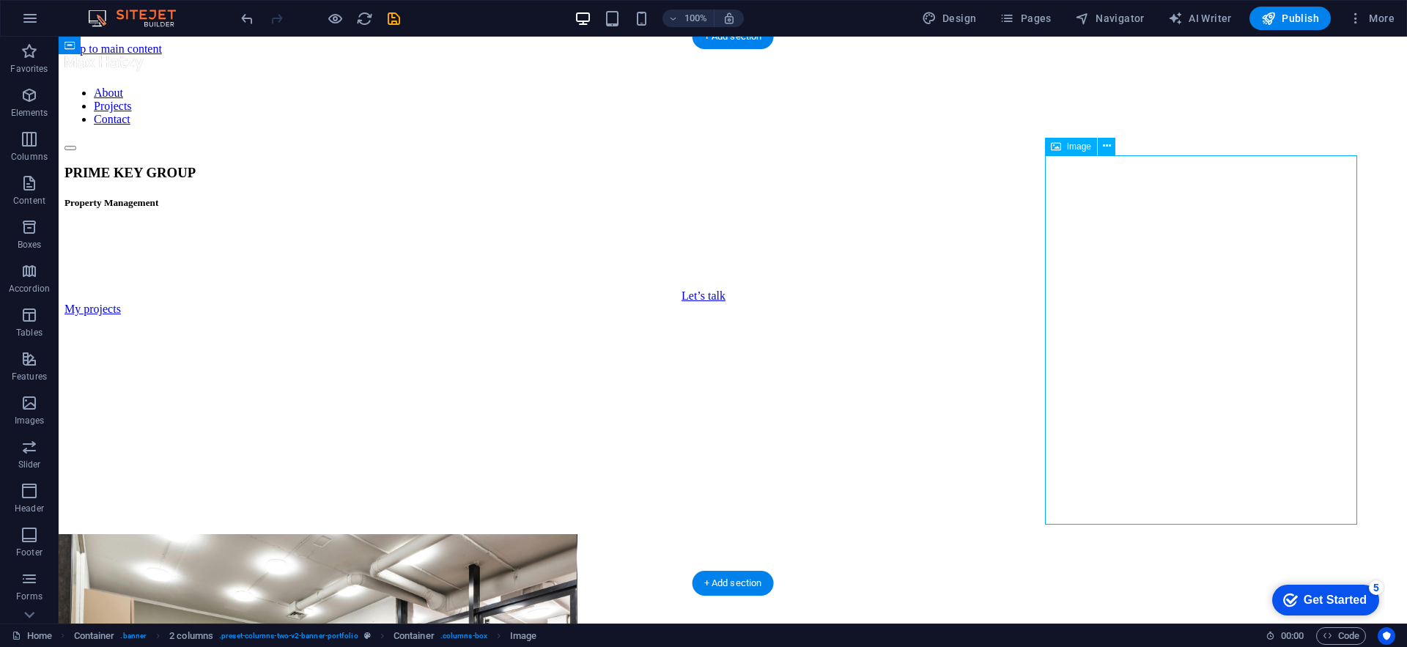
select select "%"
select select "px"
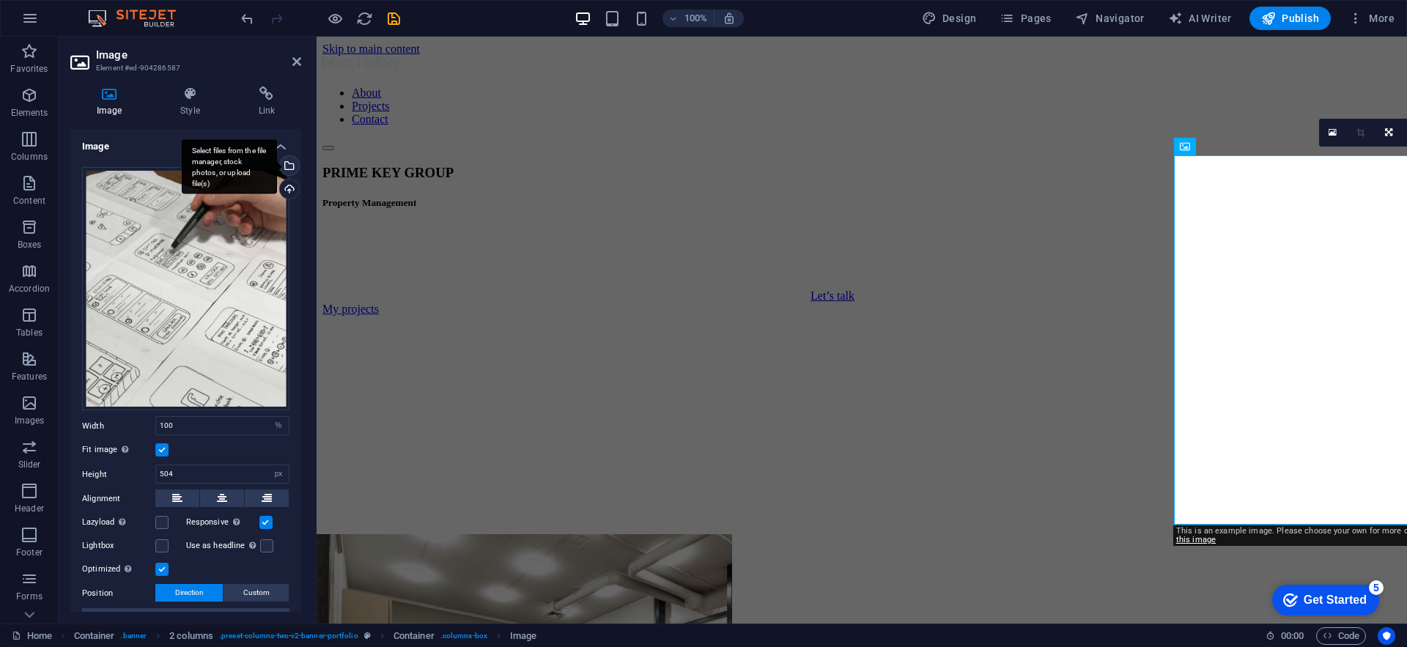
click at [289, 171] on div "Select files from the file manager, stock photos, or upload file(s)" at bounding box center [288, 167] width 22 height 22
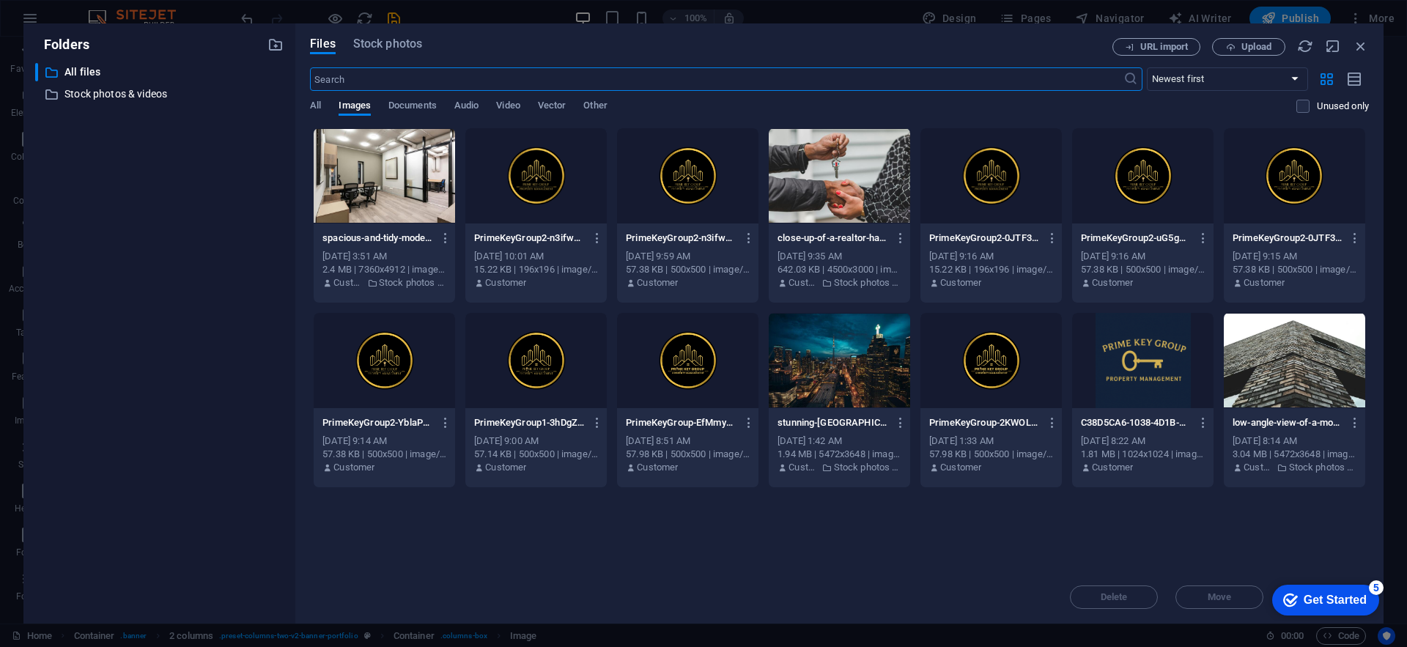
click at [818, 79] on input "text" at bounding box center [716, 78] width 812 height 23
click at [386, 52] on button "Stock photos" at bounding box center [387, 46] width 69 height 16
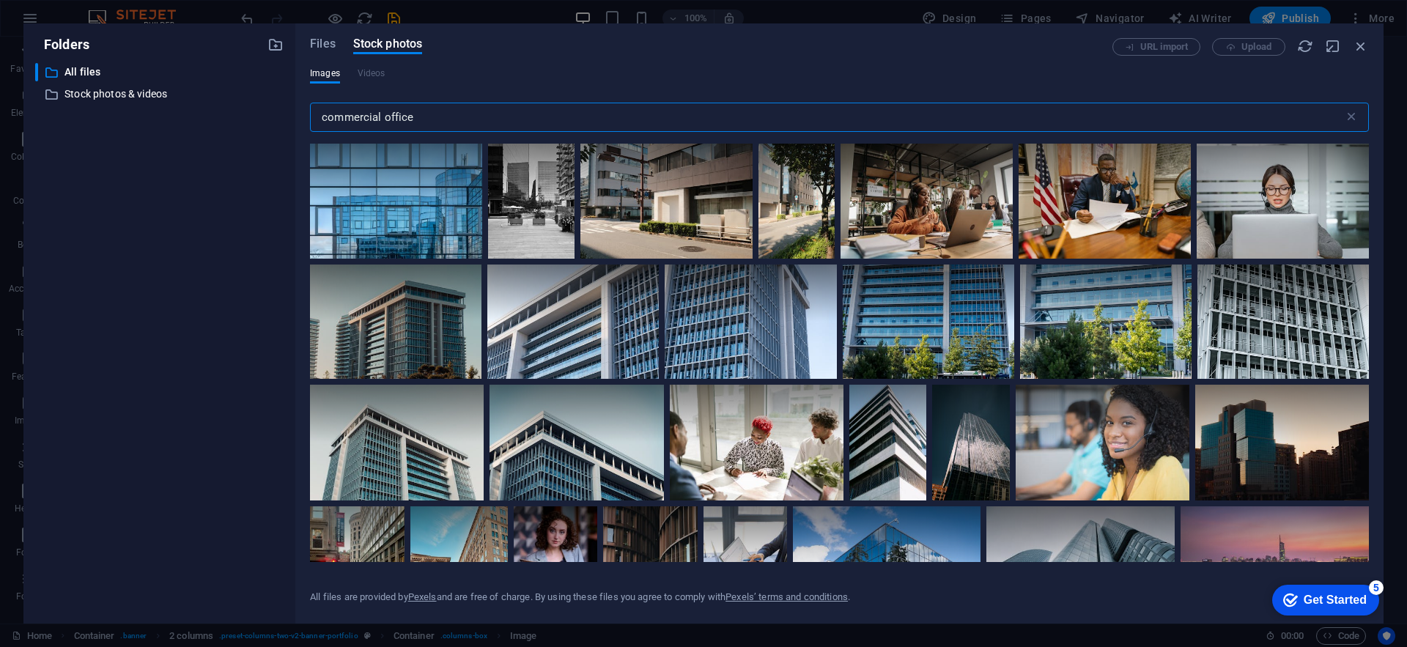
click at [426, 117] on input "commercial office" at bounding box center [827, 117] width 1034 height 29
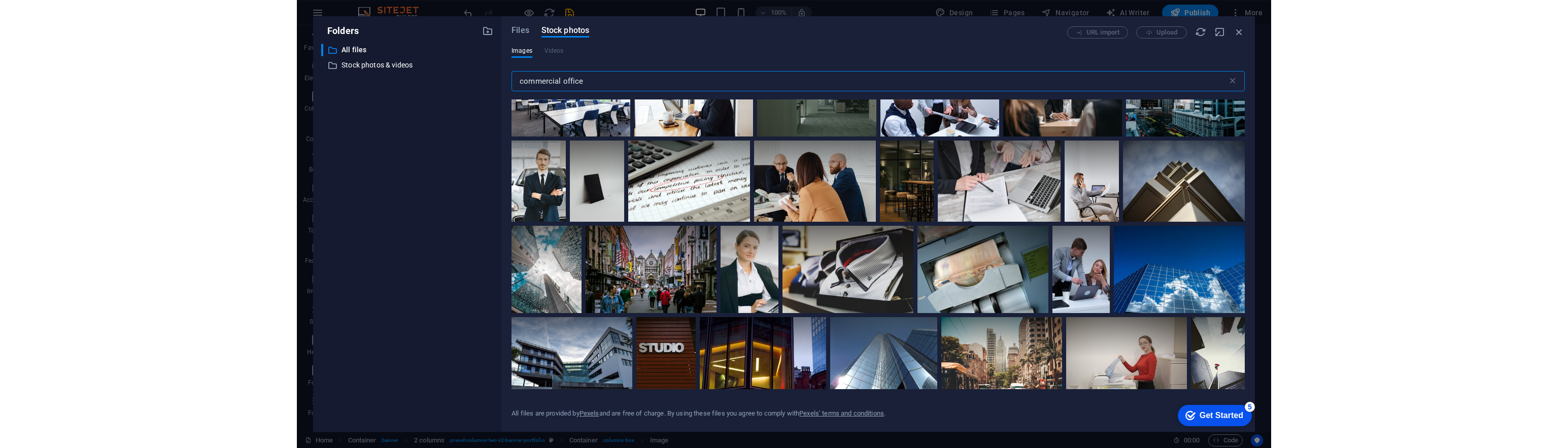
scroll to position [862, 0]
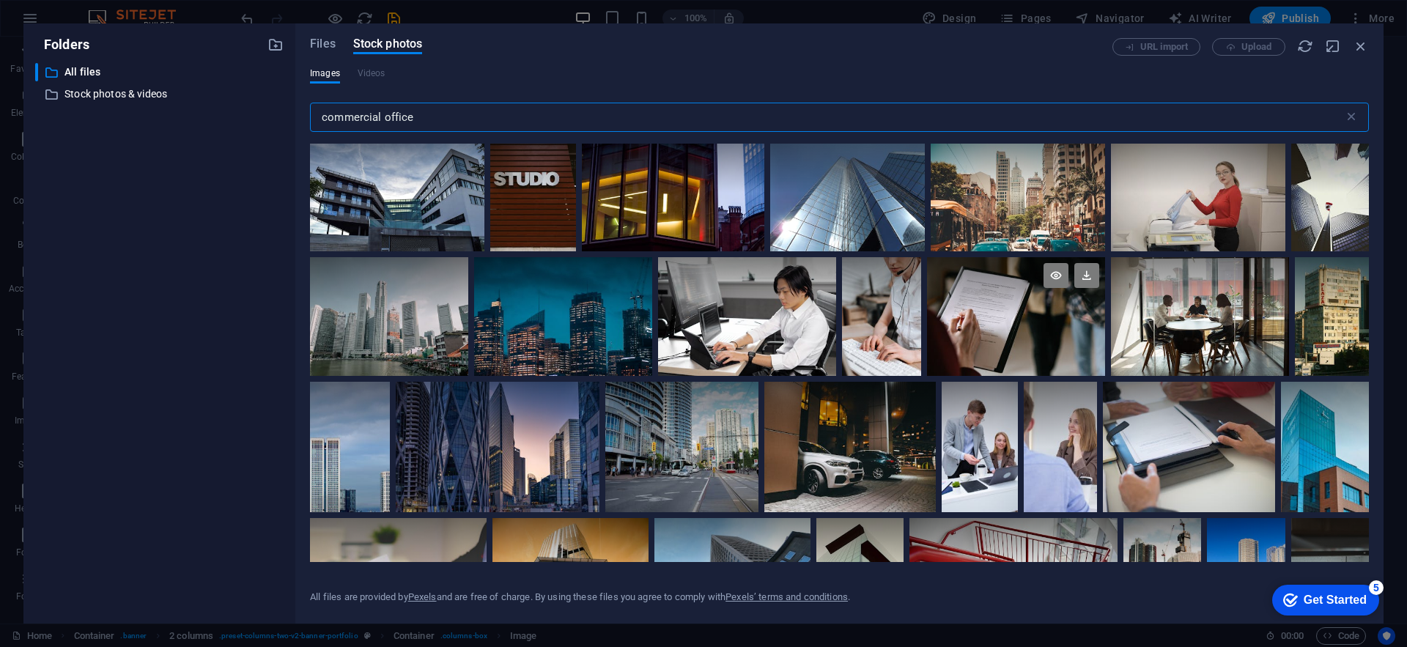
click at [1019, 309] on div at bounding box center [1016, 286] width 178 height 59
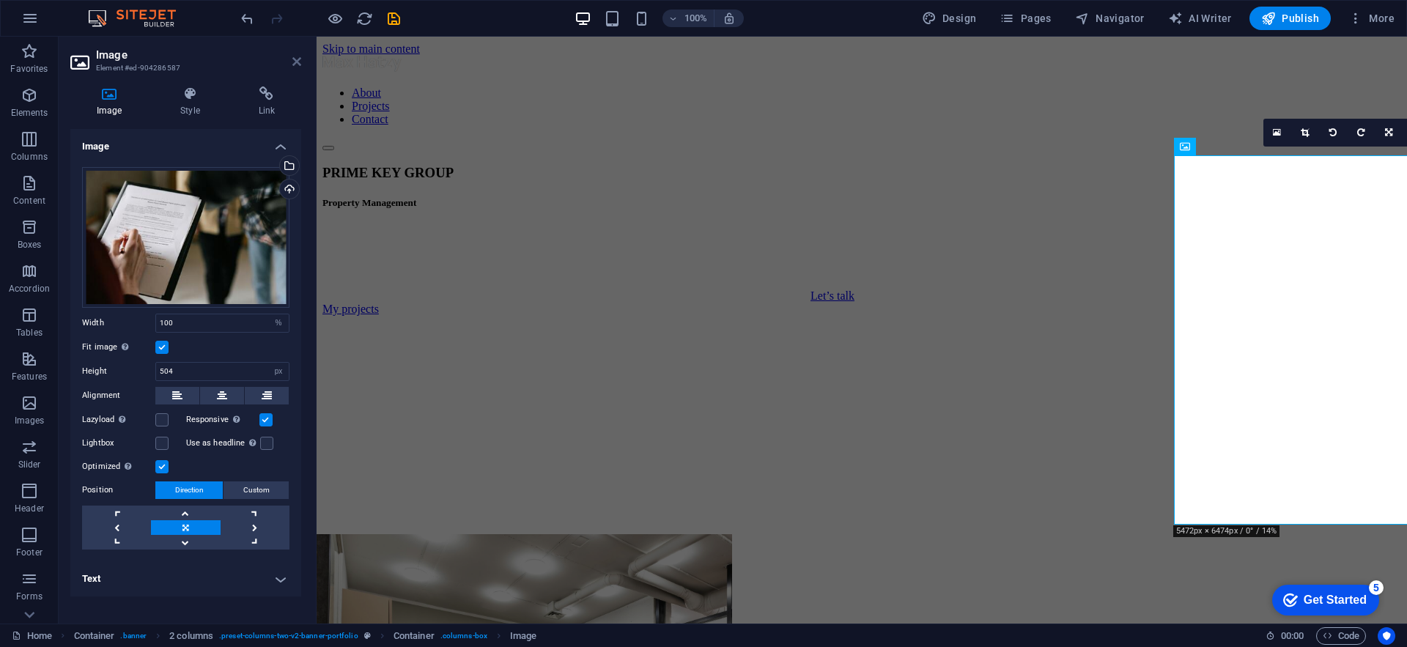
click at [293, 64] on icon at bounding box center [296, 62] width 9 height 12
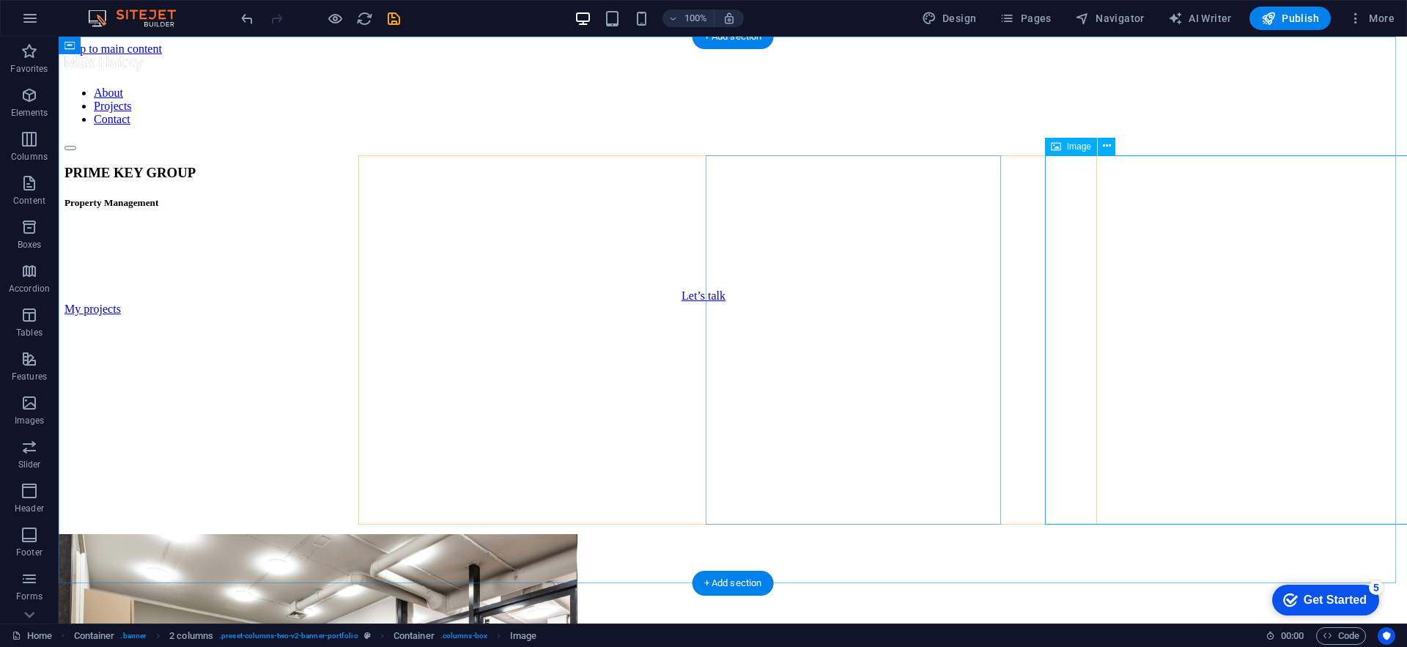
select select "%"
select select "px"
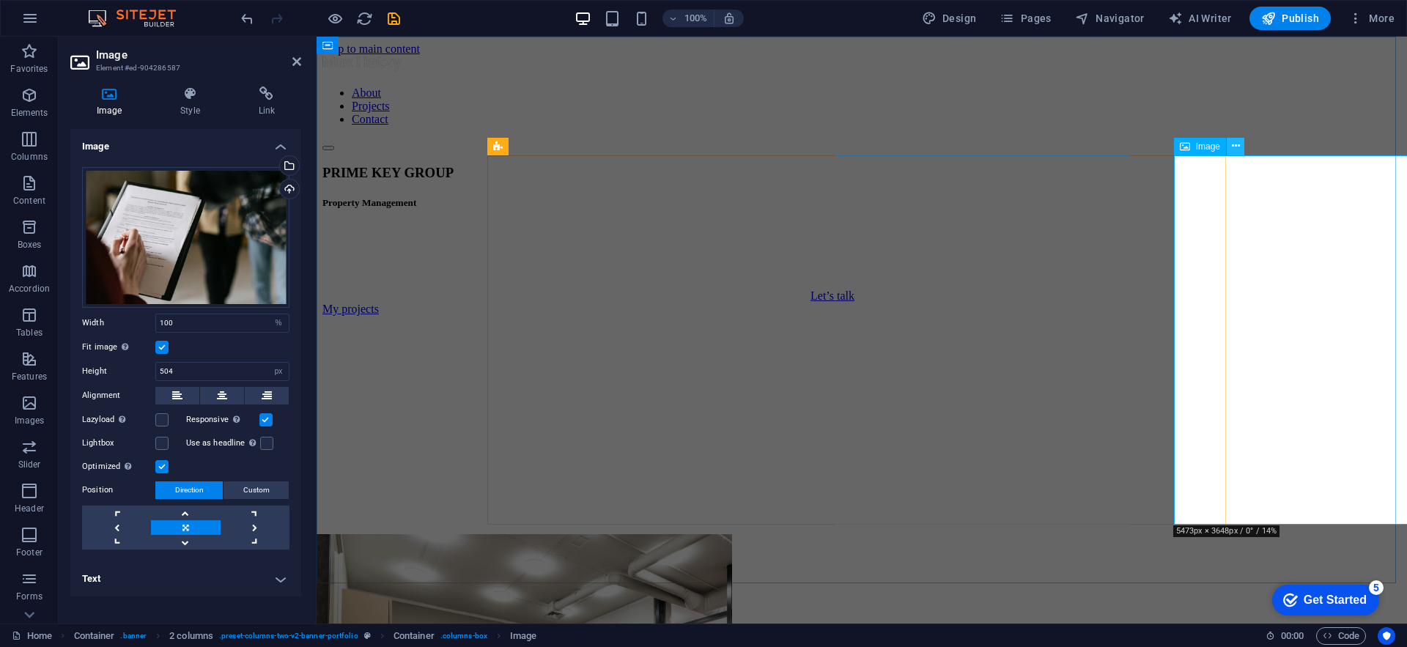
click at [1233, 145] on icon at bounding box center [1235, 145] width 8 height 15
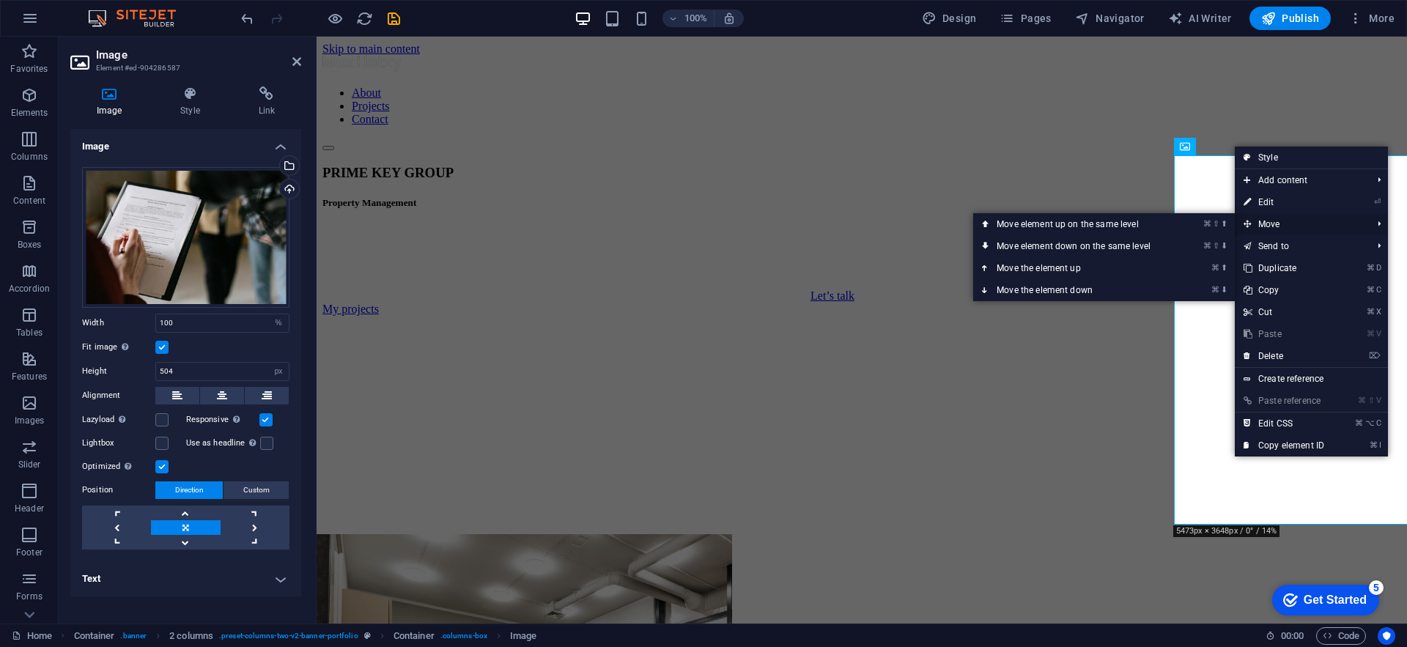
click at [1305, 222] on span "Move" at bounding box center [1299, 224] width 131 height 22
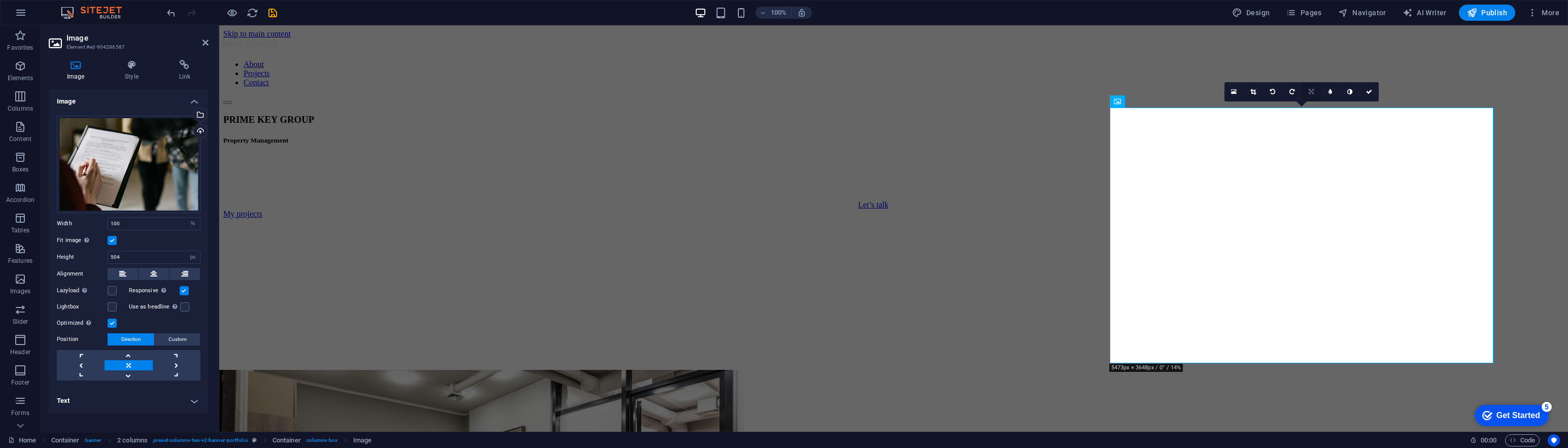
click at [974, 93] on icon at bounding box center [1310, 91] width 5 height 6
click at [974, 92] on icon at bounding box center [1291, 91] width 5 height 6
click at [974, 92] on link at bounding box center [1311, 92] width 19 height 19
click at [974, 92] on link at bounding box center [1292, 92] width 19 height 19
click at [974, 93] on icon at bounding box center [1310, 91] width 5 height 6
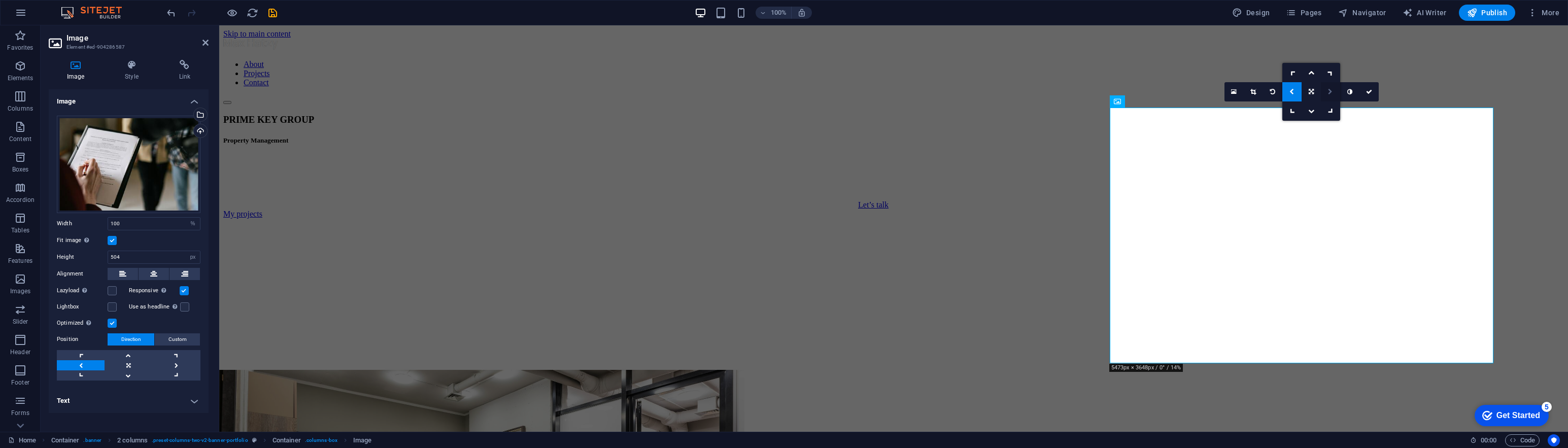
click at [974, 93] on link at bounding box center [1330, 92] width 19 height 19
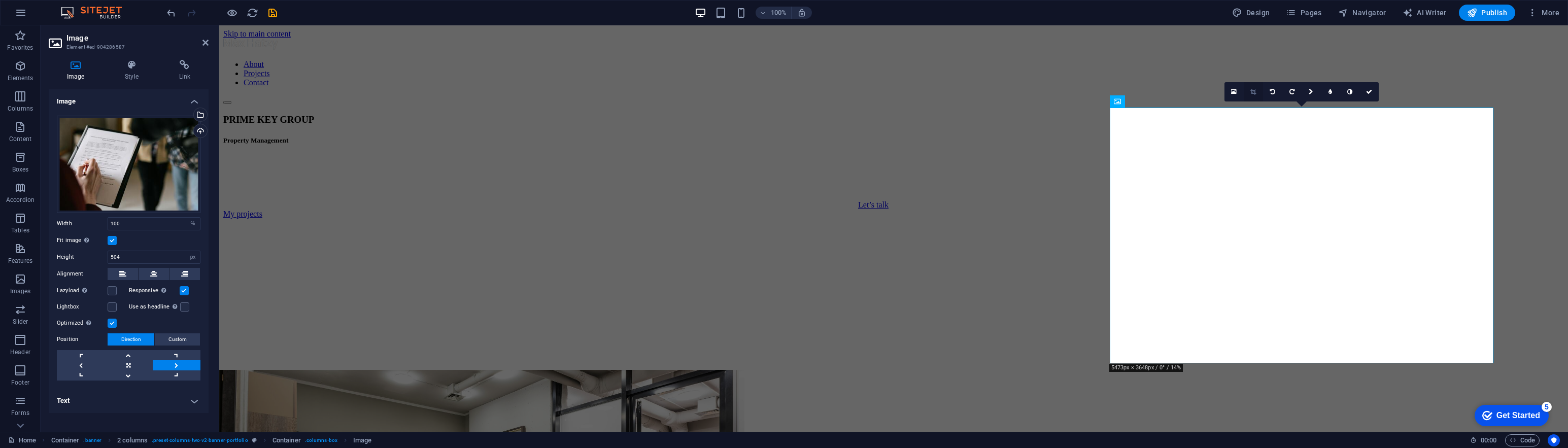
click at [974, 94] on link at bounding box center [1254, 92] width 19 height 19
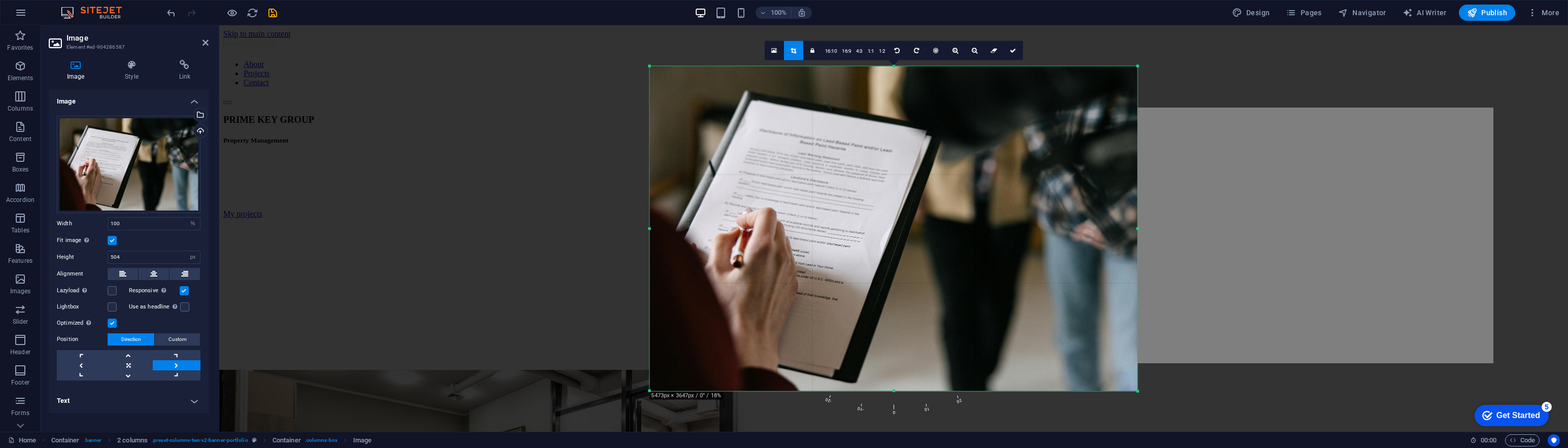
click at [974, 321] on div "Drag here to replace the existing content. Press “Ctrl” if you want to create a…" at bounding box center [893, 229] width 1348 height 406
click at [974, 52] on icon at bounding box center [1013, 50] width 6 height 6
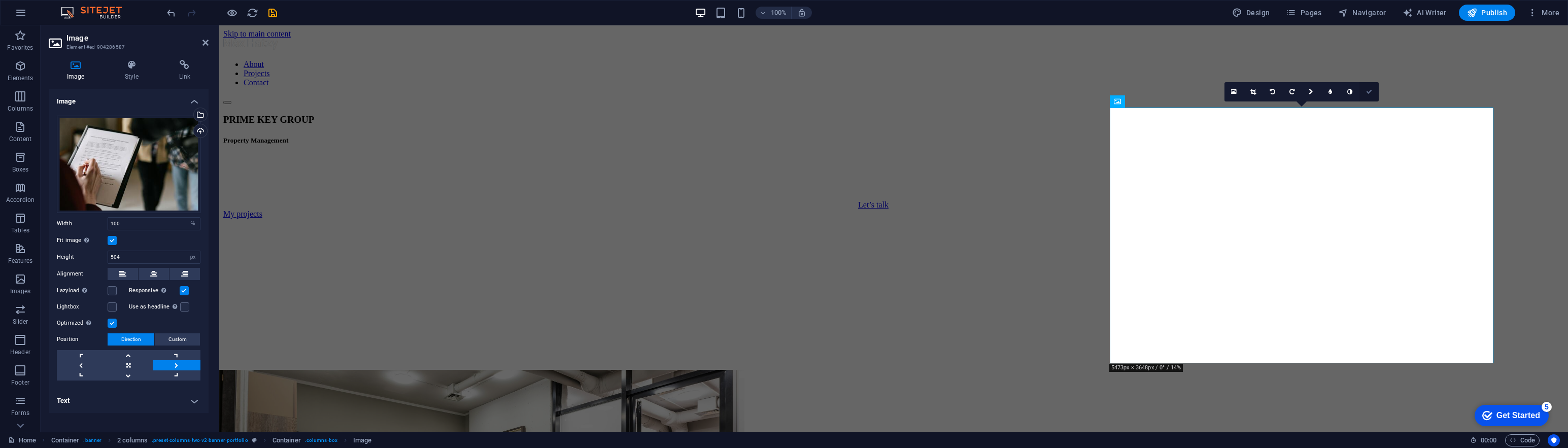
click at [974, 93] on link at bounding box center [1369, 92] width 19 height 19
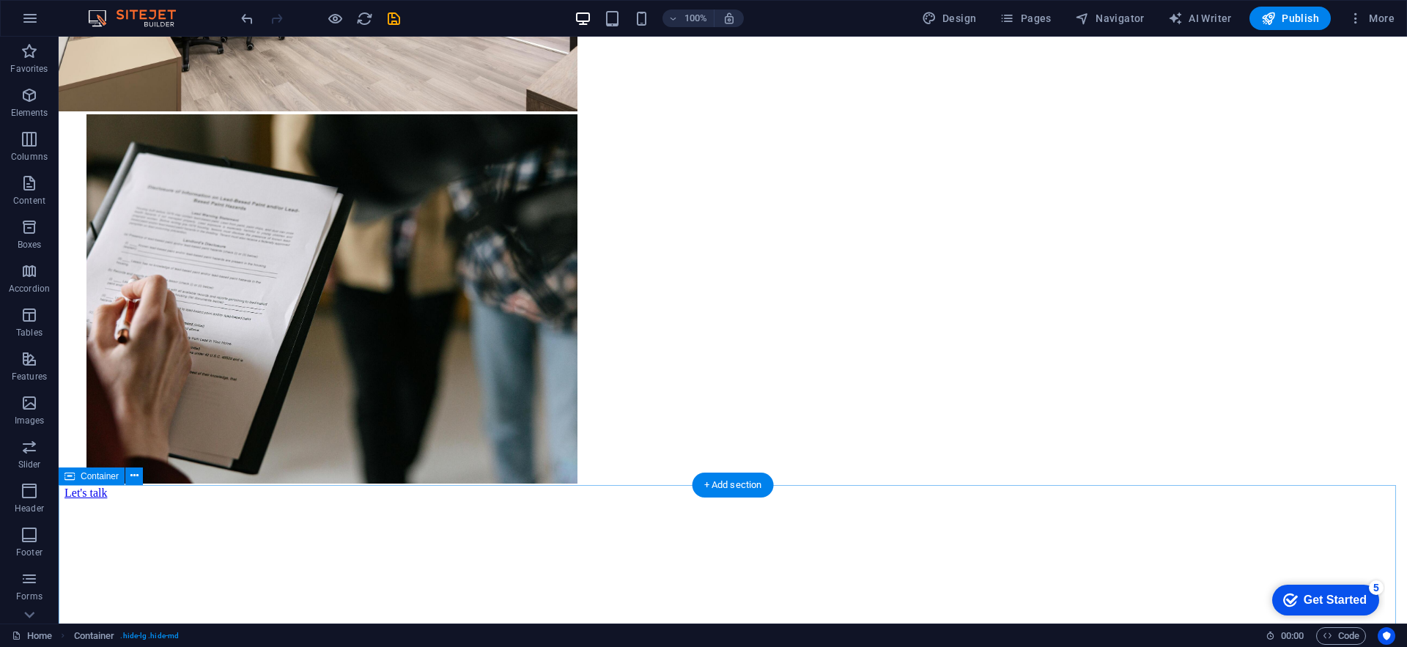
scroll to position [791, 0]
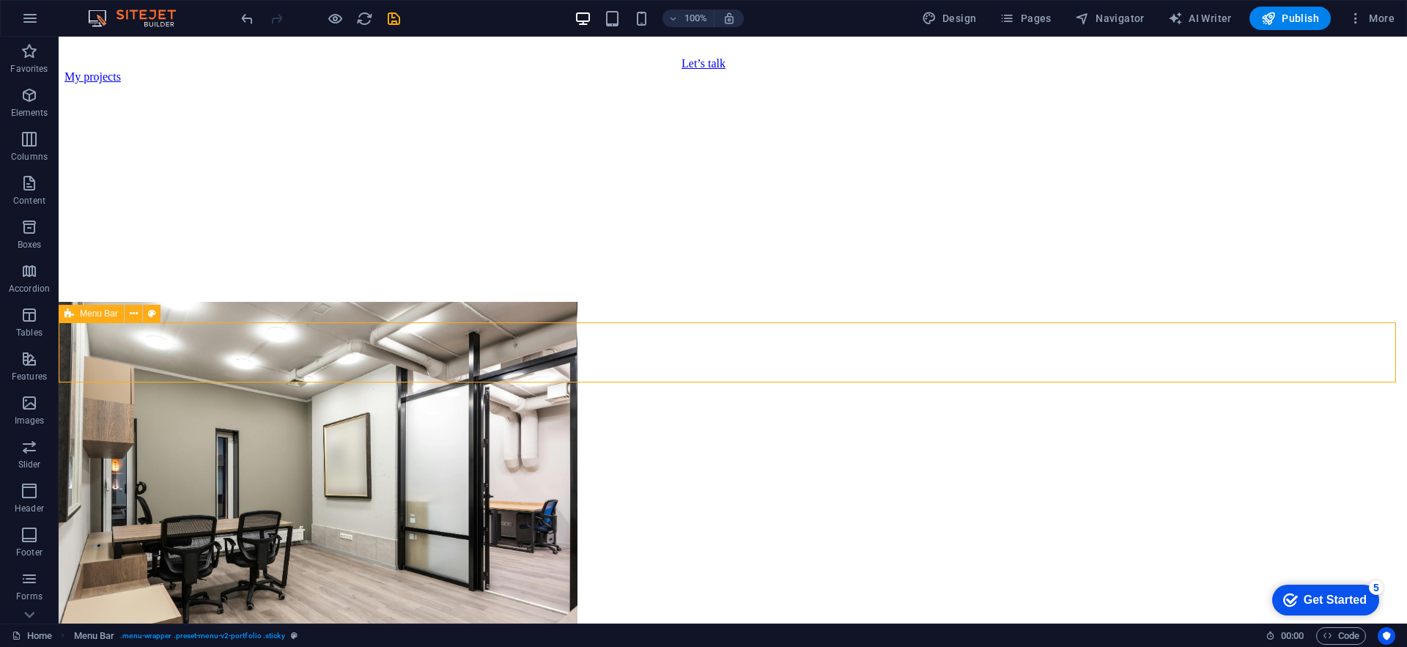
drag, startPoint x: 122, startPoint y: 56, endPoint x: 829, endPoint y: 48, distance: 707.0
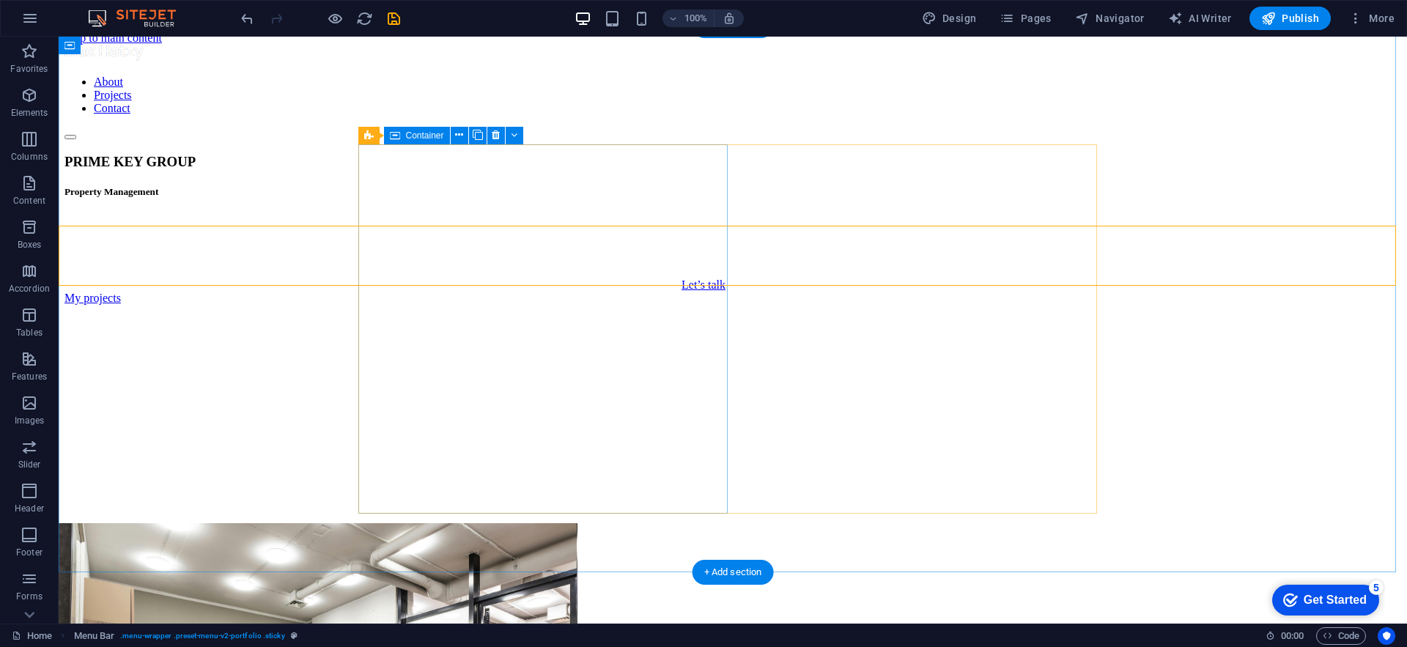
scroll to position [0, 0]
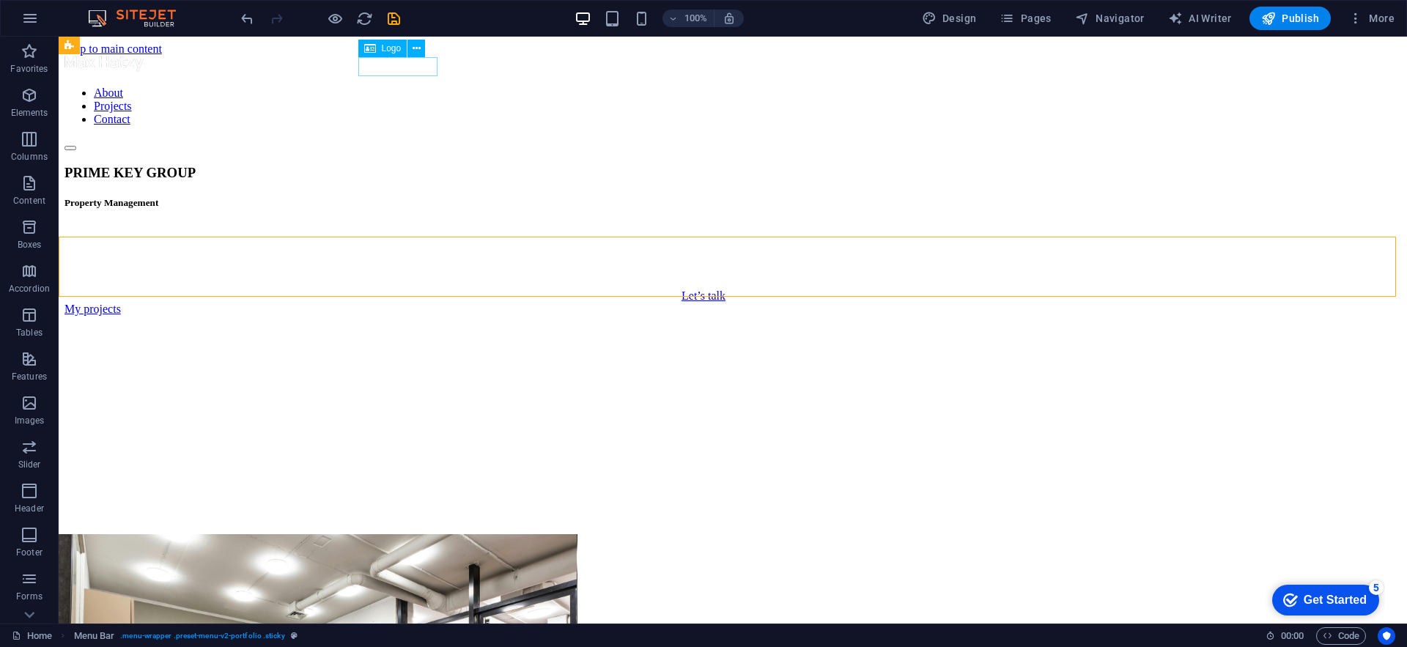
click at [385, 48] on span "Logo" at bounding box center [392, 48] width 20 height 9
click at [0, 0] on button at bounding box center [0, 0] width 0 height 0
select select "px"
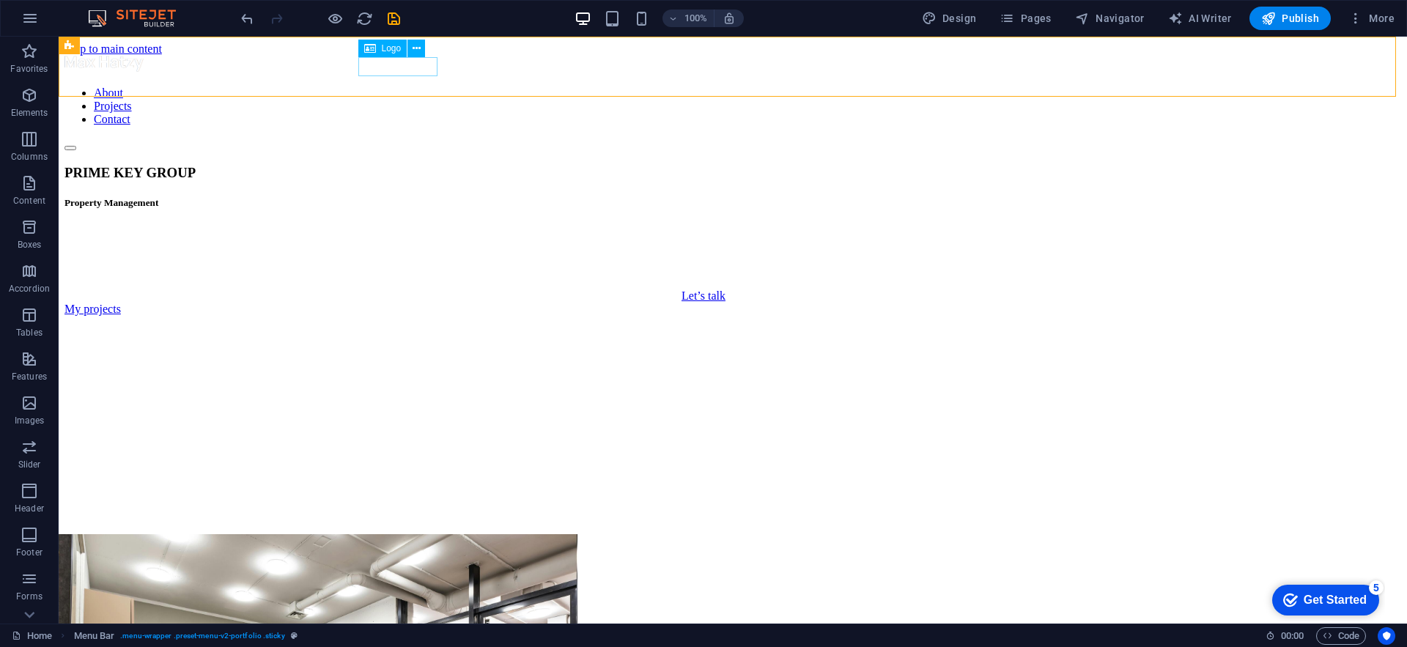
click at [381, 66] on div at bounding box center [732, 65] width 1336 height 19
click at [388, 54] on div "Logo" at bounding box center [382, 49] width 49 height 18
click at [382, 52] on span "Logo" at bounding box center [392, 48] width 20 height 9
click at [382, 51] on span "Logo" at bounding box center [392, 48] width 20 height 9
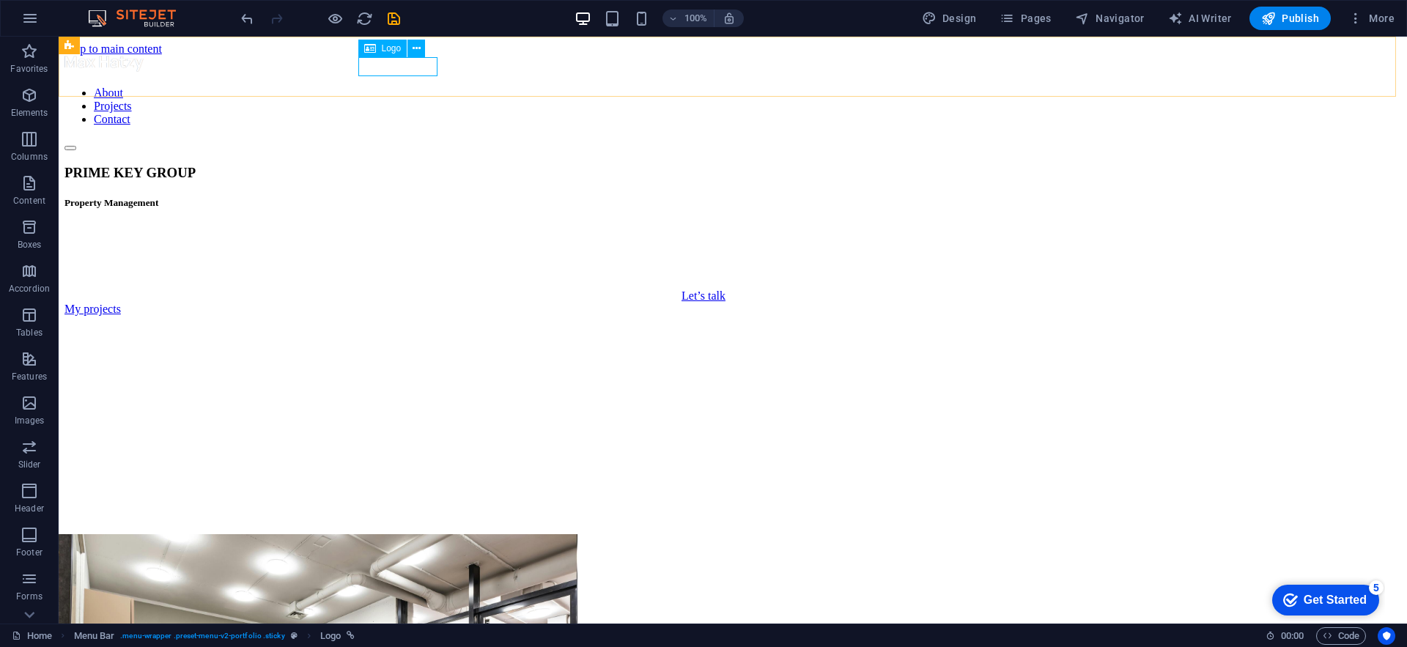
select select "px"
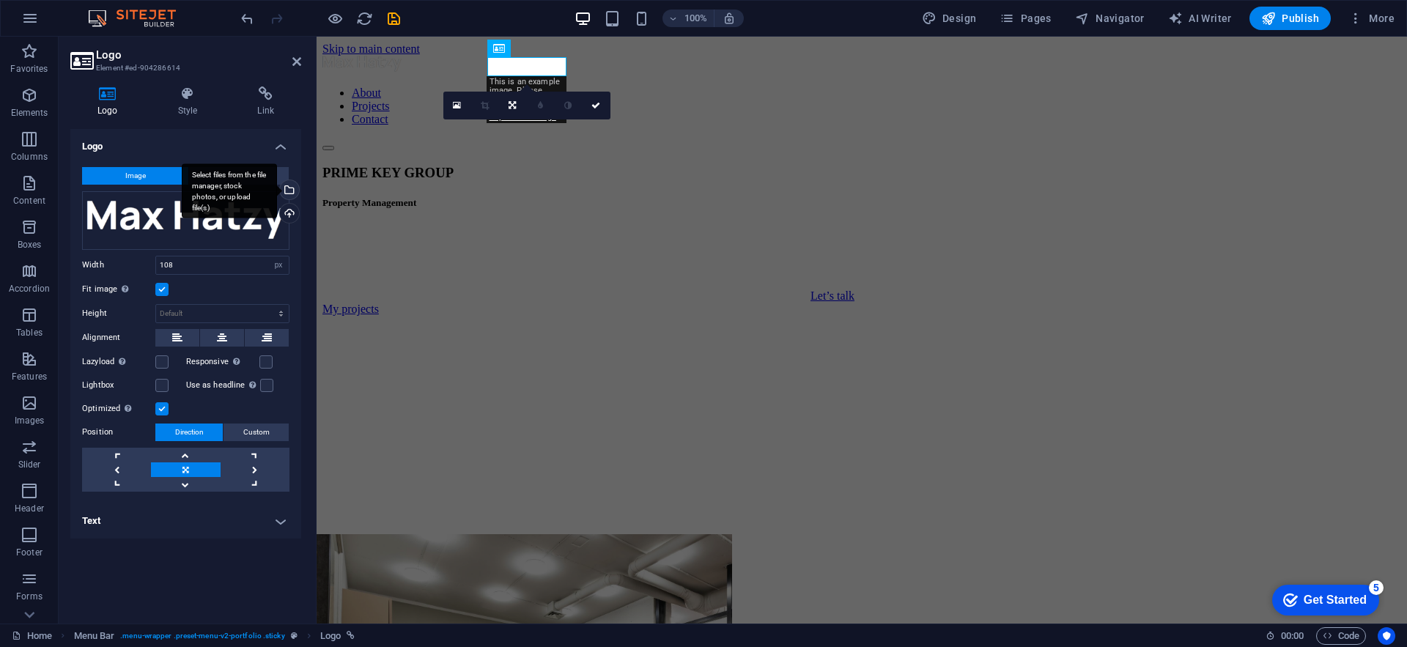
click at [292, 188] on div "Select files from the file manager, stock photos, or upload file(s)" at bounding box center [288, 191] width 22 height 22
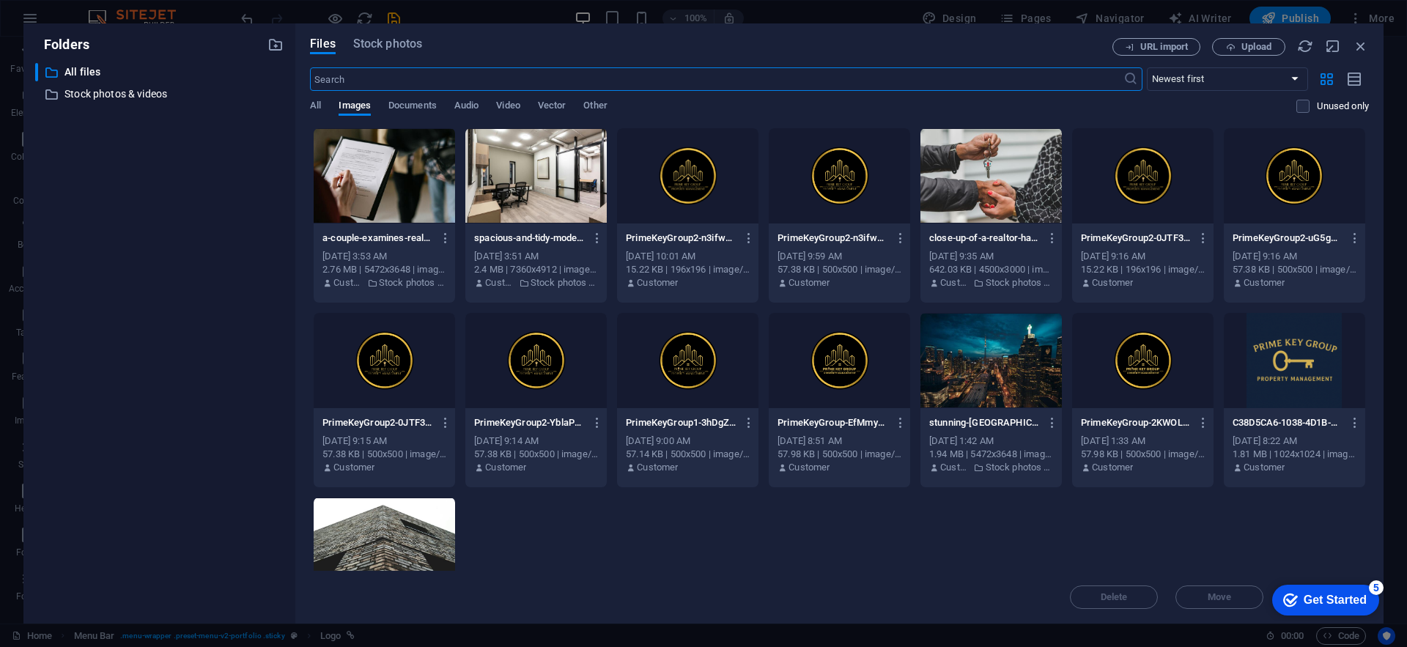
click at [809, 161] on div at bounding box center [838, 175] width 141 height 95
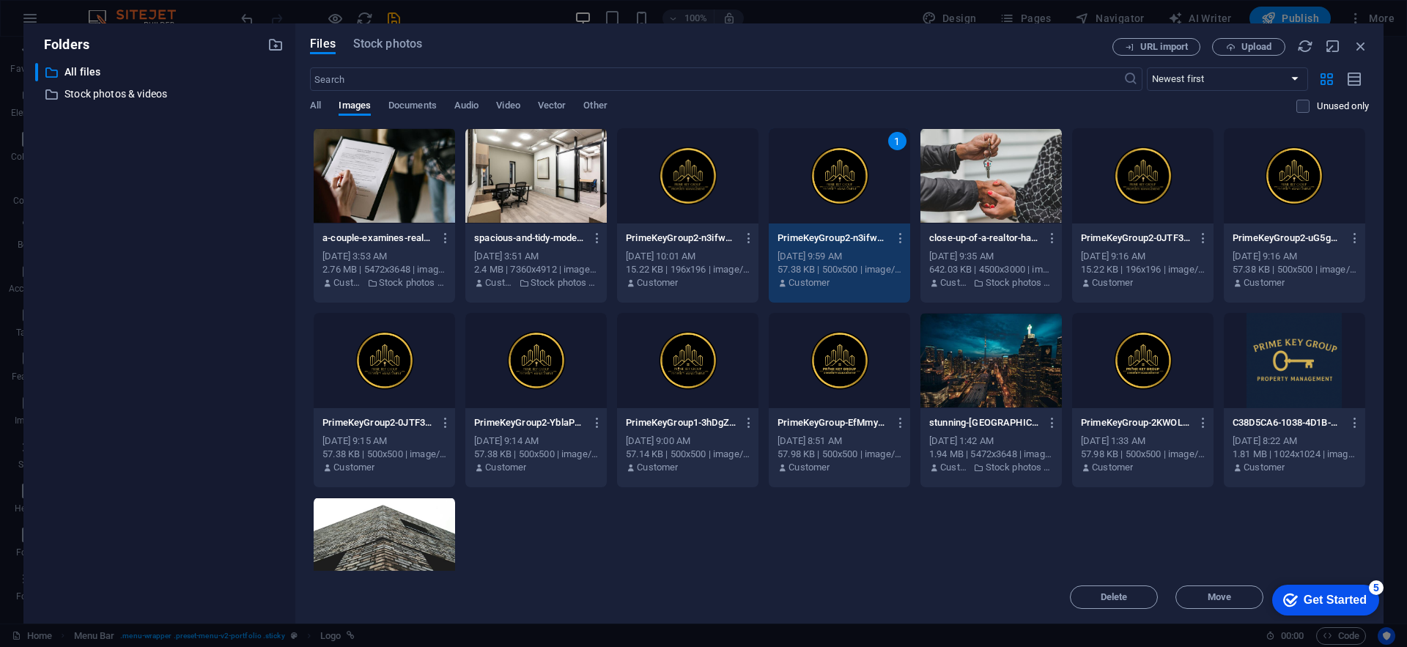
click at [809, 161] on div "1" at bounding box center [838, 175] width 141 height 95
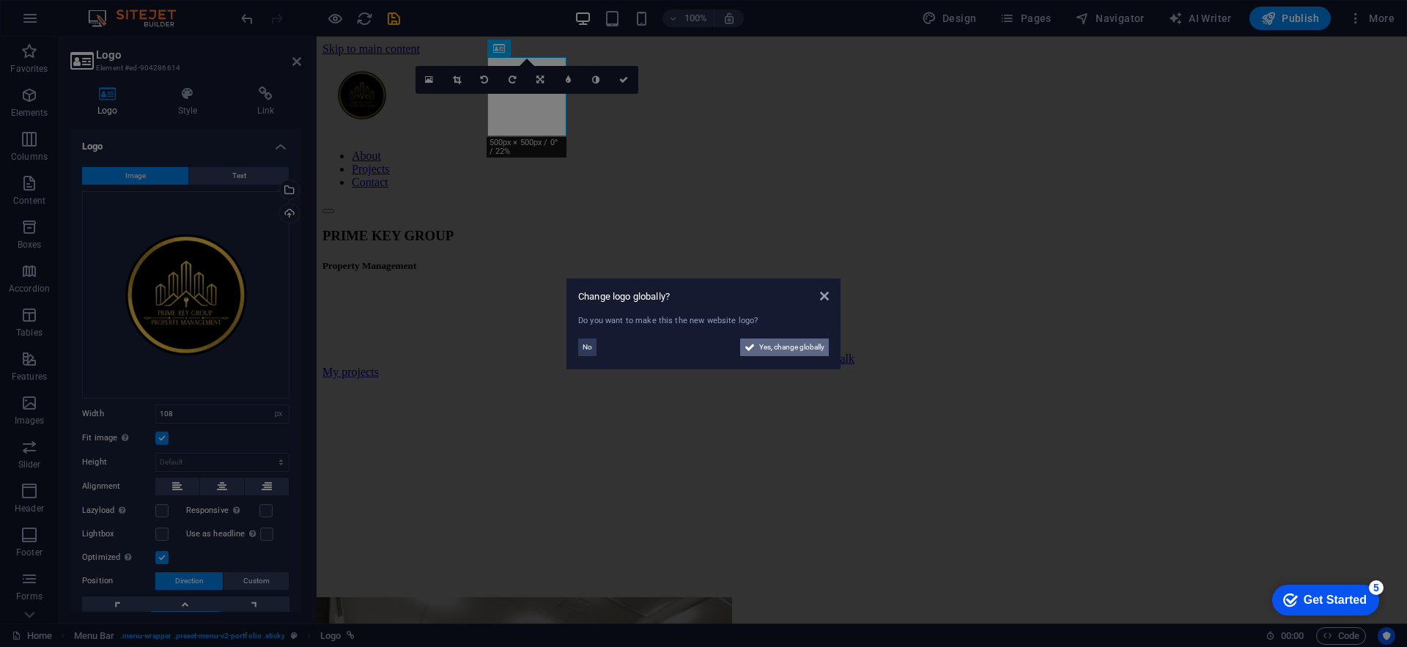
click at [812, 342] on span "Yes, change globally" at bounding box center [791, 347] width 65 height 18
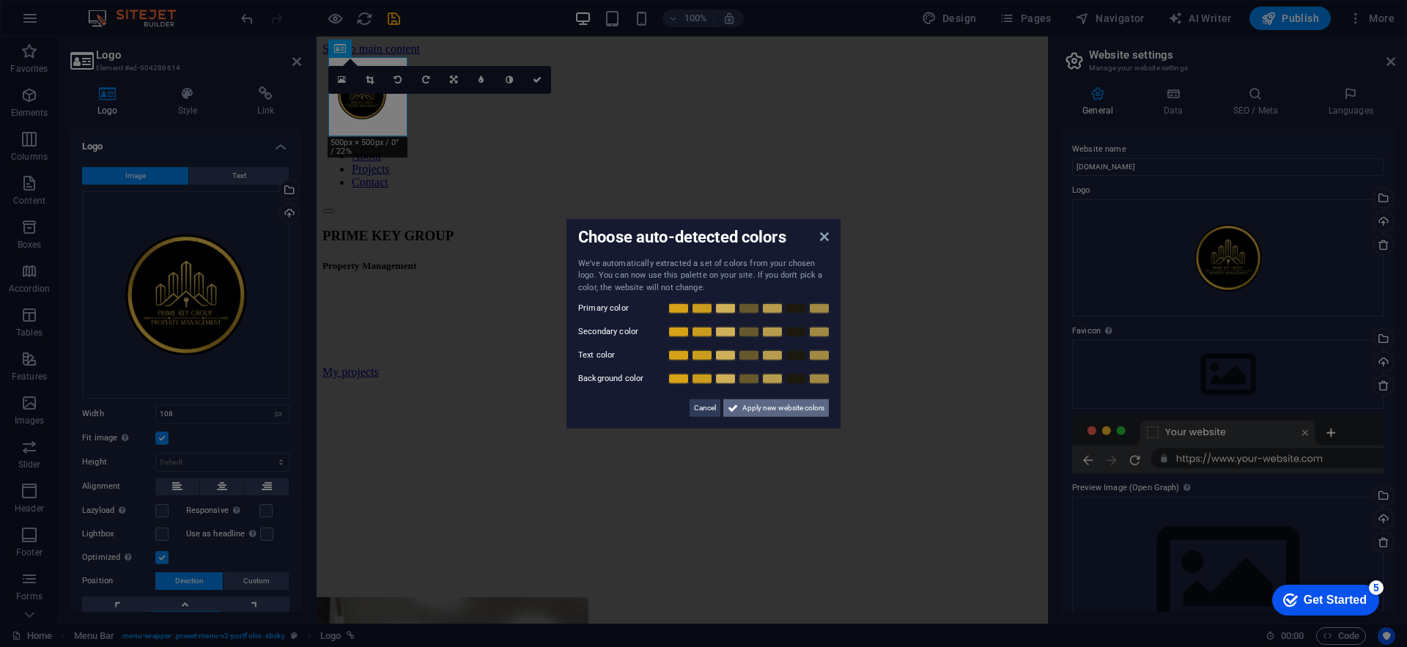
click at [788, 406] on span "Apply new website colors" at bounding box center [783, 408] width 82 height 18
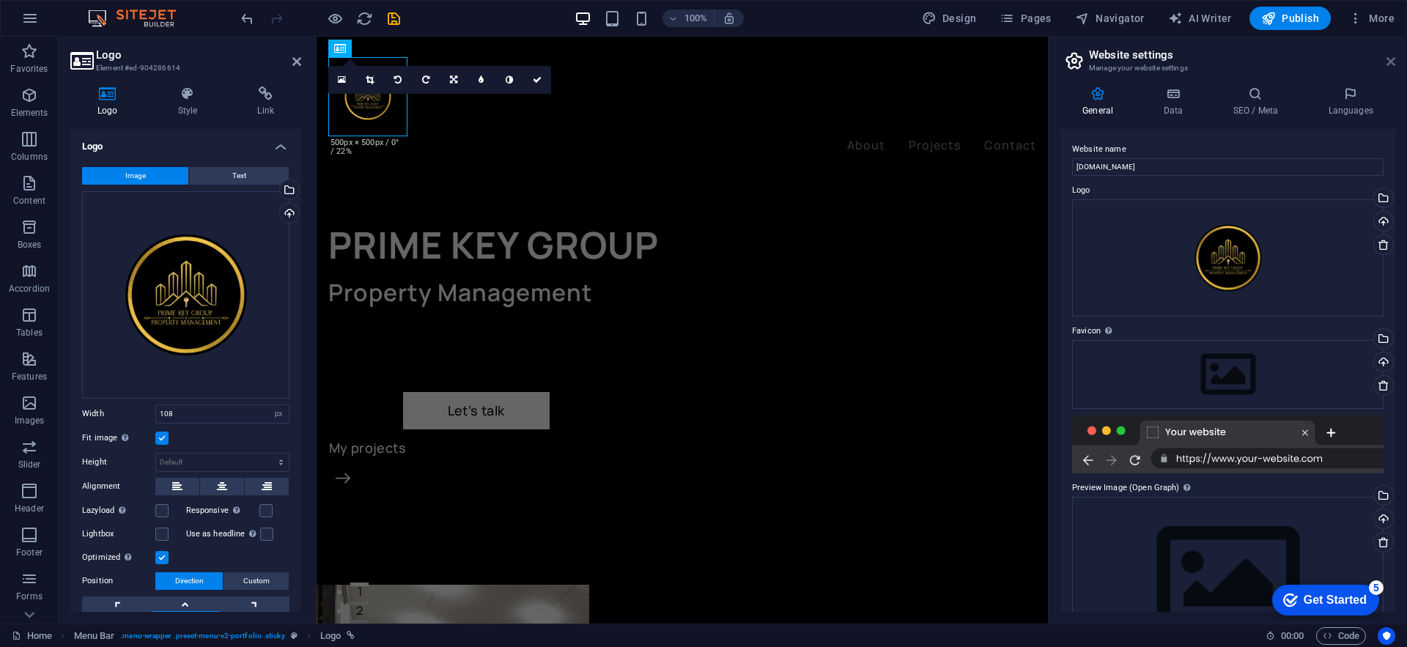
click at [1390, 62] on icon at bounding box center [1390, 62] width 9 height 12
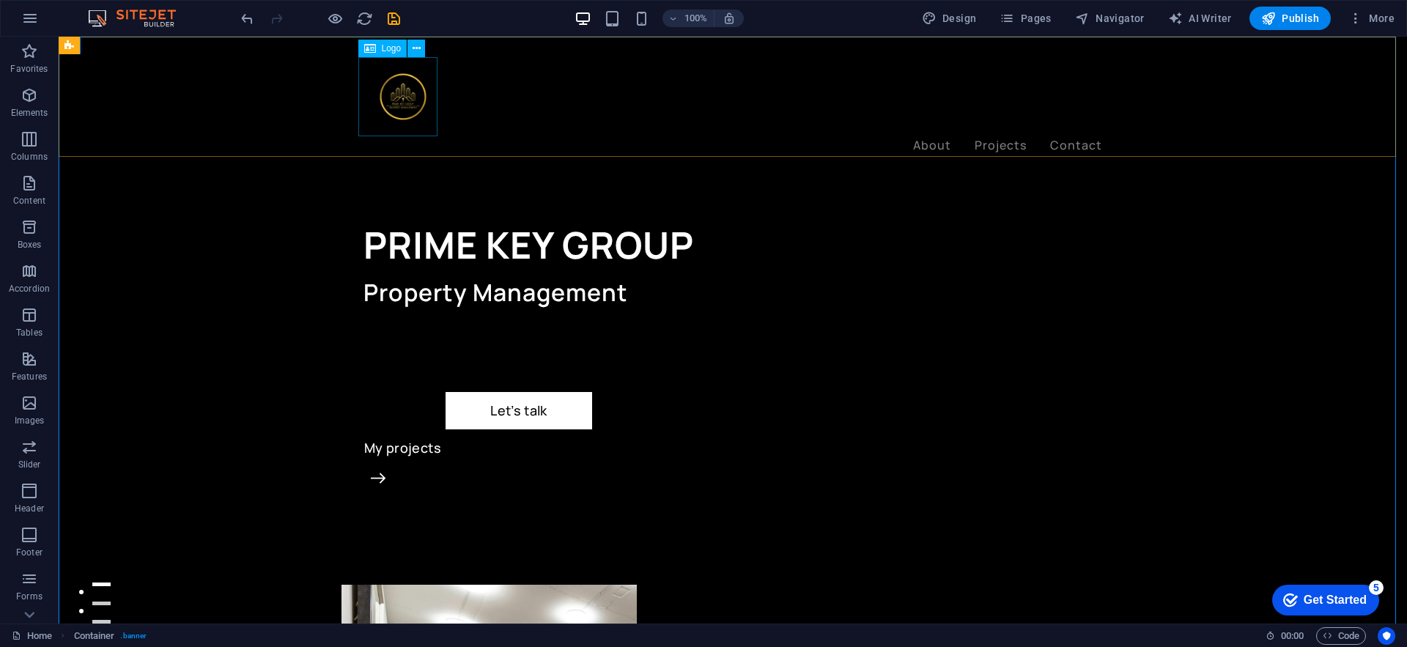
click at [382, 94] on div at bounding box center [732, 96] width 738 height 79
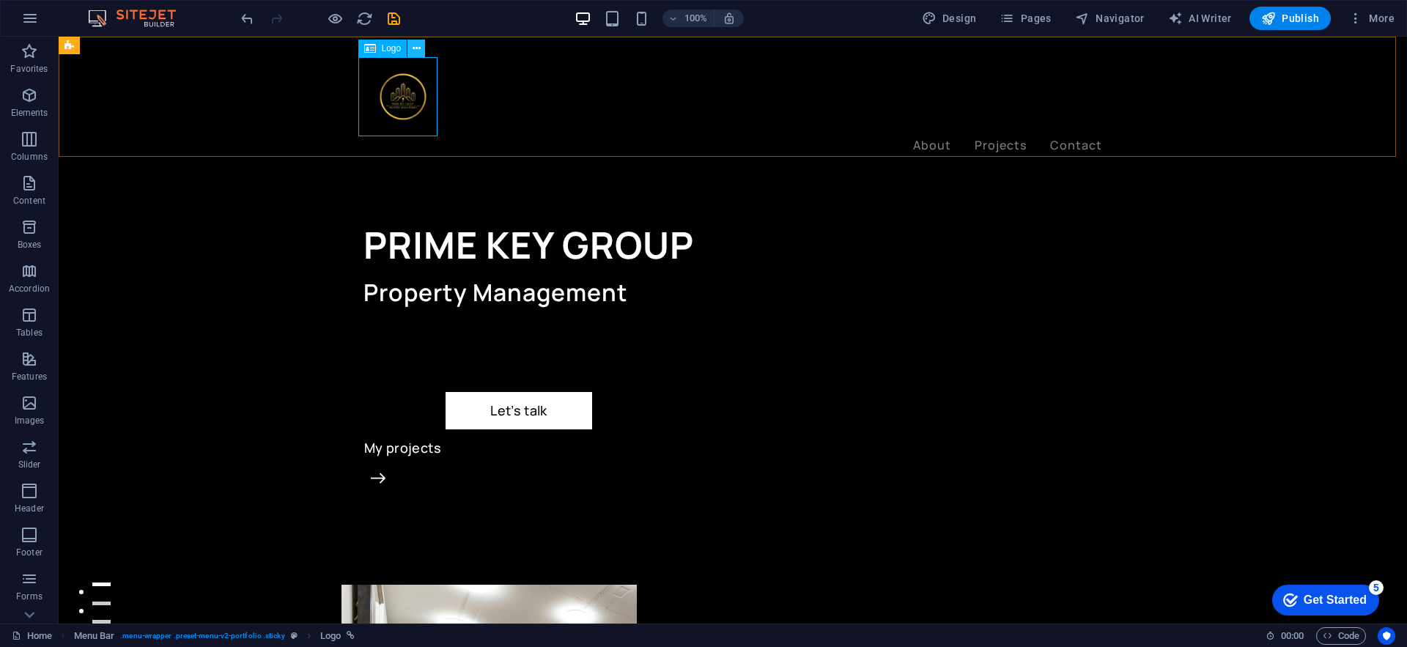
click at [418, 50] on icon at bounding box center [416, 48] width 8 height 15
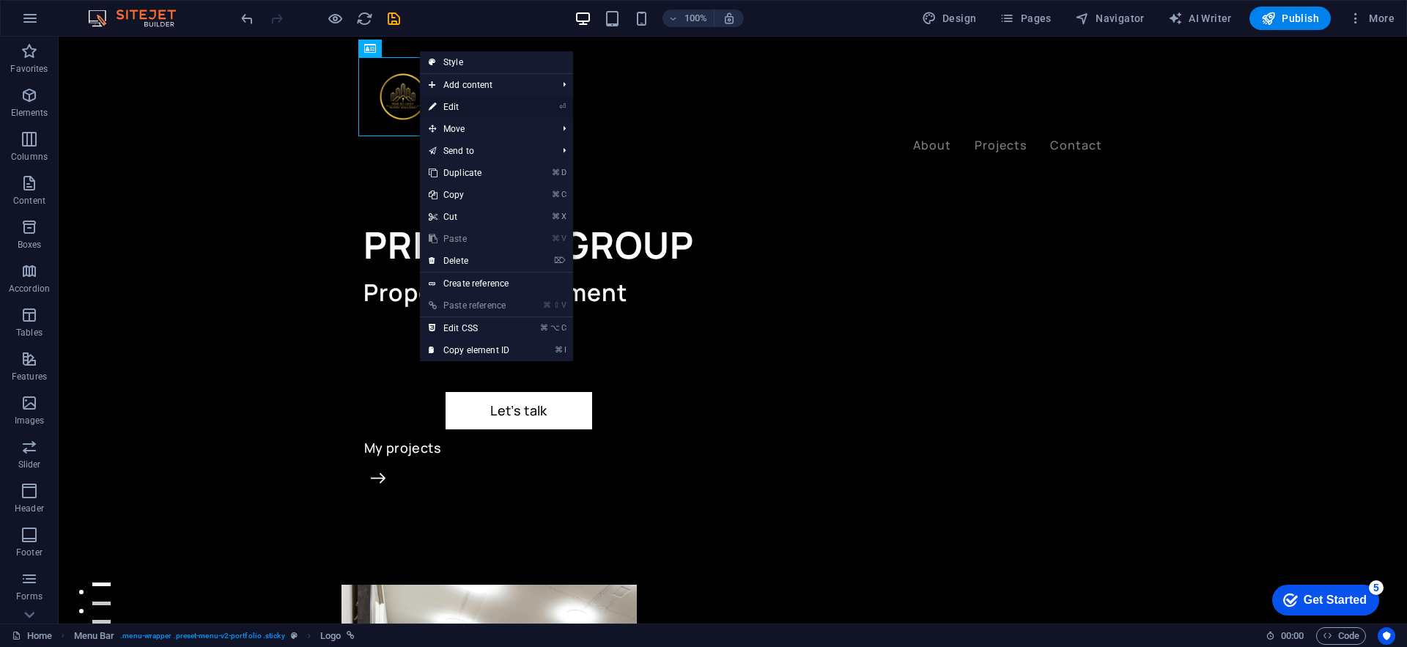
click at [505, 106] on link "⏎ Edit" at bounding box center [469, 107] width 98 height 22
select select "px"
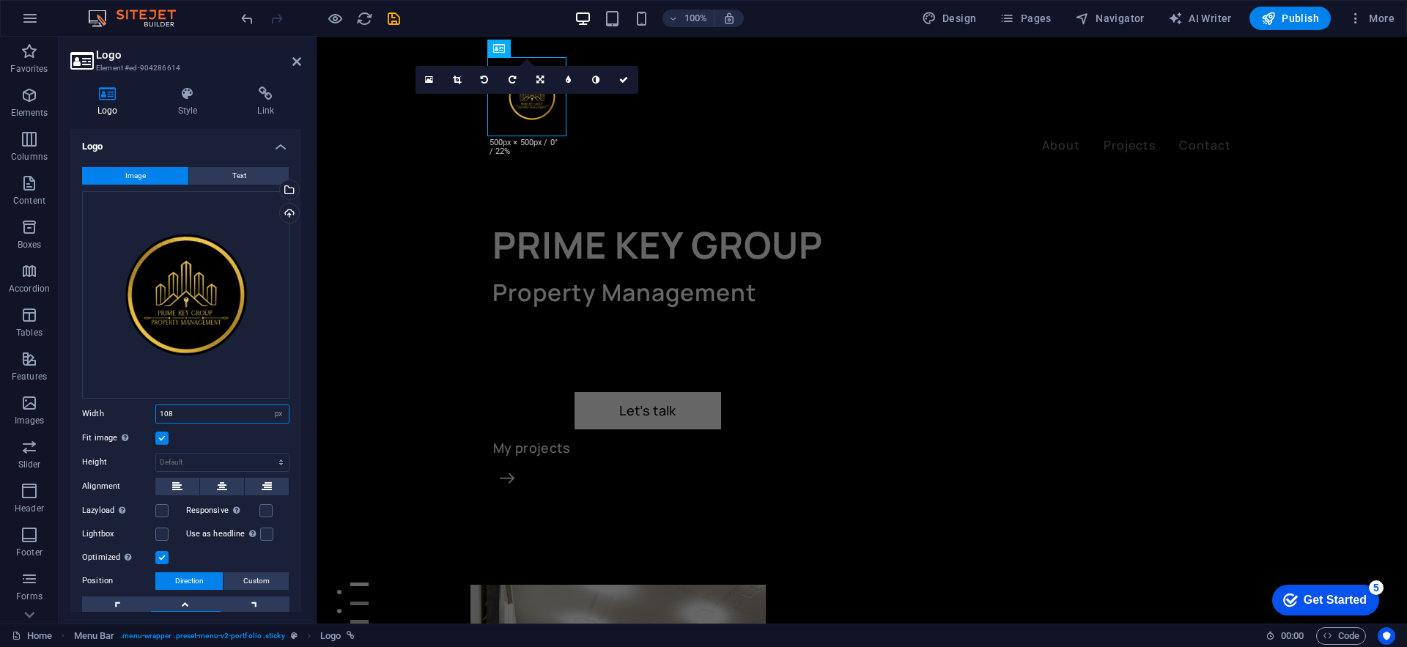
click at [179, 411] on input "108" at bounding box center [222, 414] width 133 height 18
type input "500"
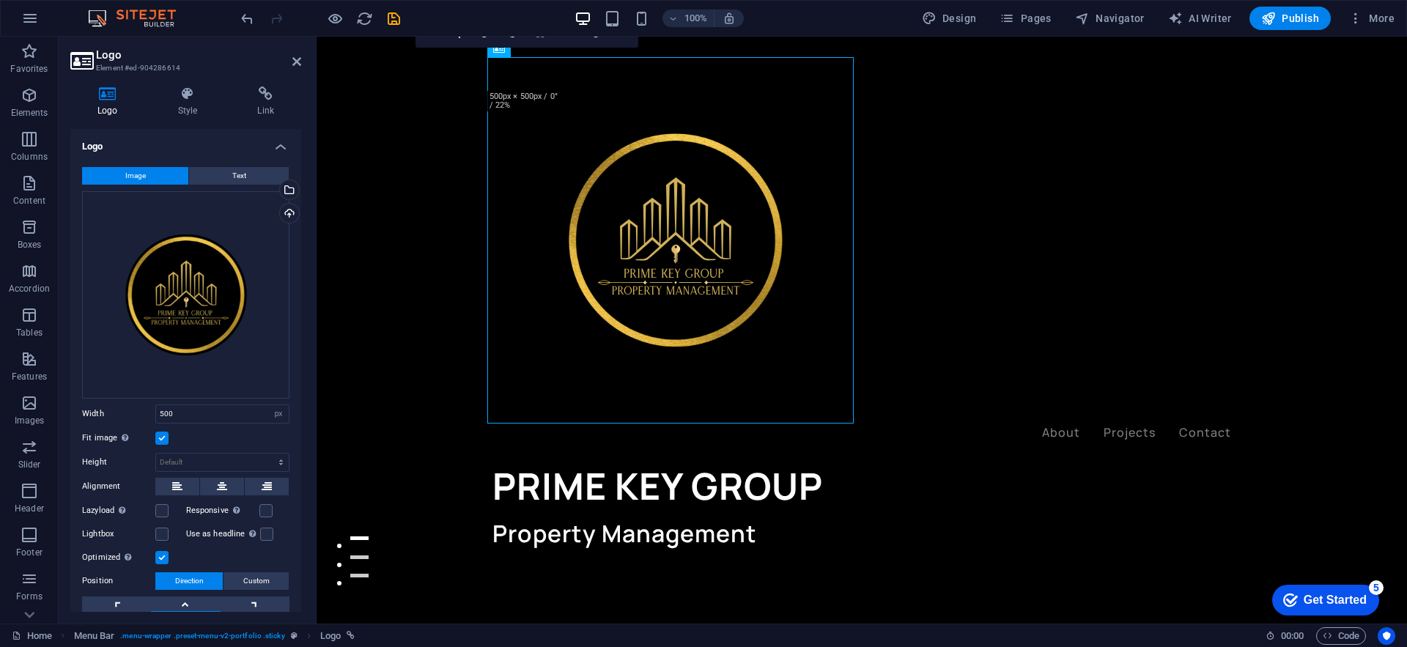
drag, startPoint x: 631, startPoint y: 237, endPoint x: 370, endPoint y: 449, distance: 336.4
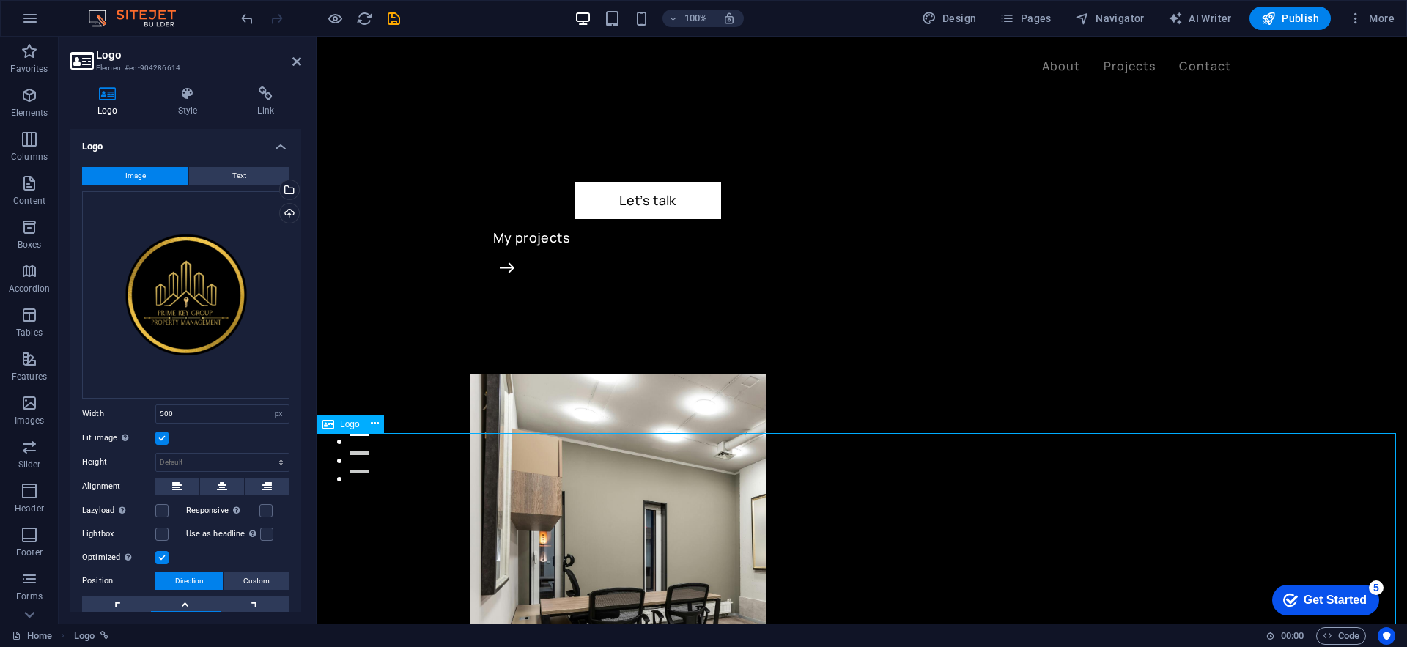
scroll to position [147, 0]
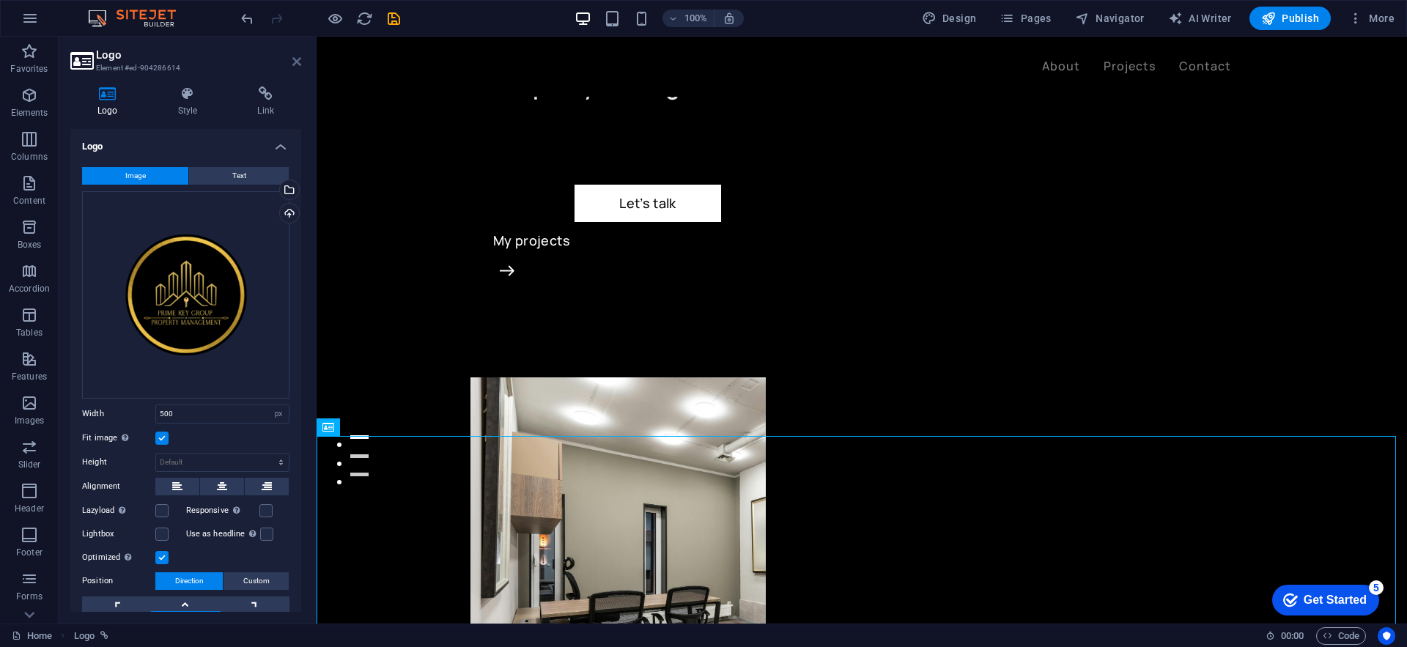
click at [296, 62] on icon at bounding box center [296, 62] width 9 height 12
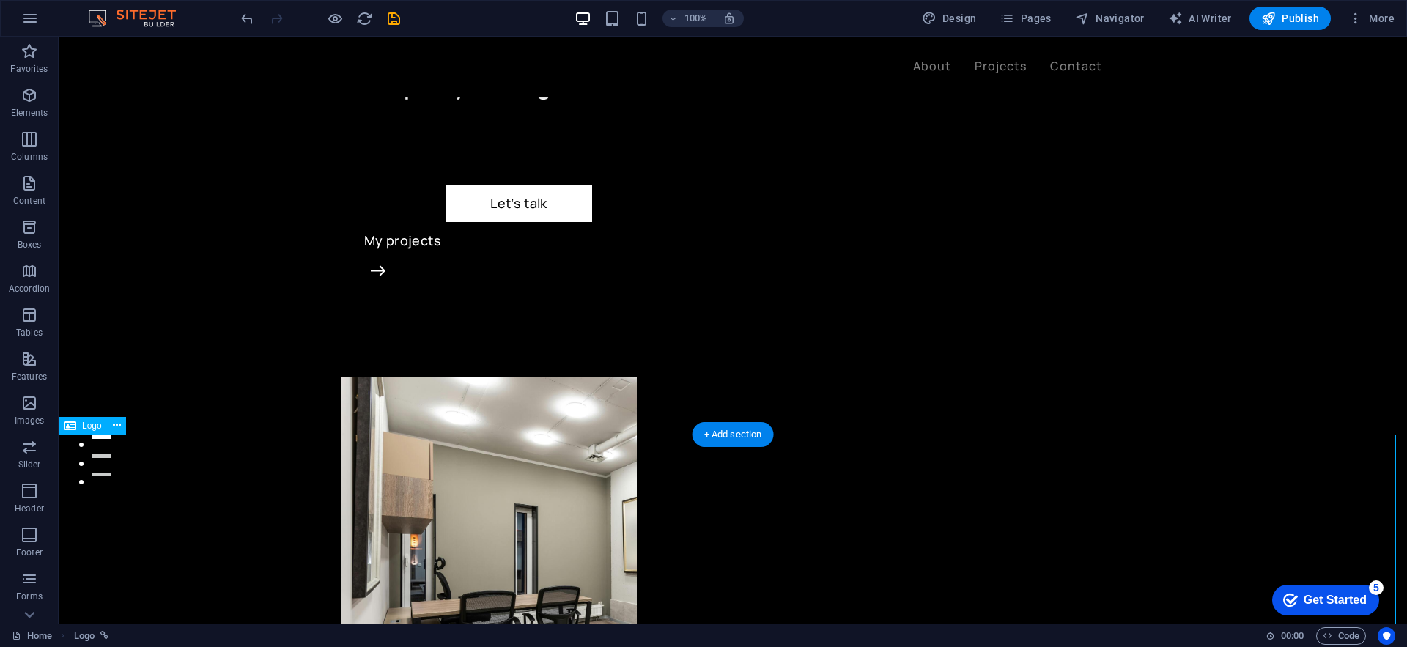
scroll to position [149, 0]
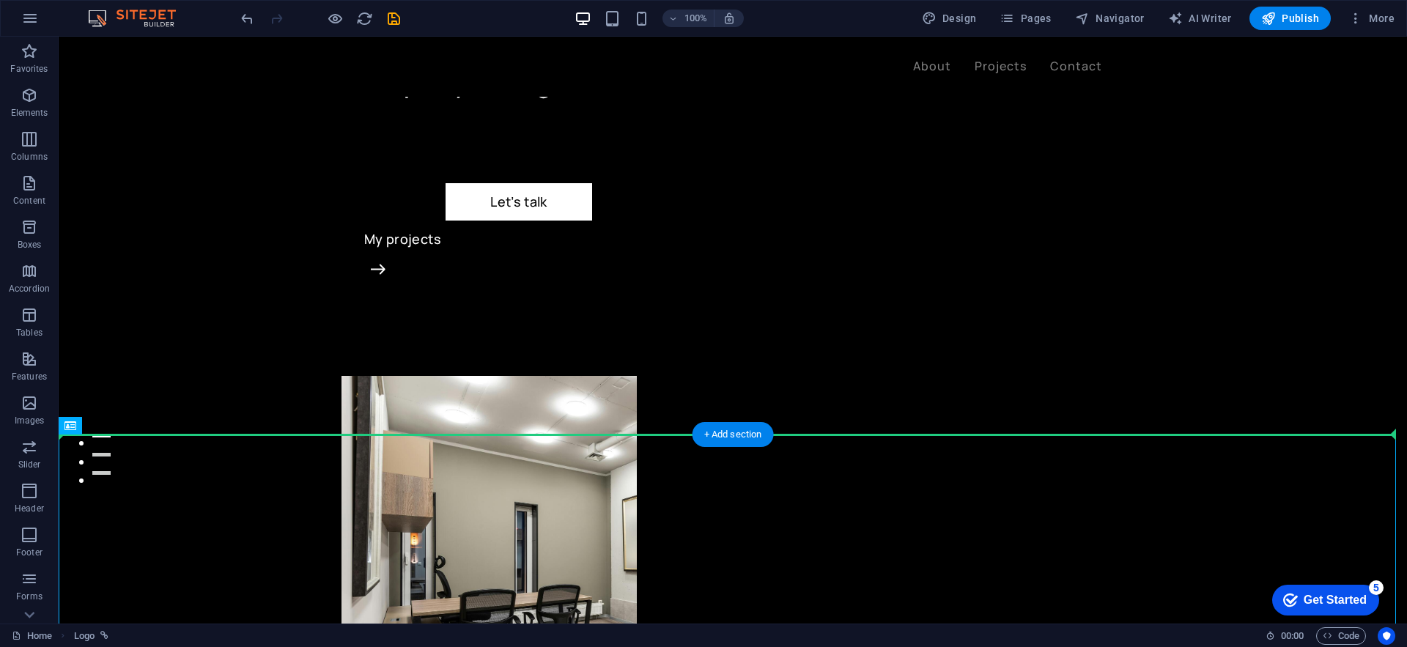
drag, startPoint x: 251, startPoint y: 531, endPoint x: 181, endPoint y: 229, distance: 310.5
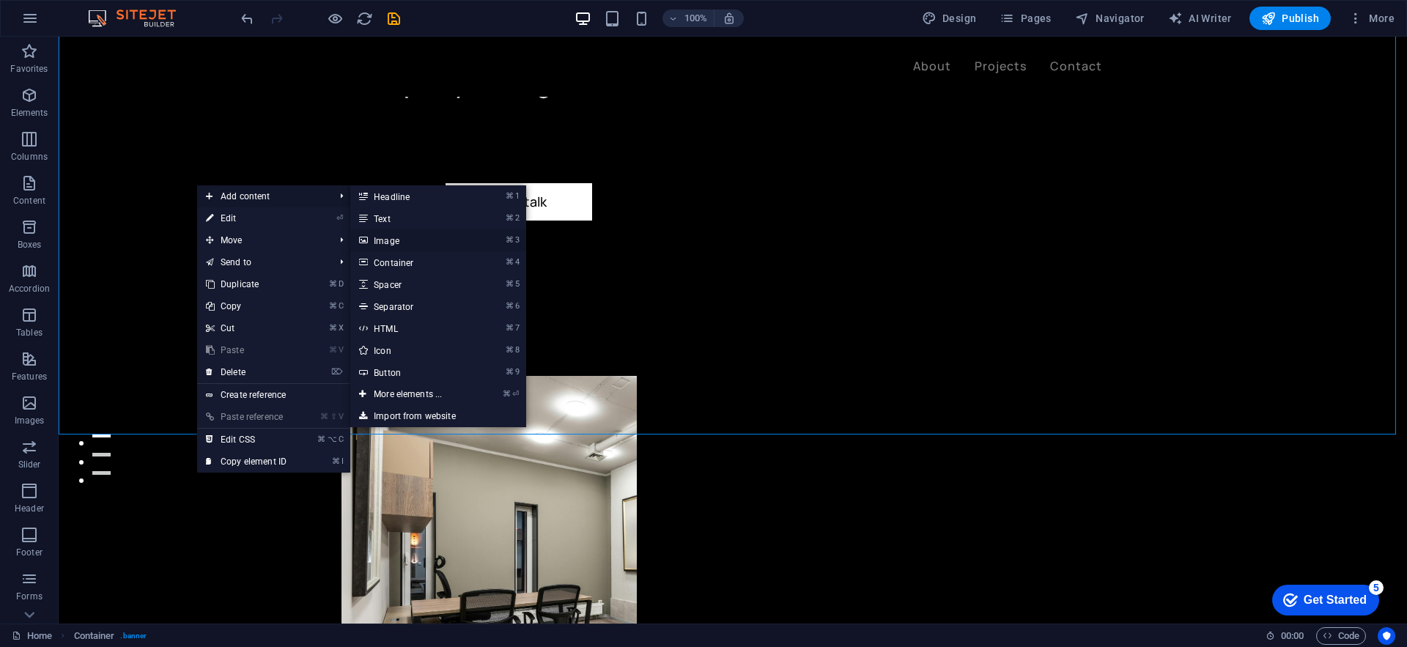
click at [429, 247] on link "⌘ 3 Image" at bounding box center [410, 240] width 121 height 22
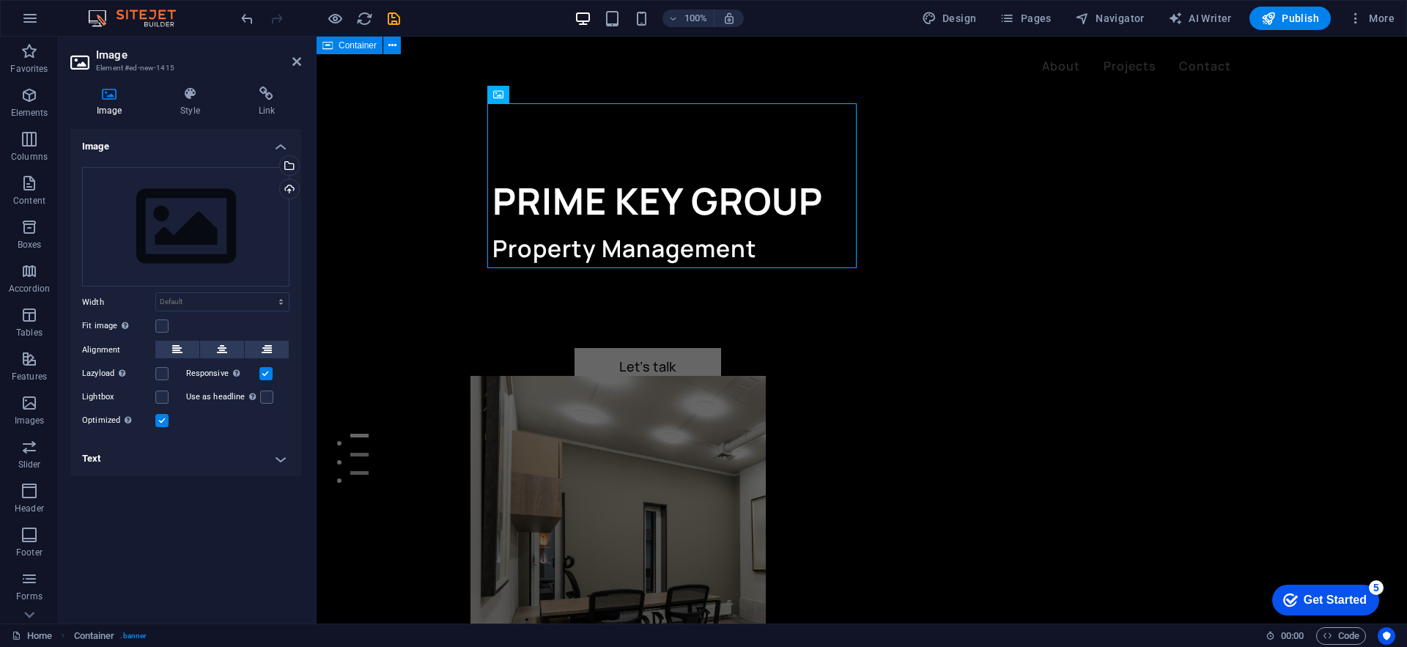
scroll to position [0, 0]
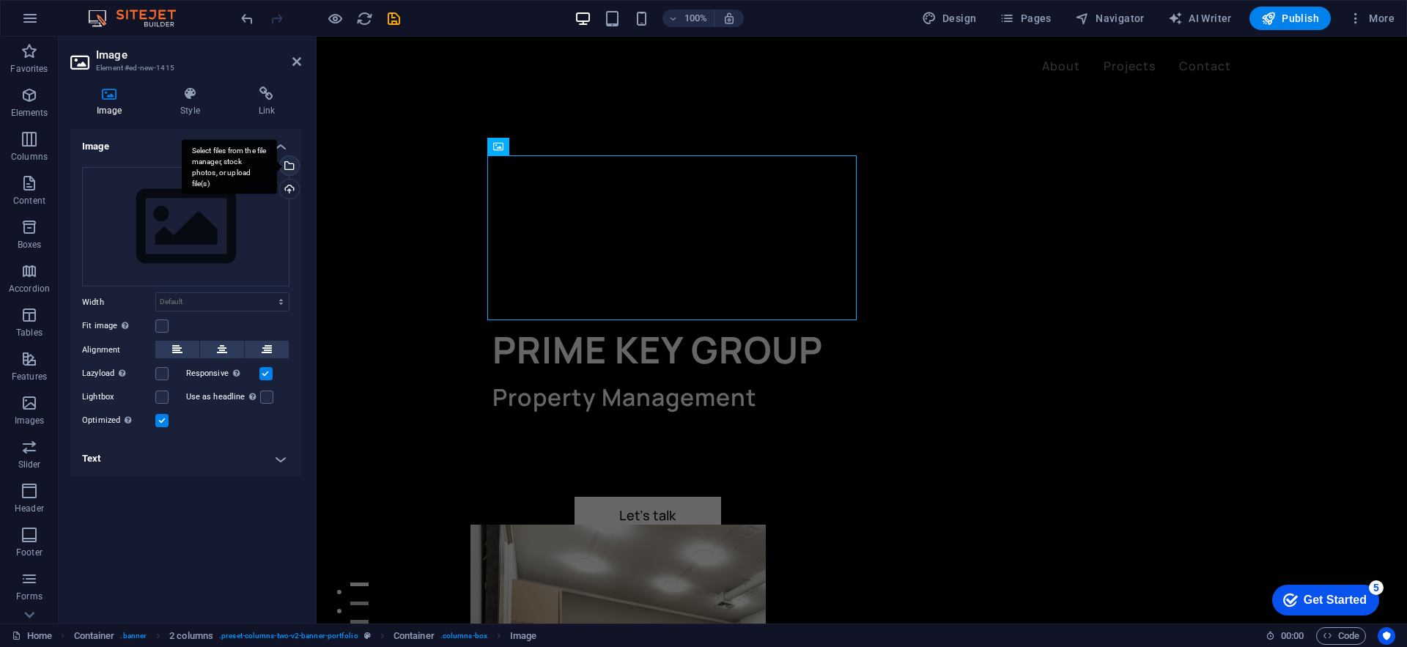
click at [289, 170] on div "Select files from the file manager, stock photos, or upload file(s)" at bounding box center [288, 167] width 22 height 22
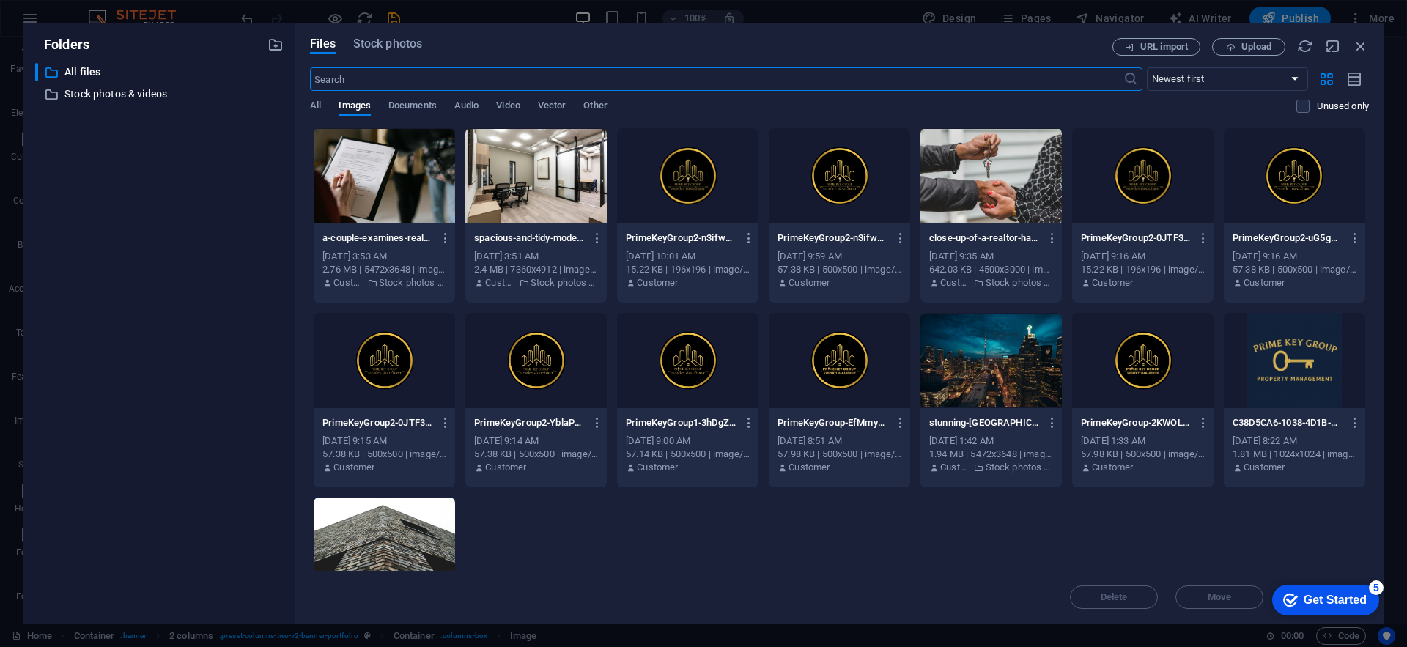
click at [829, 169] on div at bounding box center [838, 175] width 141 height 95
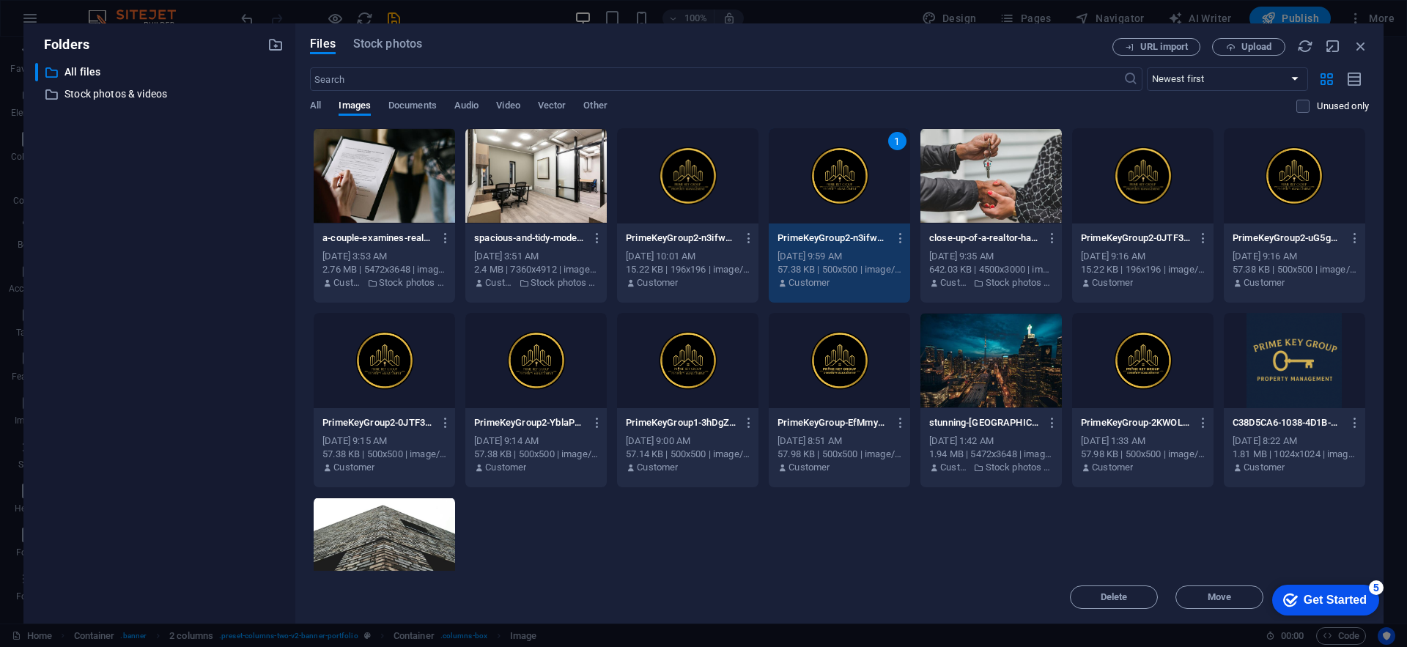
click at [829, 169] on div "1" at bounding box center [838, 175] width 141 height 95
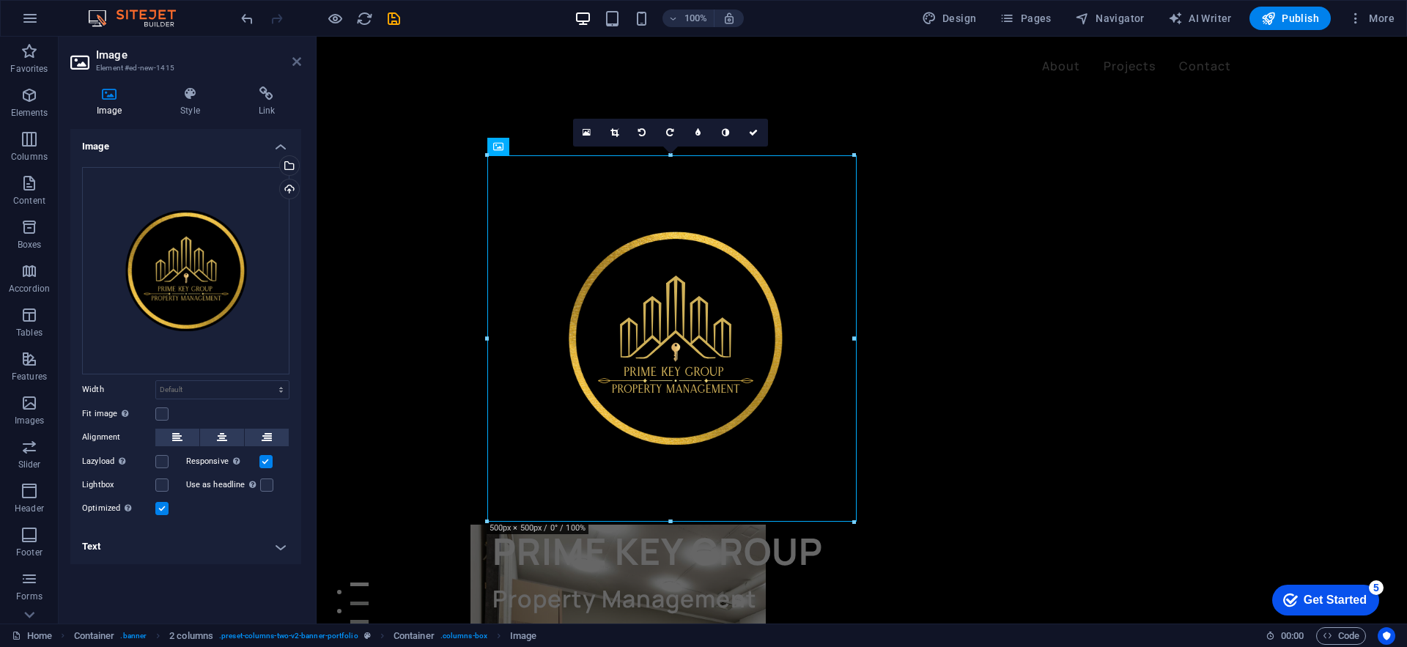
drag, startPoint x: 297, startPoint y: 64, endPoint x: 244, endPoint y: 31, distance: 62.8
click at [297, 64] on icon at bounding box center [296, 62] width 9 height 12
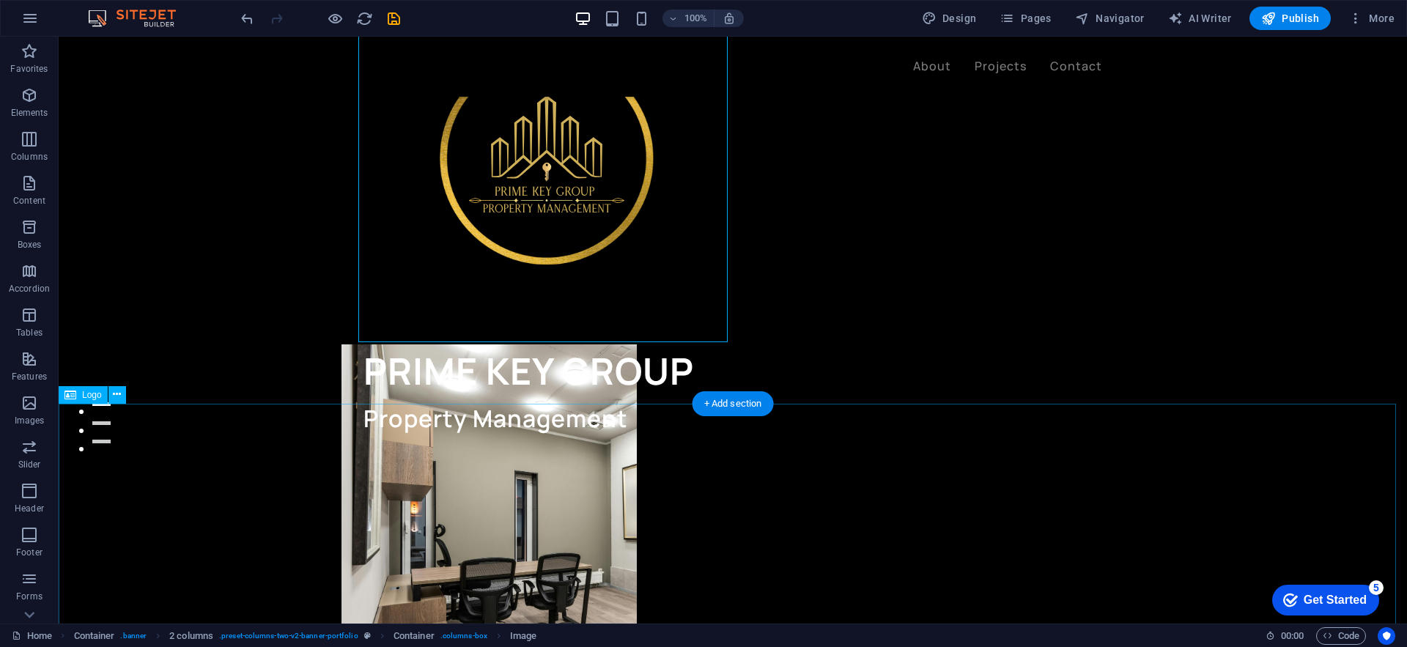
scroll to position [181, 0]
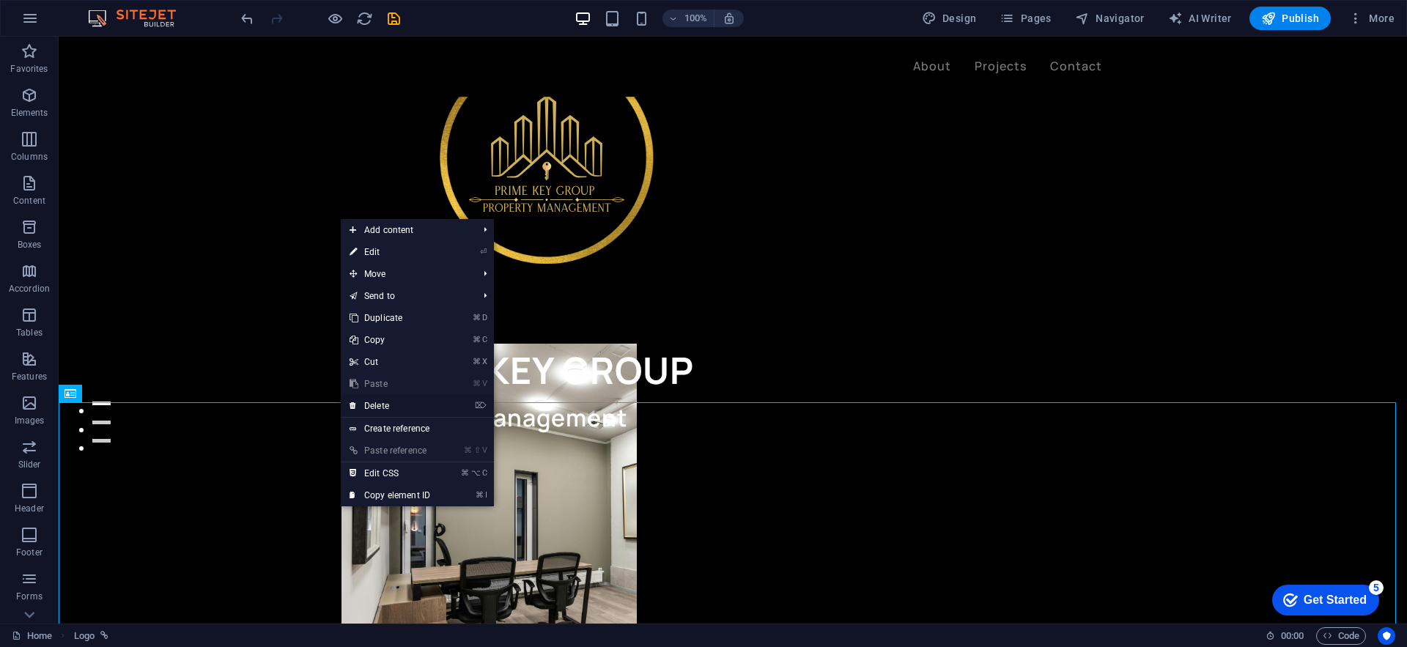
click at [400, 405] on link "⌦ Delete" at bounding box center [390, 406] width 98 height 22
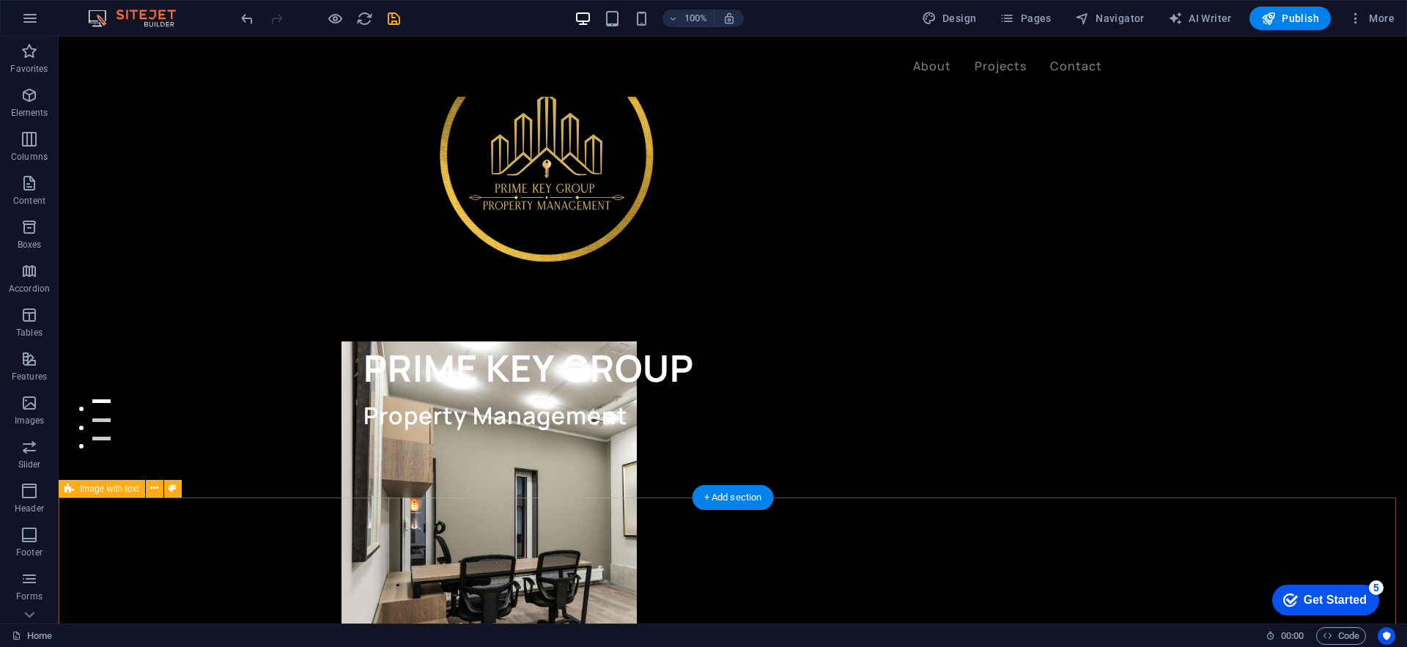
scroll to position [184, 0]
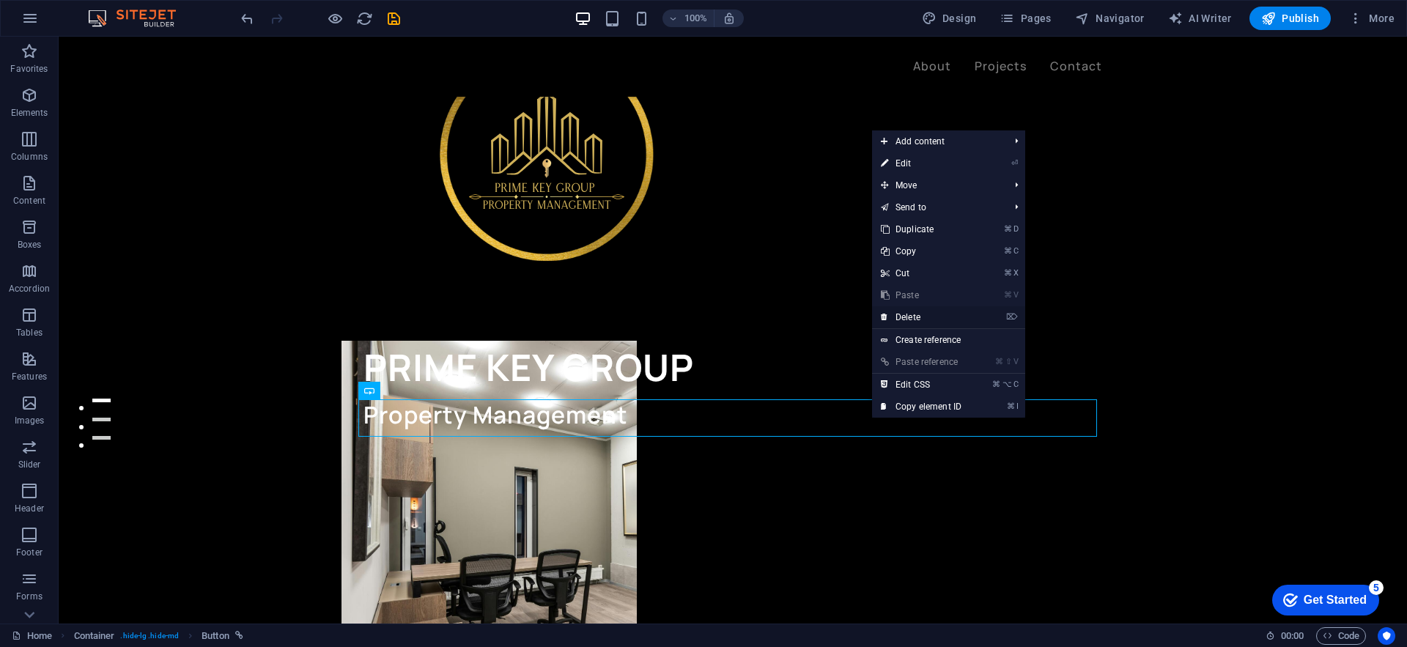
click at [930, 311] on link "⌦ Delete" at bounding box center [921, 317] width 98 height 22
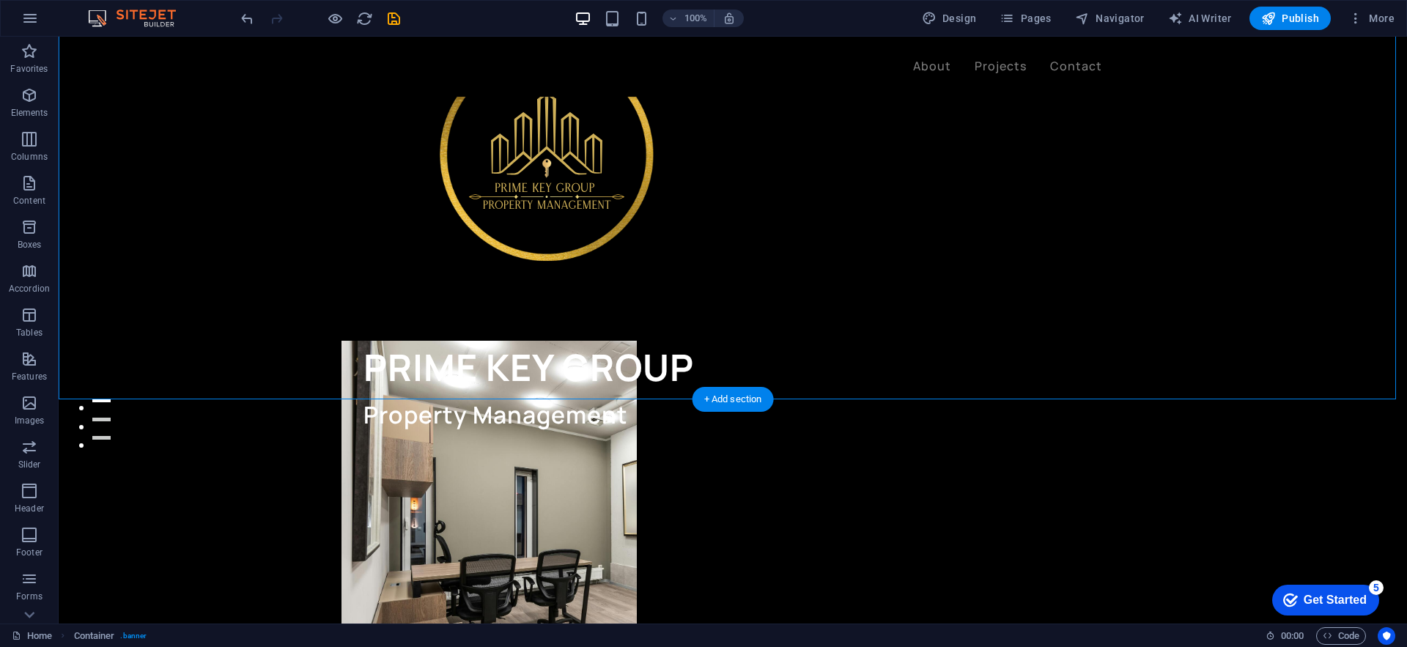
drag, startPoint x: 595, startPoint y: 363, endPoint x: 594, endPoint y: 296, distance: 67.4
click at [594, 296] on div "PRIME KEY GROUP Property Management Let’s talk My projects" at bounding box center [547, 291] width 369 height 640
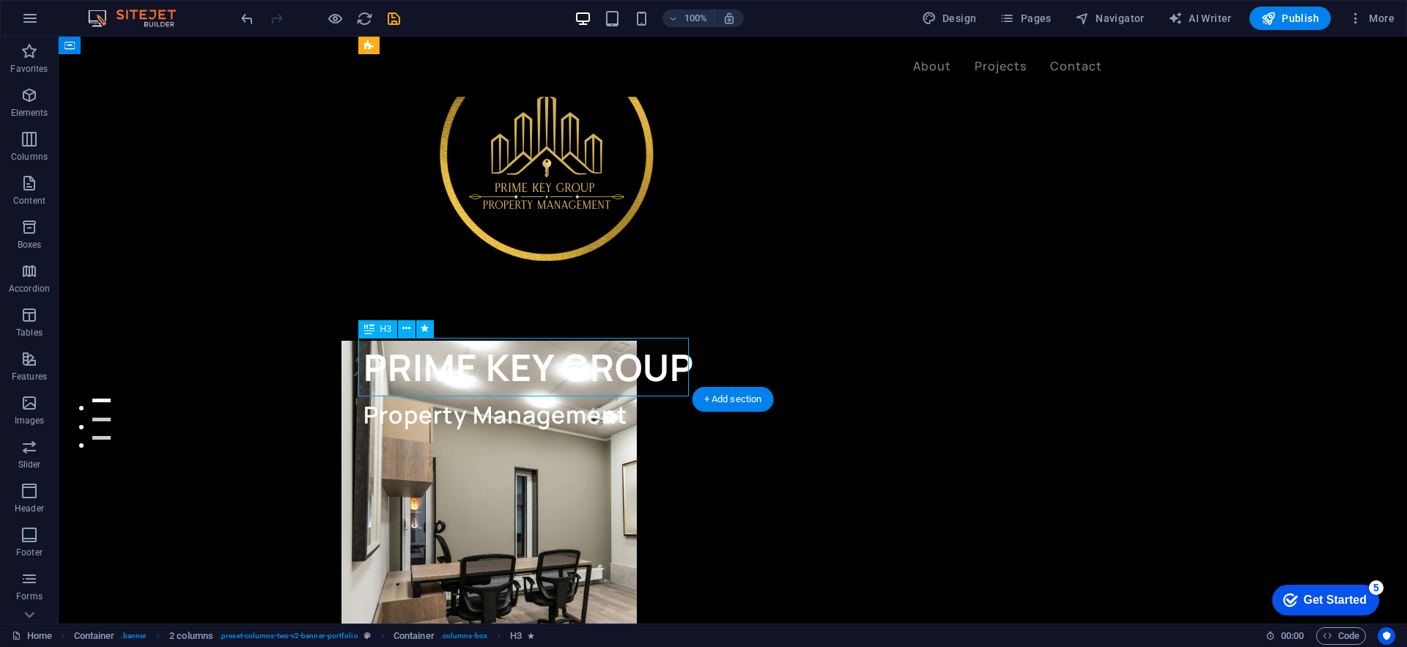
click at [591, 374] on div "PRIME KEY GROUP" at bounding box center [547, 367] width 369 height 59
click at [590, 374] on div "PRIME KEY GROUP" at bounding box center [547, 367] width 369 height 59
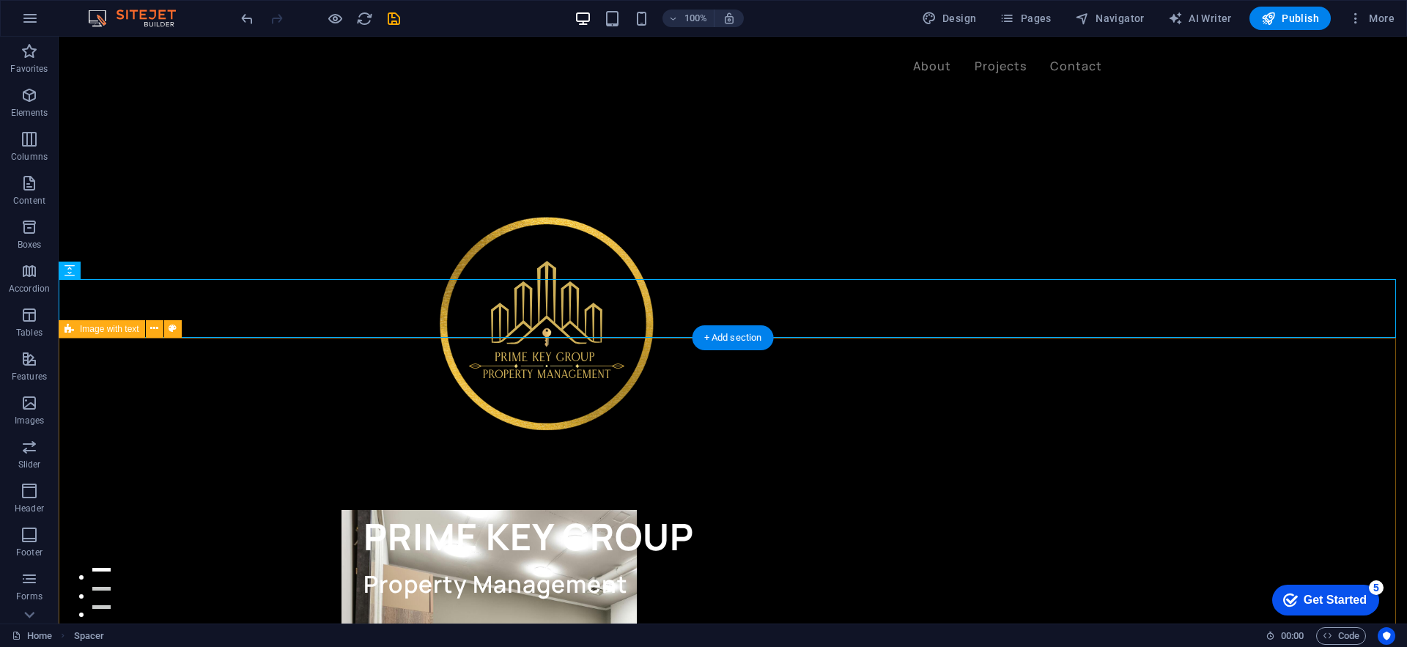
scroll to position [0, 0]
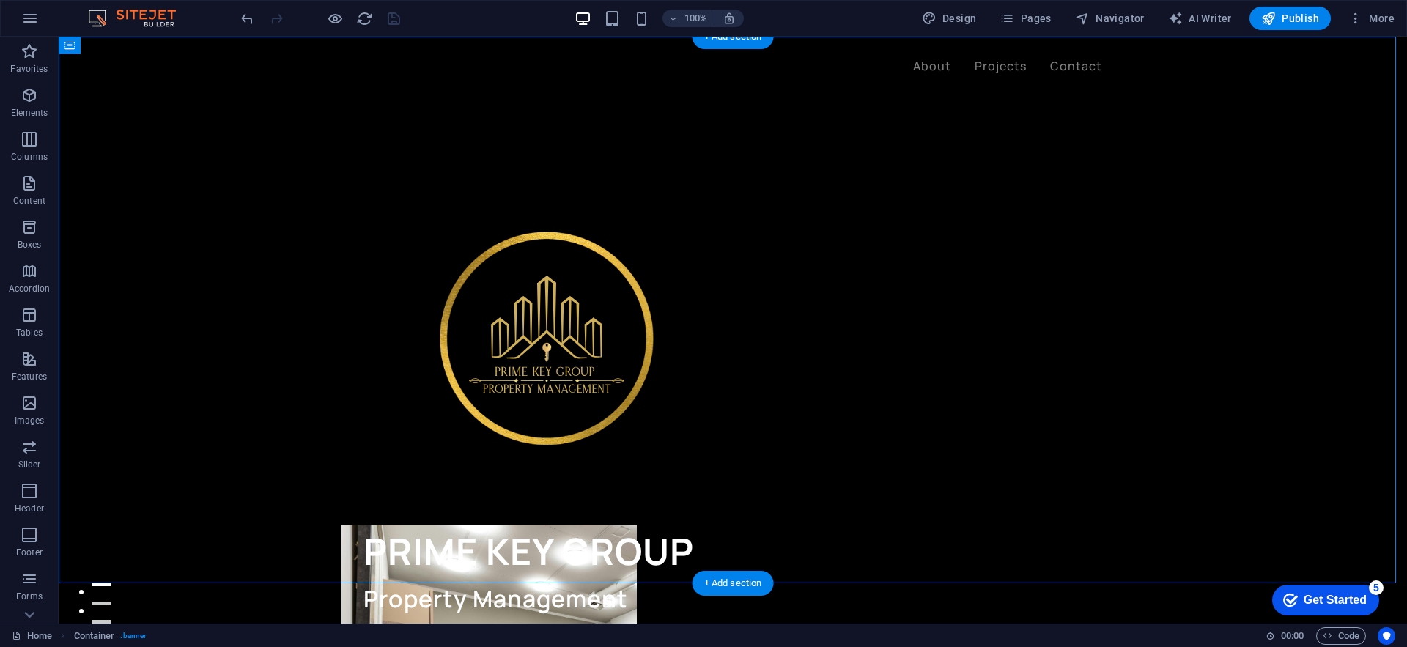
drag, startPoint x: 540, startPoint y: 365, endPoint x: 174, endPoint y: 199, distance: 402.3
click at [678, 348] on figure at bounding box center [547, 338] width 369 height 366
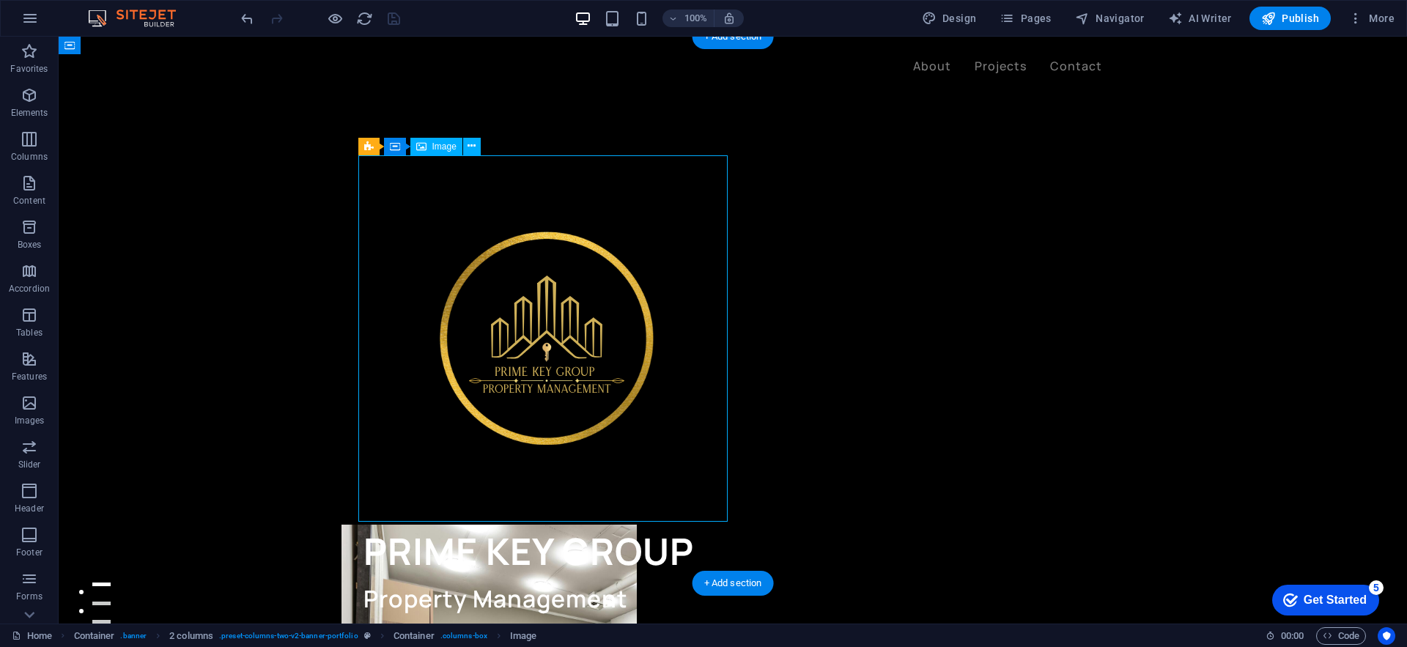
click at [678, 348] on figure at bounding box center [547, 338] width 369 height 366
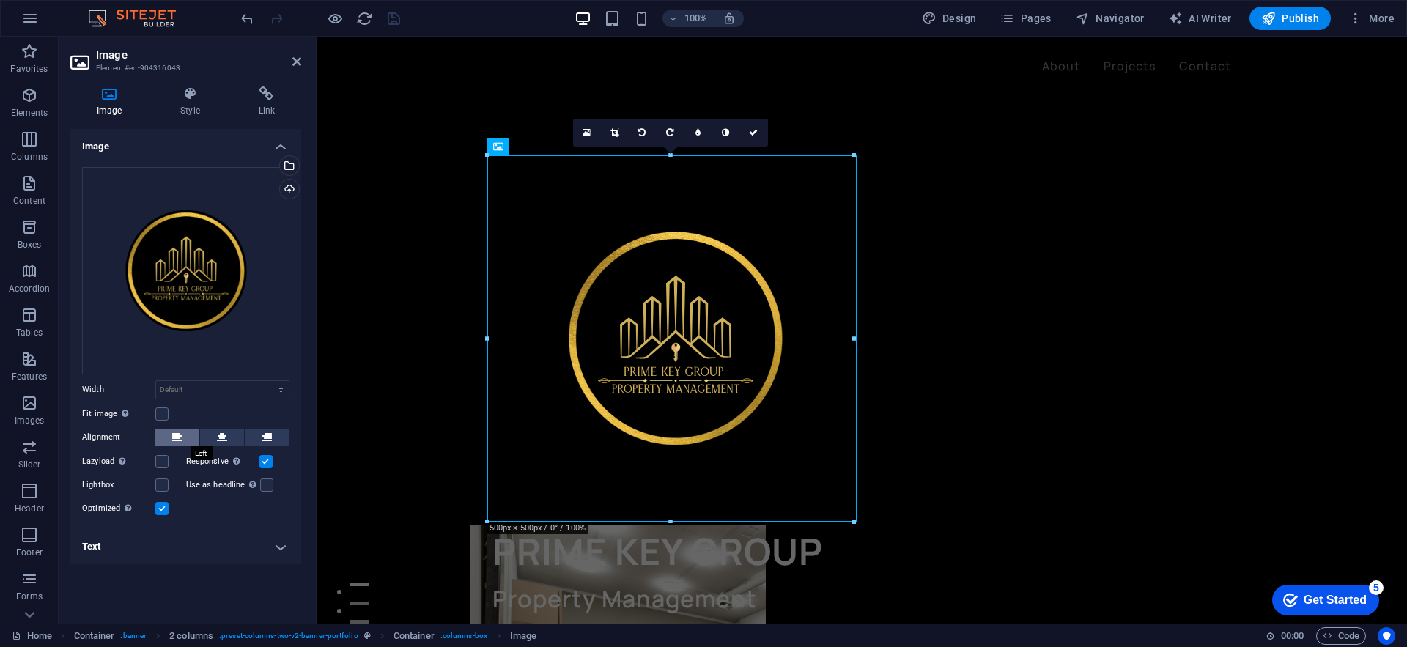
click at [188, 437] on button at bounding box center [177, 438] width 44 height 18
click at [209, 437] on button at bounding box center [222, 438] width 44 height 18
click at [260, 443] on button at bounding box center [267, 438] width 44 height 18
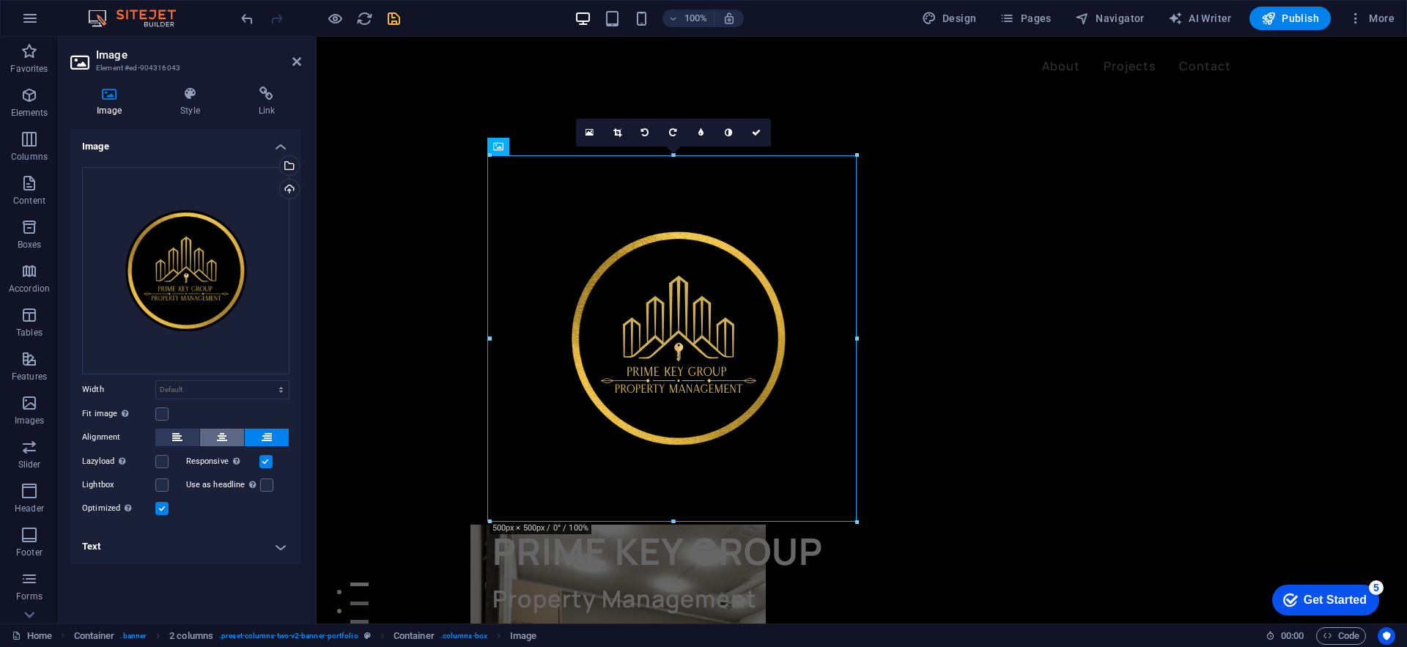
click at [227, 444] on button at bounding box center [222, 438] width 44 height 18
click at [262, 549] on h4 "Text" at bounding box center [185, 546] width 231 height 35
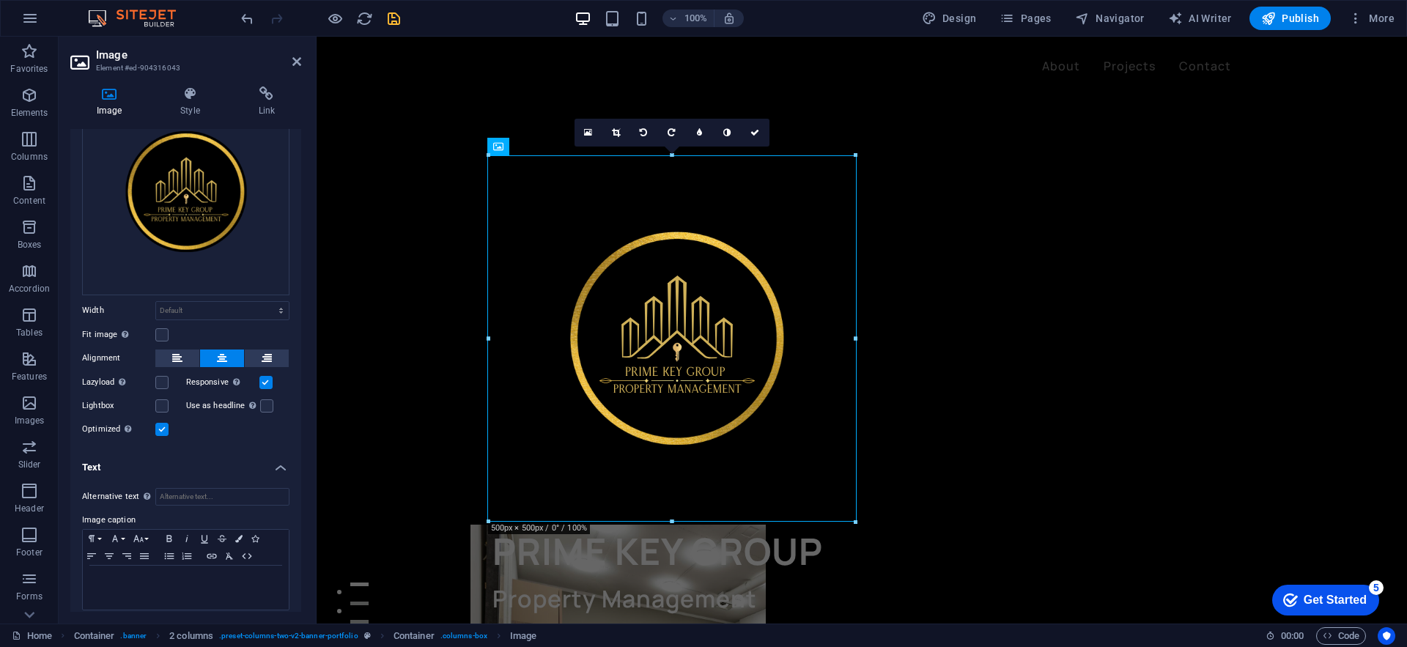
scroll to position [87, 0]
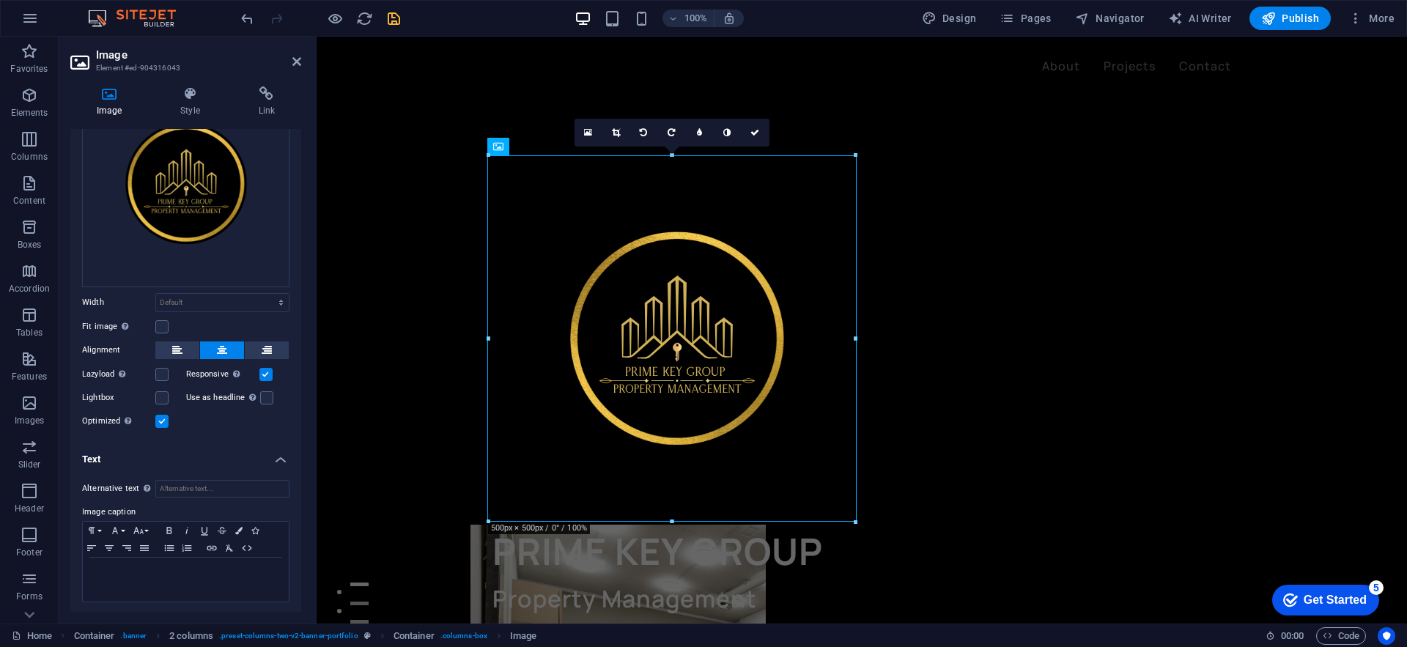
click at [282, 453] on h4 "Text" at bounding box center [185, 455] width 231 height 26
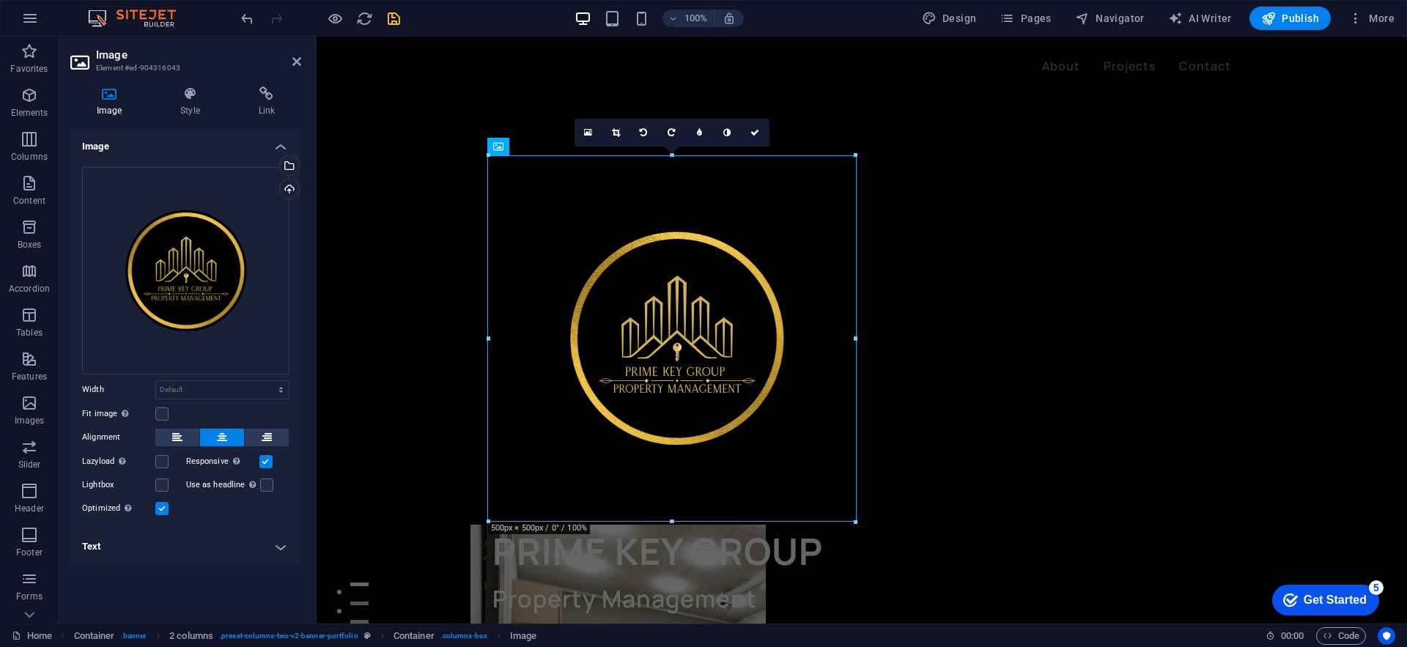
scroll to position [0, 0]
